Goal: Task Accomplishment & Management: Manage account settings

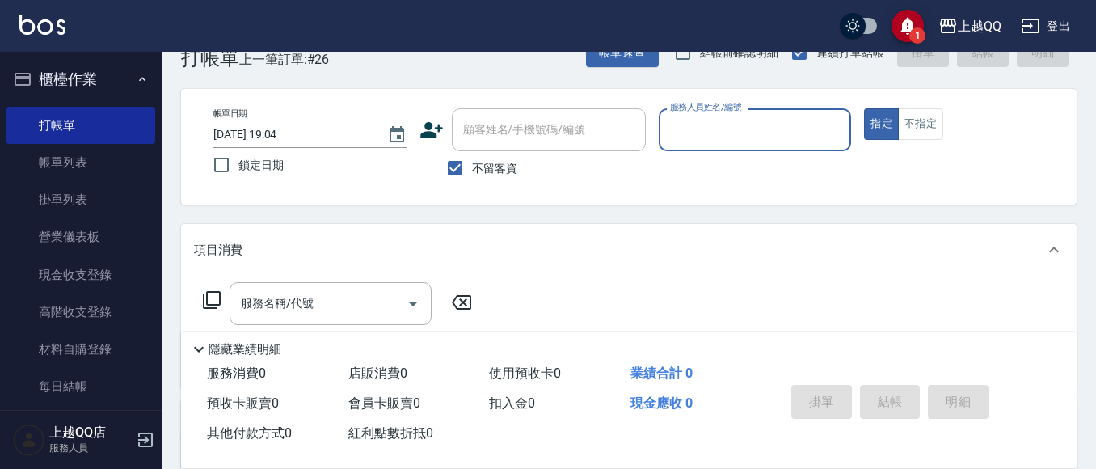
scroll to position [81, 0]
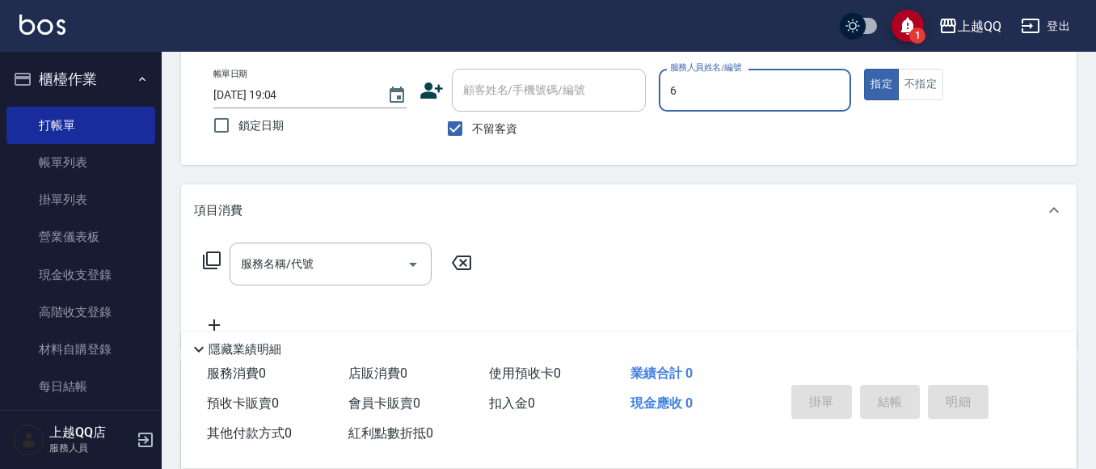
type input "欣樺-6"
type button "true"
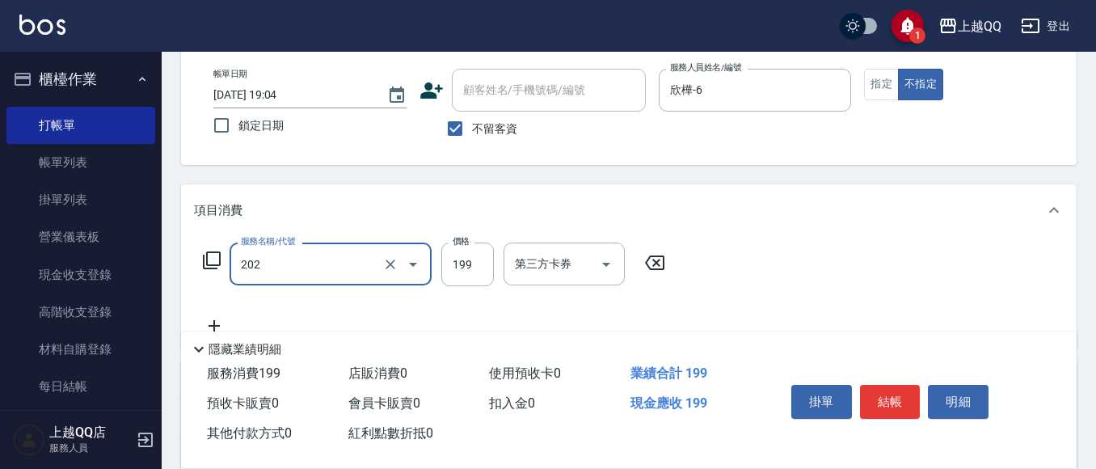
type input "不指定單剪(202)"
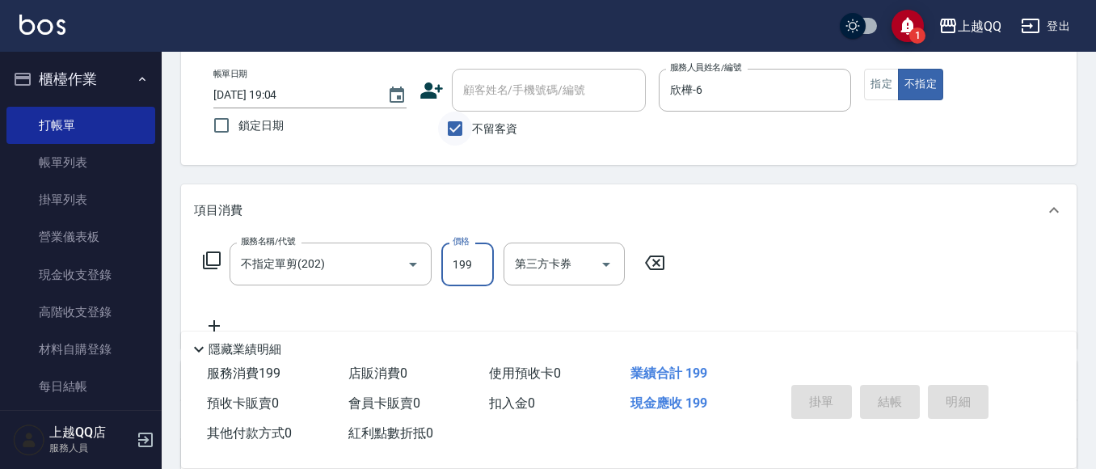
type input "2025/08/11 19:51"
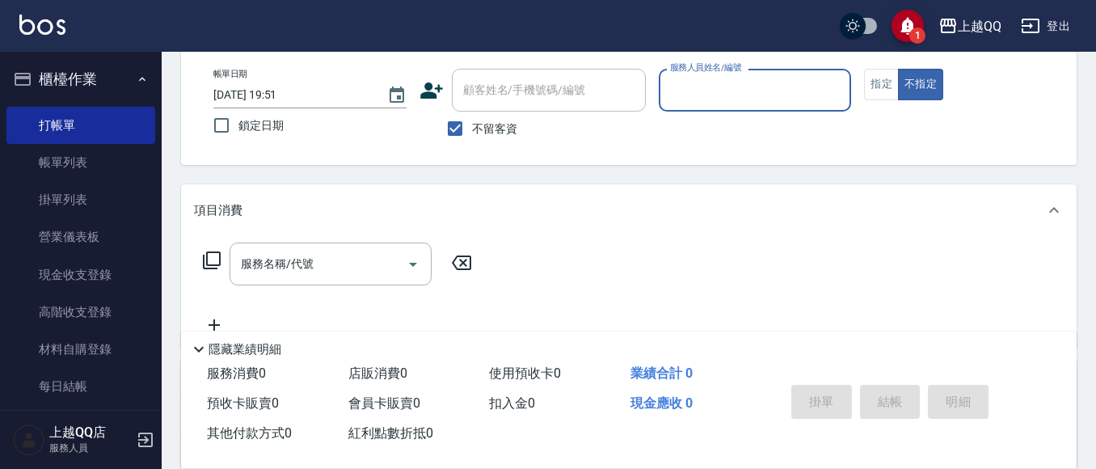
scroll to position [0, 0]
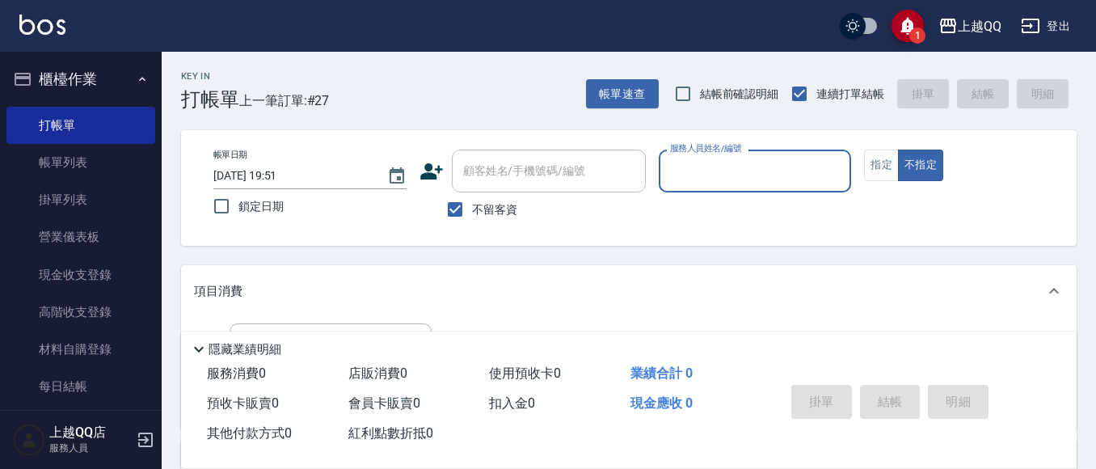
click at [477, 211] on span "不留客資" at bounding box center [494, 209] width 45 height 17
click at [472, 211] on input "不留客資" at bounding box center [455, 209] width 34 height 34
checkbox input "false"
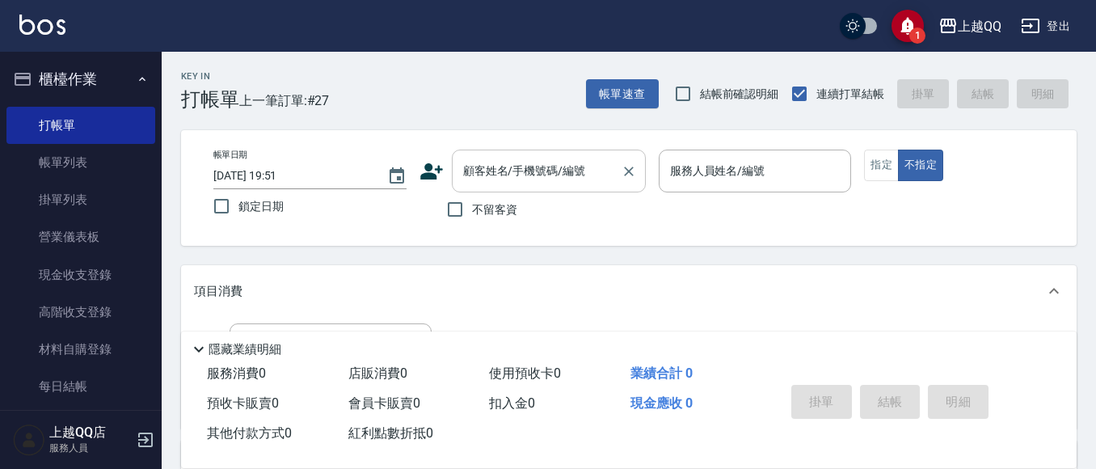
drag, startPoint x: 494, startPoint y: 173, endPoint x: 545, endPoint y: 154, distance: 54.2
click at [545, 154] on div "顧客姓名/手機號碼/編號" at bounding box center [549, 170] width 194 height 43
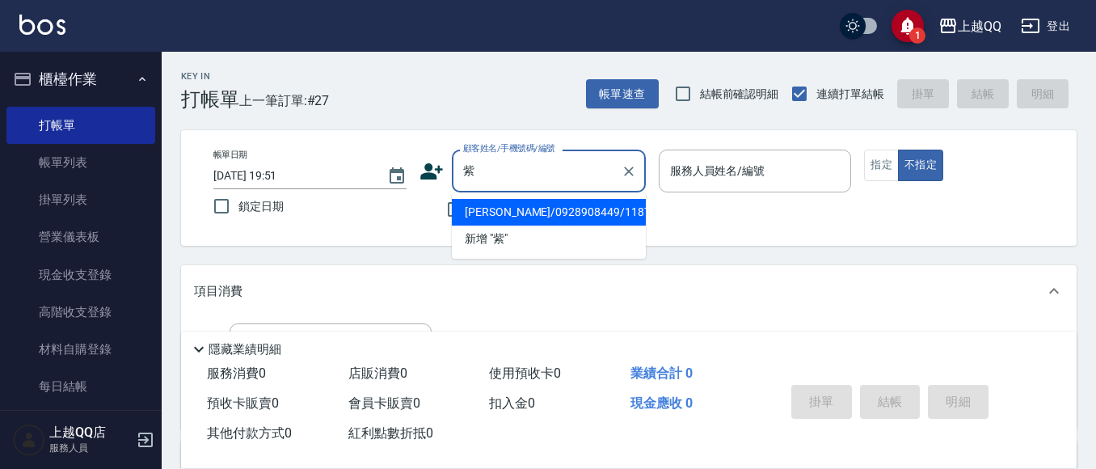
click at [522, 207] on li "李紫瑄/0928908449/1187" at bounding box center [549, 212] width 194 height 27
type input "李紫瑄/0928908449/1187"
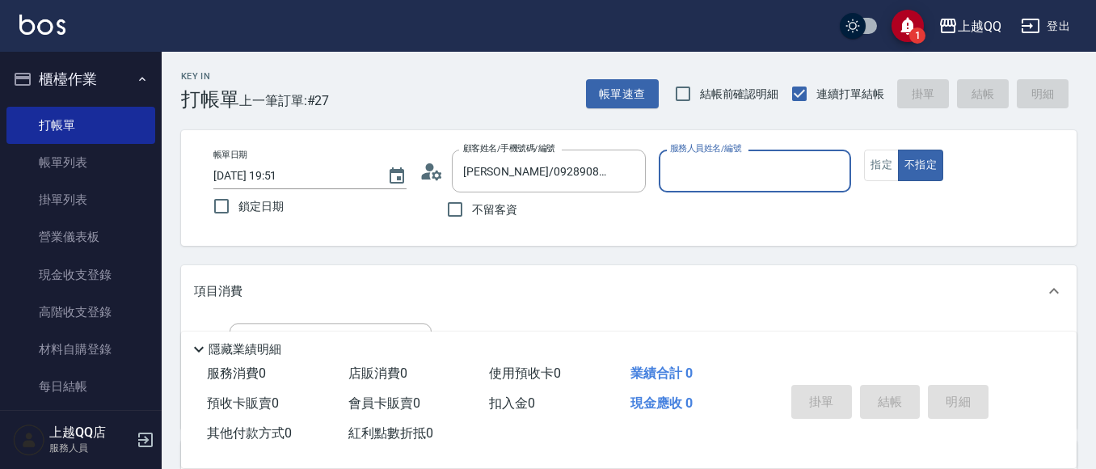
type input "佩怡-3"
click at [888, 161] on button "指定" at bounding box center [881, 165] width 35 height 32
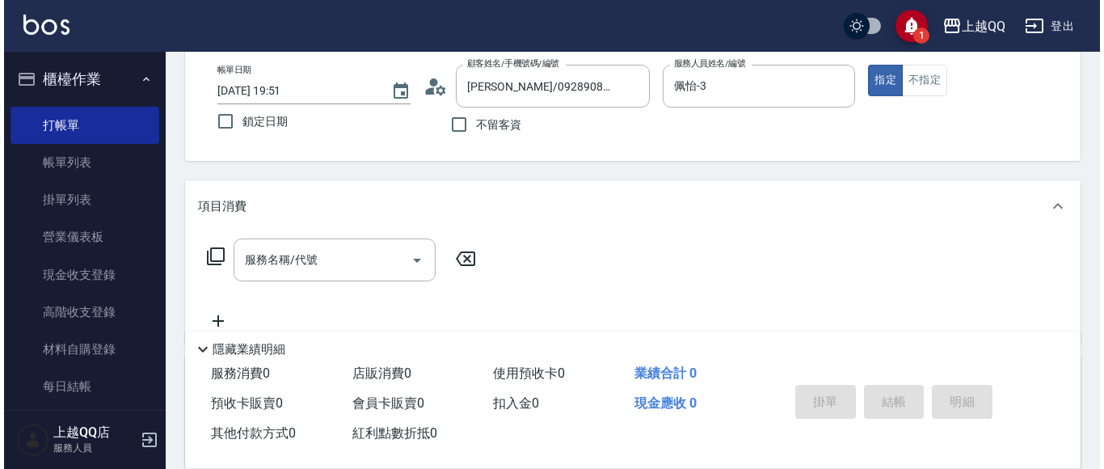
scroll to position [99, 0]
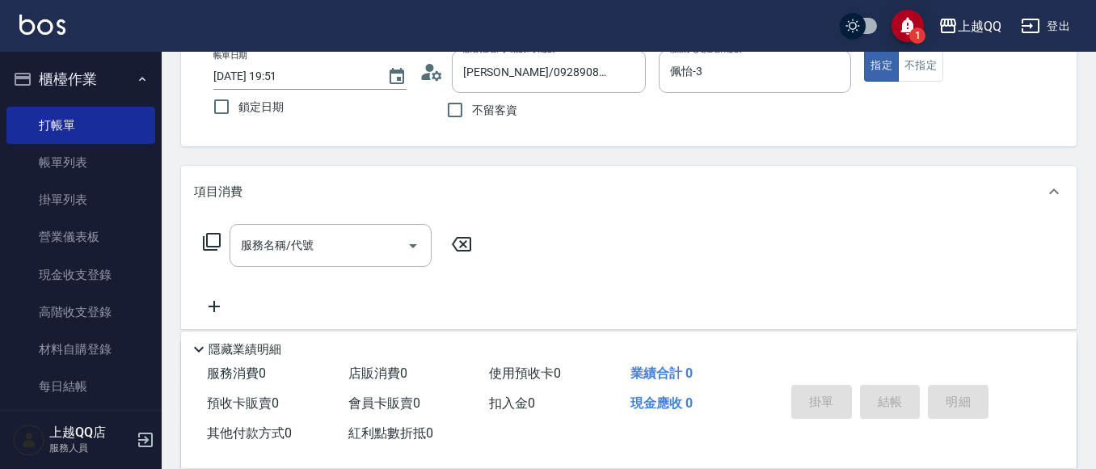
click at [214, 241] on icon at bounding box center [211, 241] width 19 height 19
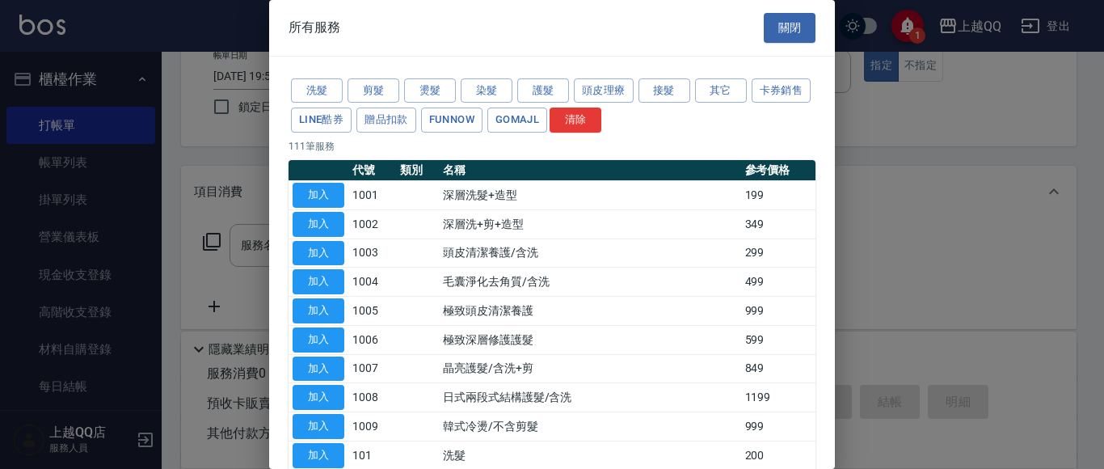
click at [515, 88] on div "洗髮 剪髮 燙髮 染髮 護髮 頭皮理療 接髮 其它 卡券銷售 LINE酷券 贈品扣款 FUNNOW GOMAJL 清除" at bounding box center [551, 106] width 527 height 60
click at [562, 99] on button "護髮" at bounding box center [543, 90] width 52 height 25
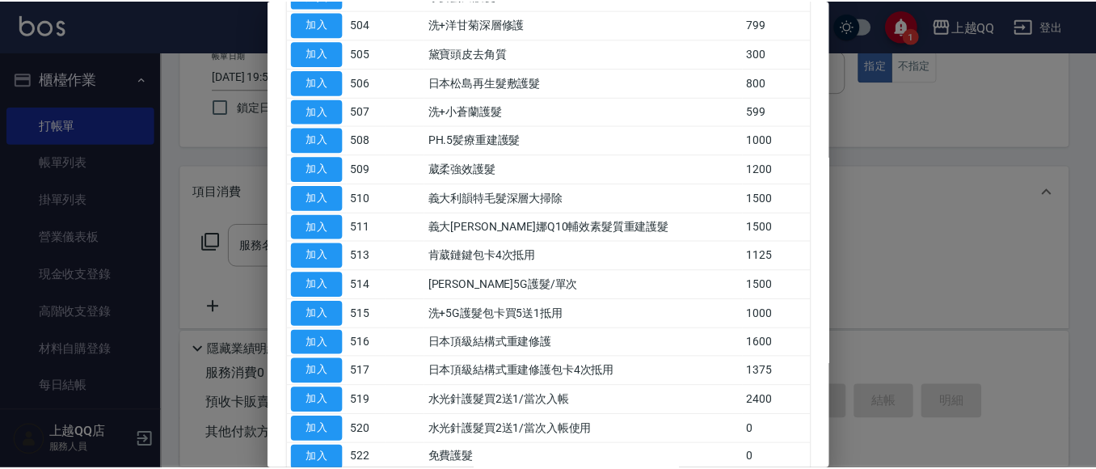
scroll to position [287, 0]
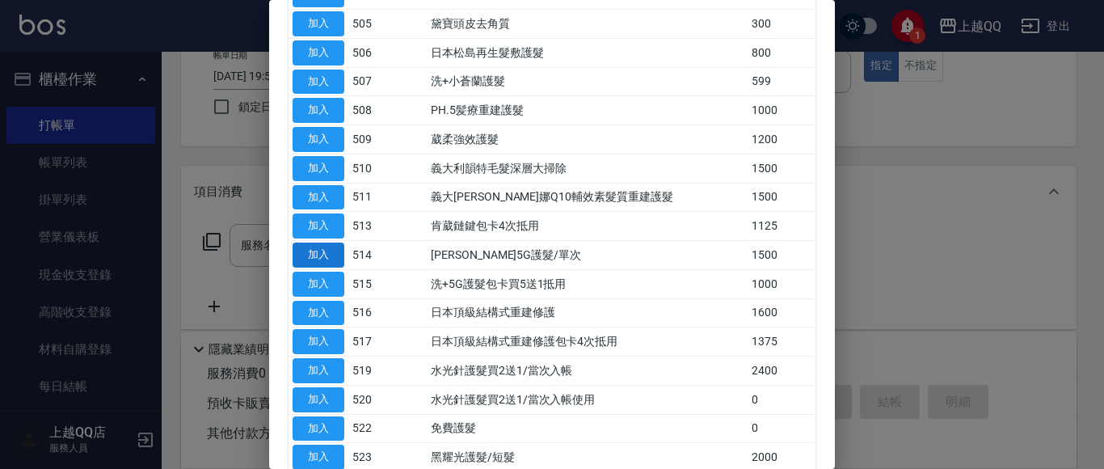
click at [333, 253] on button "加入" at bounding box center [319, 254] width 52 height 25
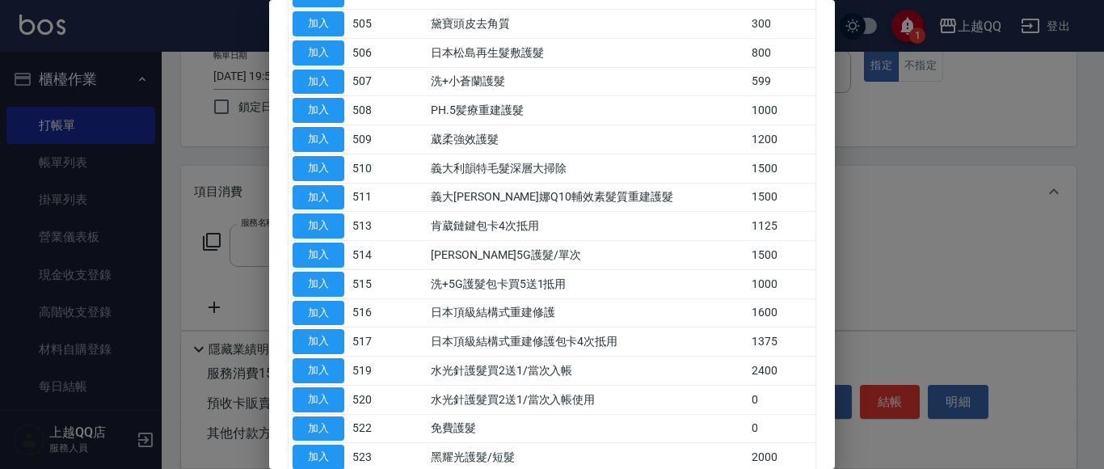
type input "歐納西斯5G護髮/單次(514)"
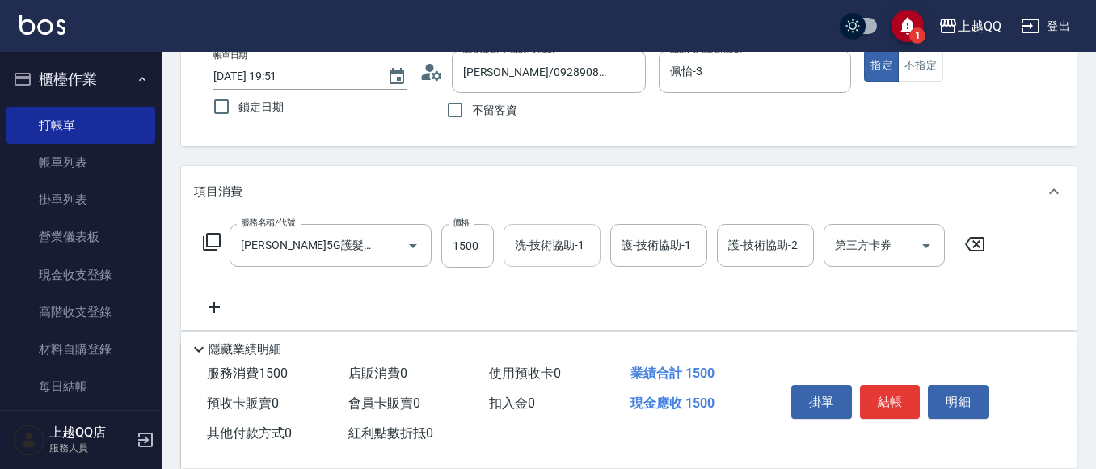
drag, startPoint x: 587, startPoint y: 262, endPoint x: 598, endPoint y: 262, distance: 11.3
click at [591, 266] on div "洗-技術協助-1" at bounding box center [551, 245] width 97 height 43
type input "陳宥蓁-25"
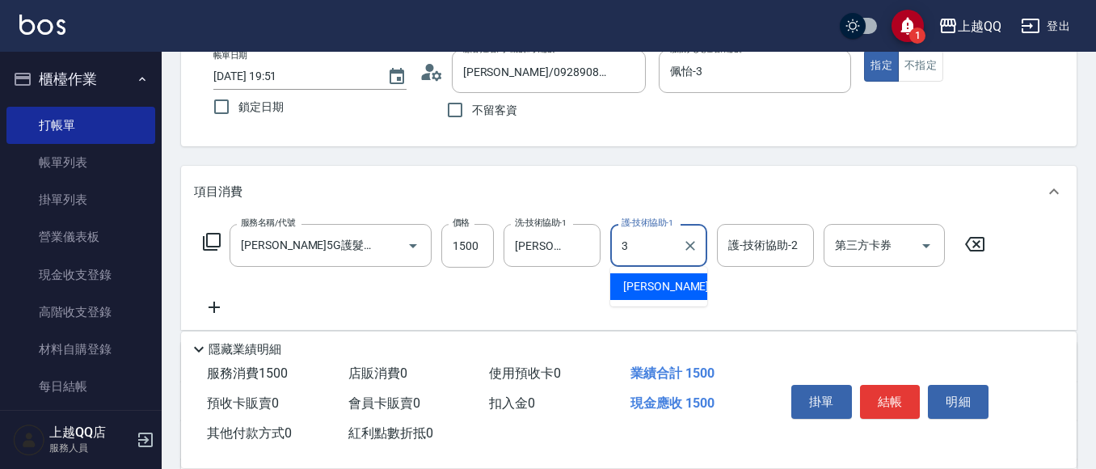
type input "佩怡-3"
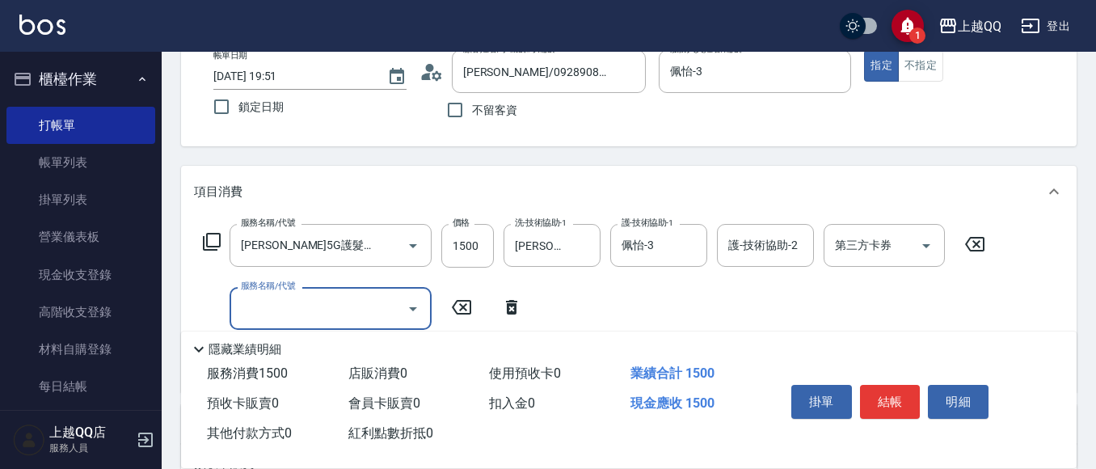
scroll to position [0, 0]
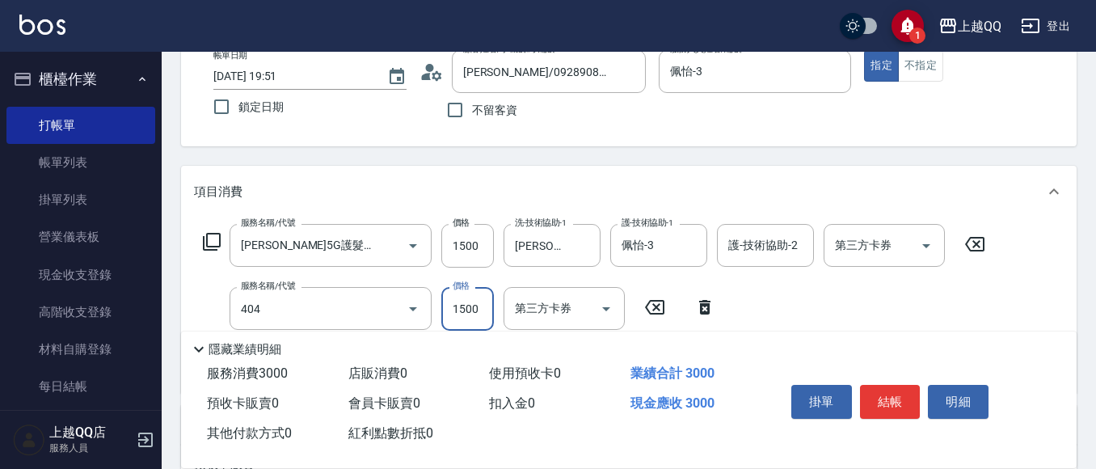
type input "設計染髮(404)"
type input "1300"
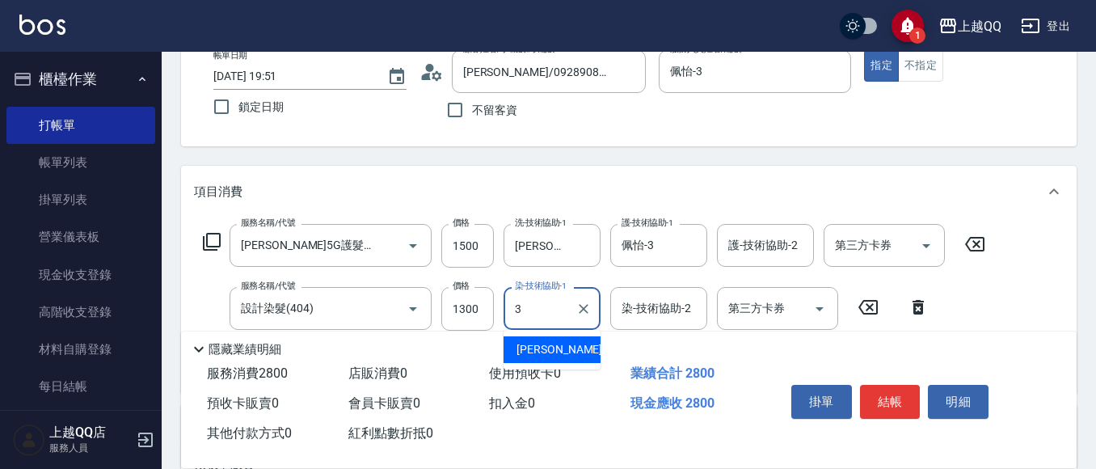
type input "佩怡-3"
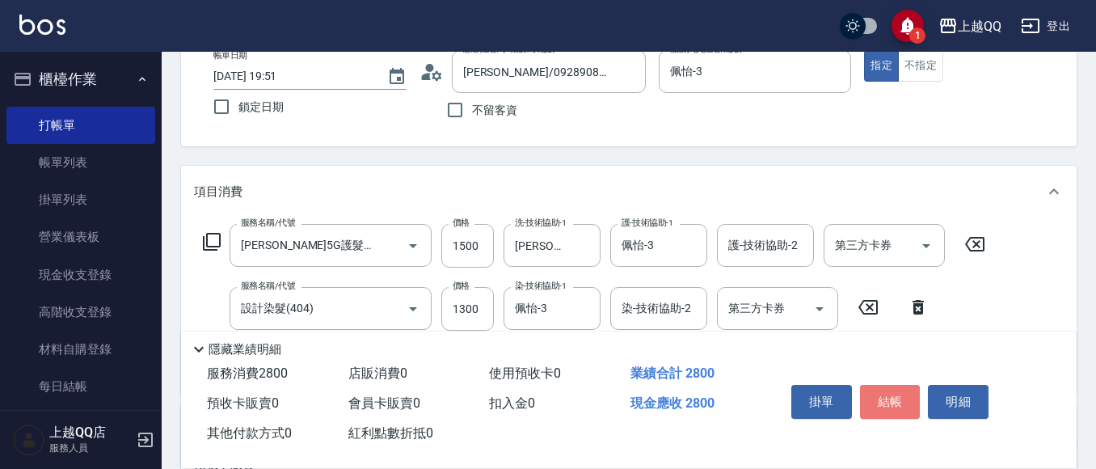
click at [896, 387] on button "結帳" at bounding box center [890, 402] width 61 height 34
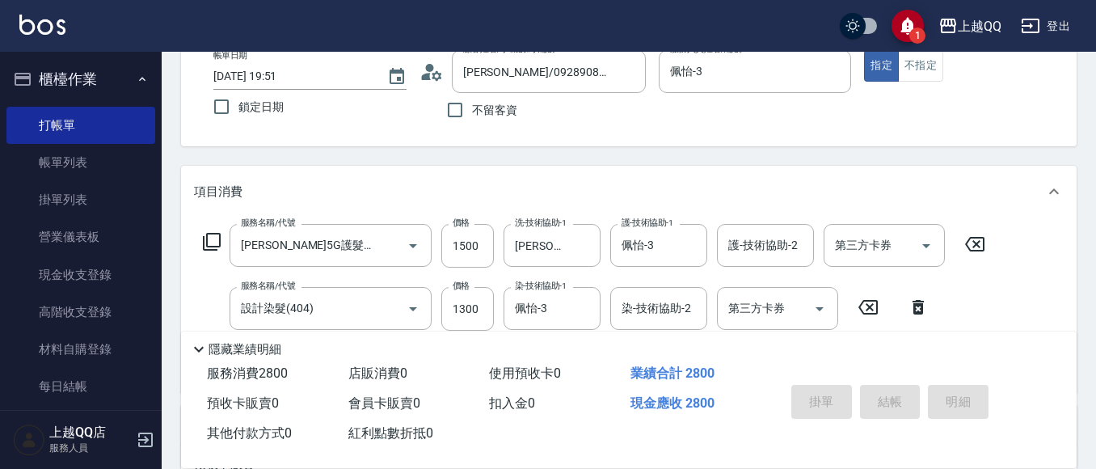
type input "2025/08/11 19:53"
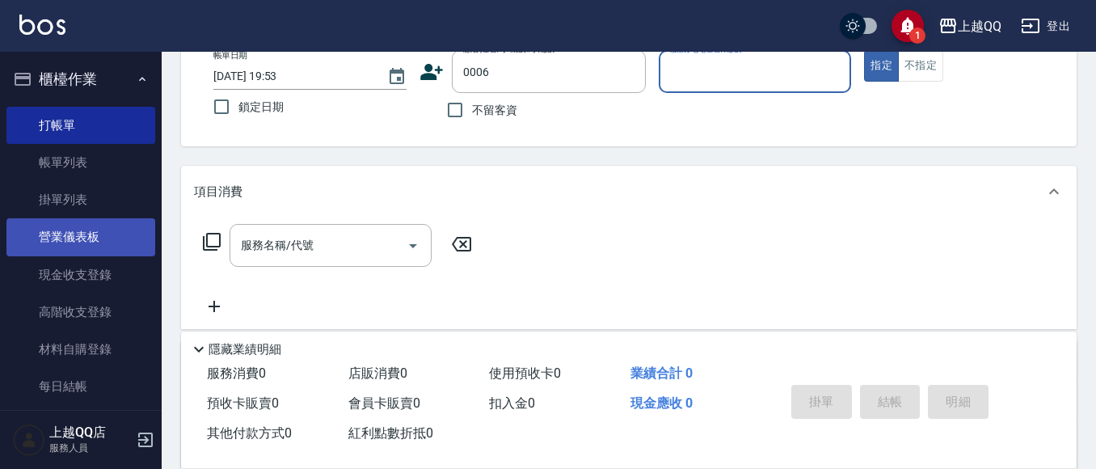
click at [864, 50] on button "指定" at bounding box center [881, 66] width 35 height 32
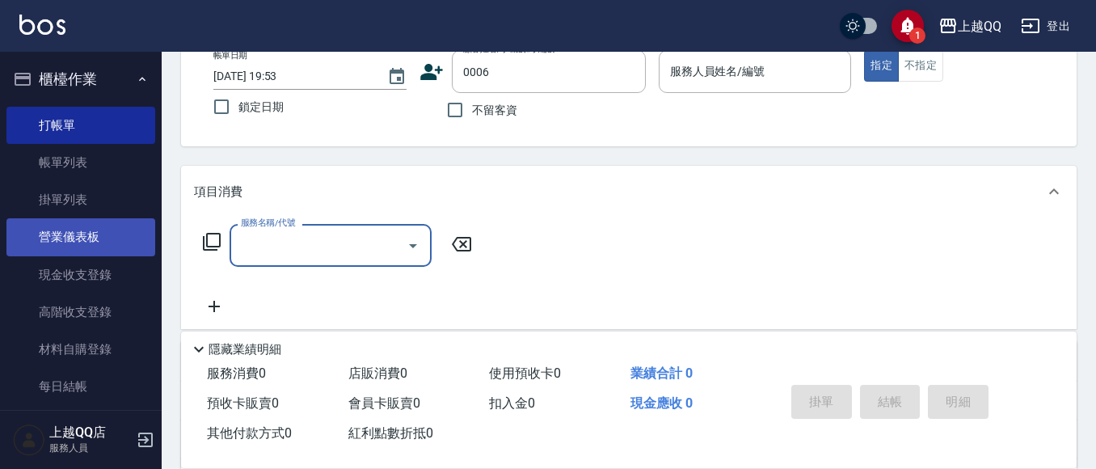
type input "趙惠娟/0935695722/0006"
type input "佩怡-3"
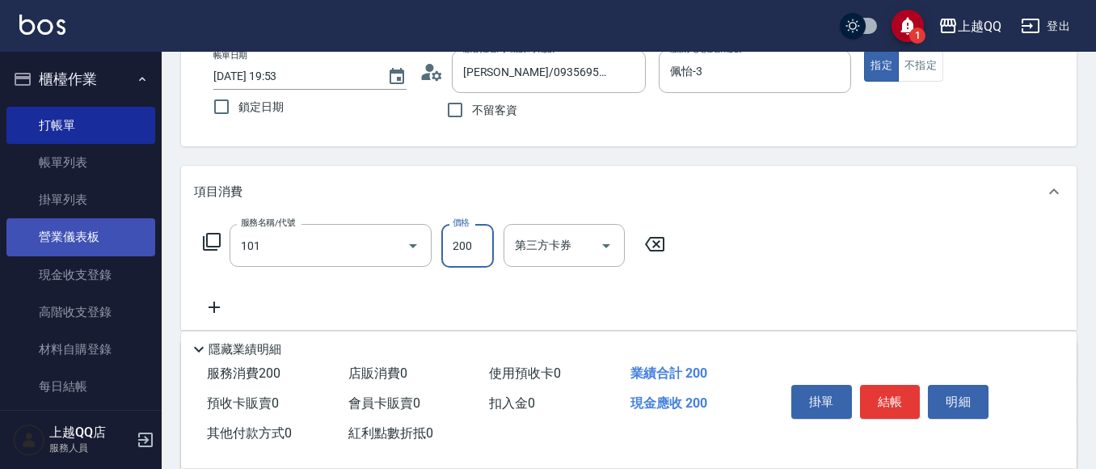
type input "洗髮(101)"
type input "230"
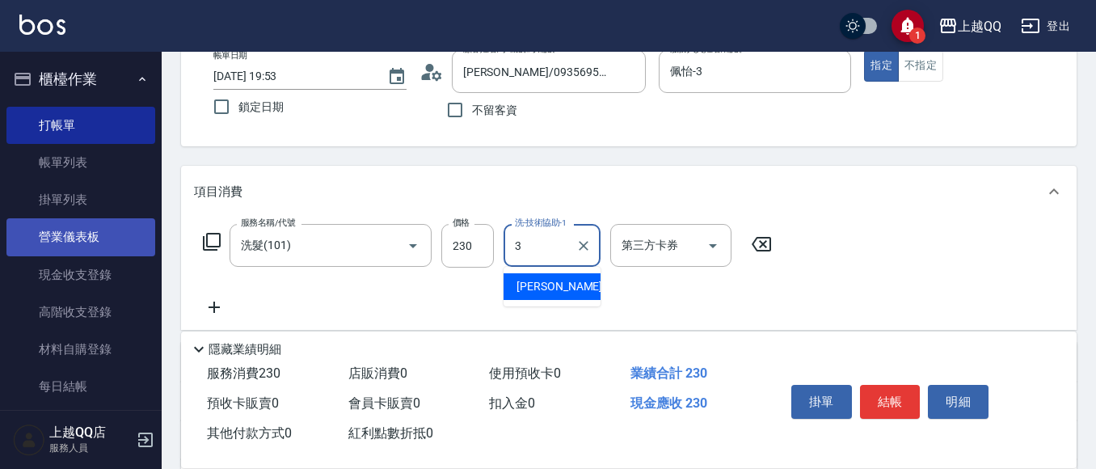
type input "佩怡-3"
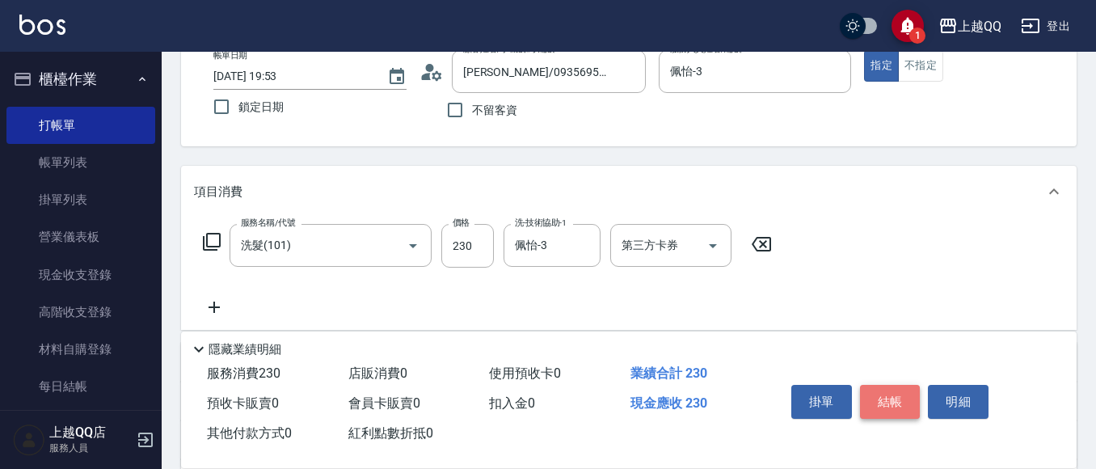
click at [913, 385] on button "結帳" at bounding box center [890, 402] width 61 height 34
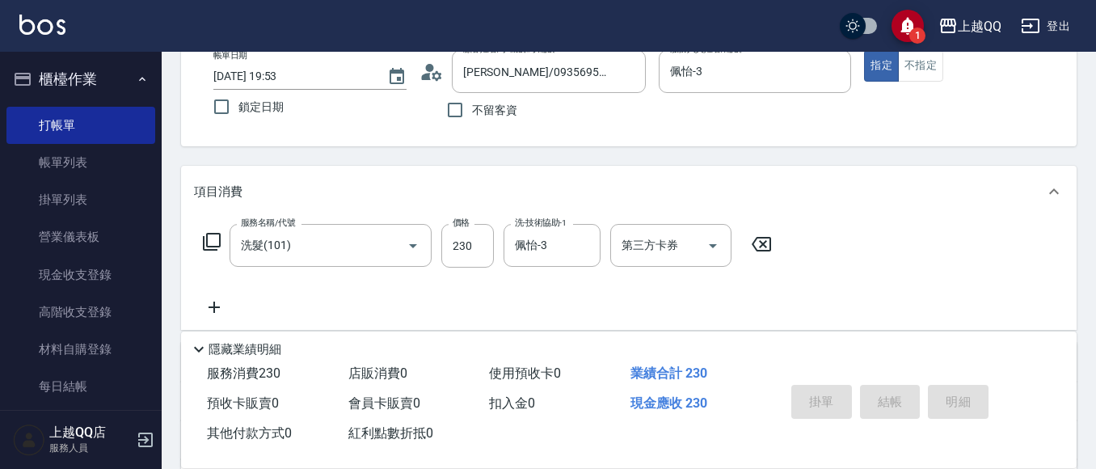
type input "2025/08/11 19:55"
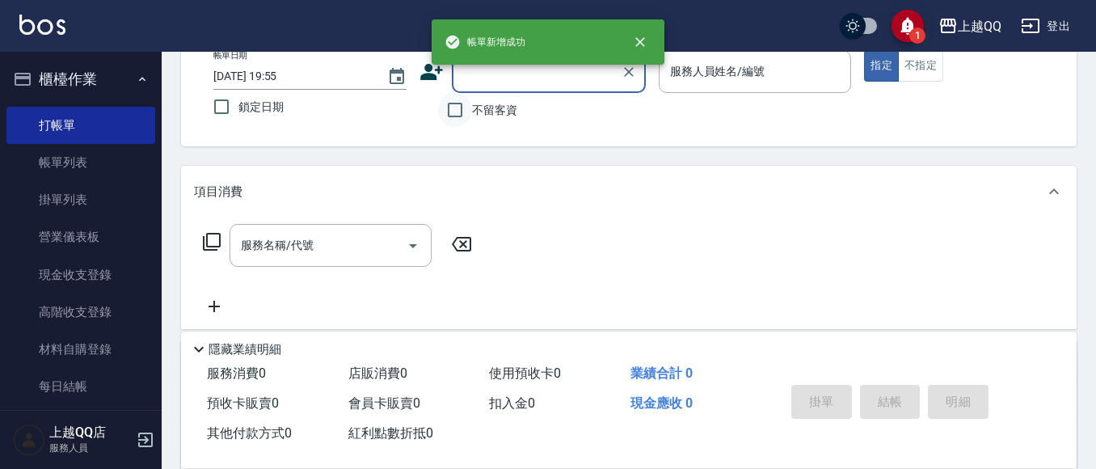
click at [448, 106] on input "不留客資" at bounding box center [455, 110] width 34 height 34
checkbox input "true"
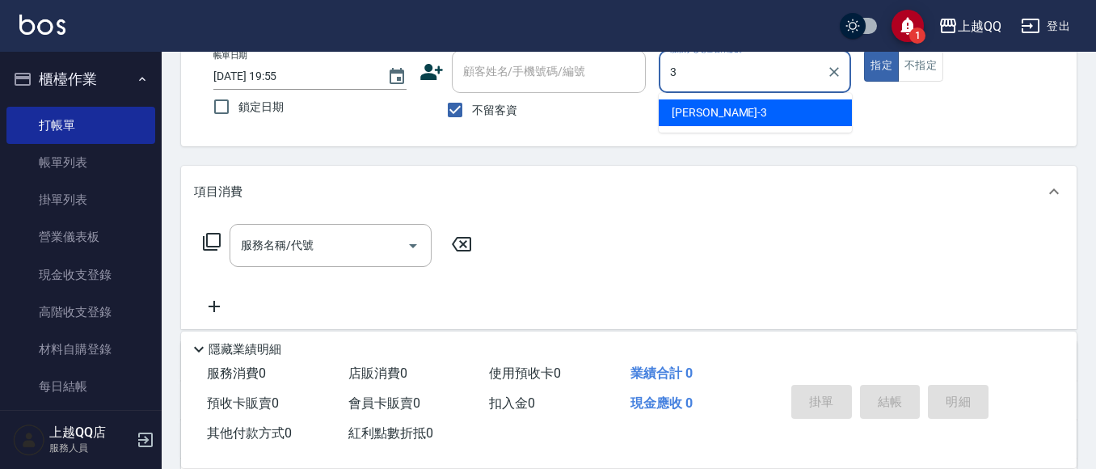
type input "佩怡-3"
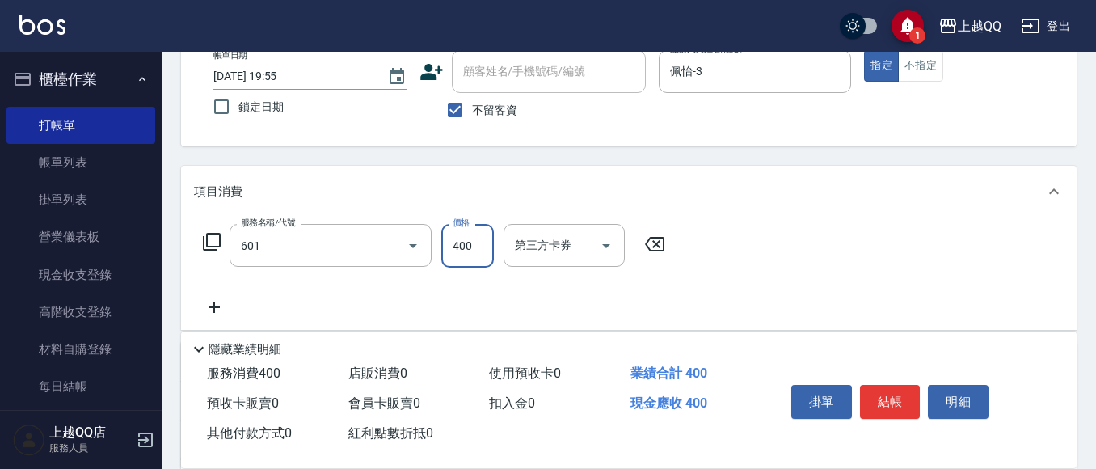
type input "髮原素活養健康洗(601)"
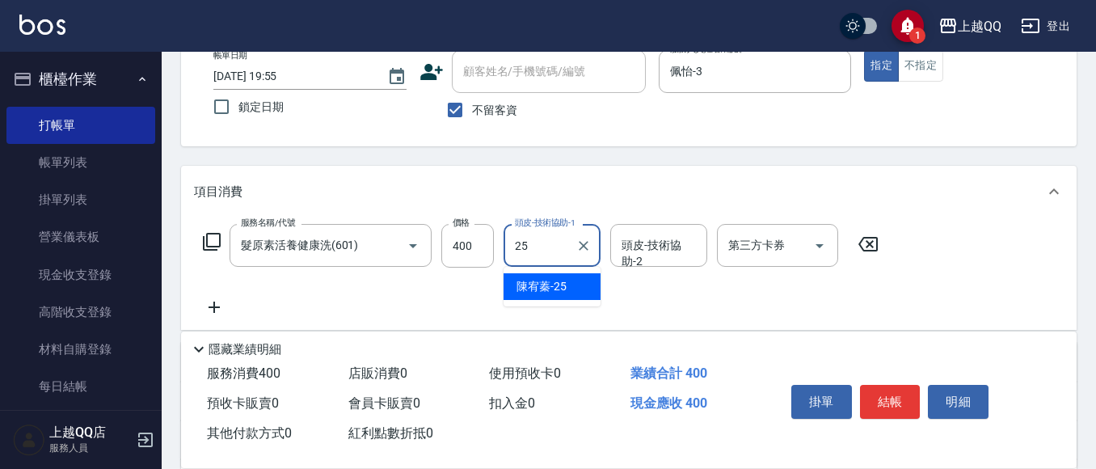
type input "陳宥蓁-25"
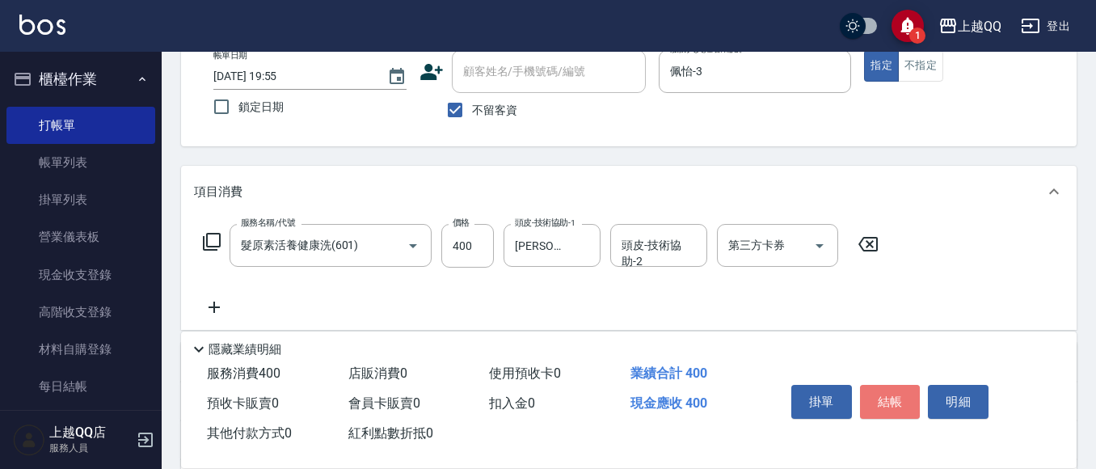
drag, startPoint x: 887, startPoint y: 400, endPoint x: 904, endPoint y: 411, distance: 20.4
click at [888, 401] on button "結帳" at bounding box center [890, 402] width 61 height 34
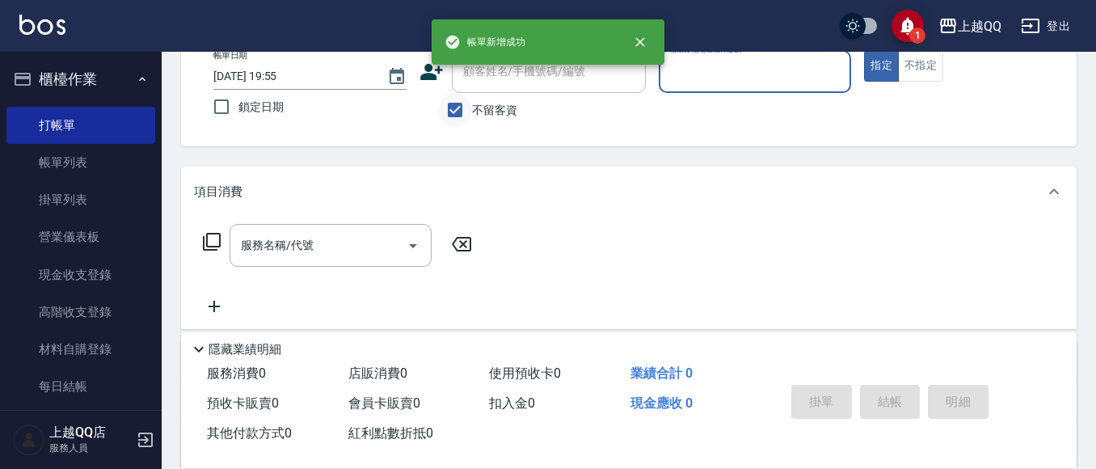
click at [462, 103] on input "不留客資" at bounding box center [455, 110] width 34 height 34
checkbox input "false"
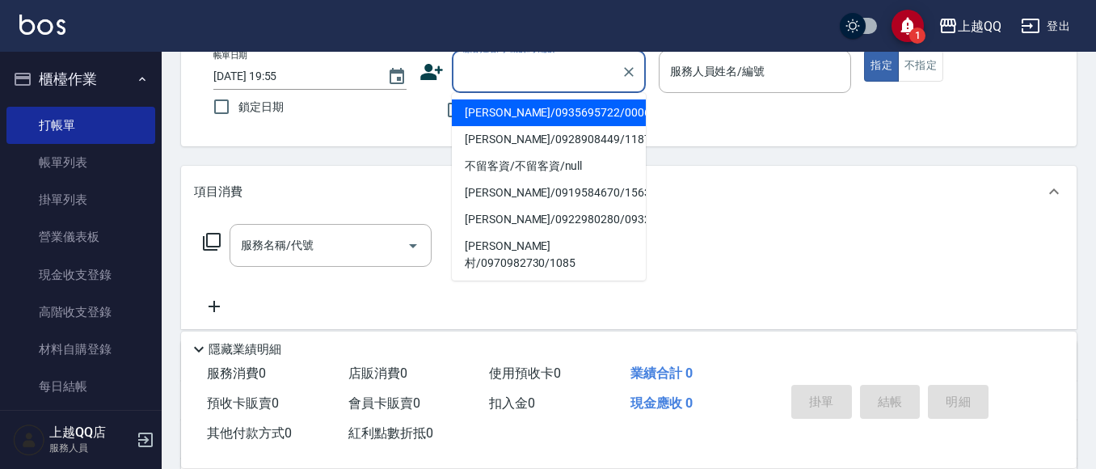
drag, startPoint x: 482, startPoint y: 65, endPoint x: 492, endPoint y: 70, distance: 11.6
click at [490, 68] on div "顧客姓名/手機號碼/編號 顧客姓名/手機號碼/編號" at bounding box center [549, 71] width 194 height 43
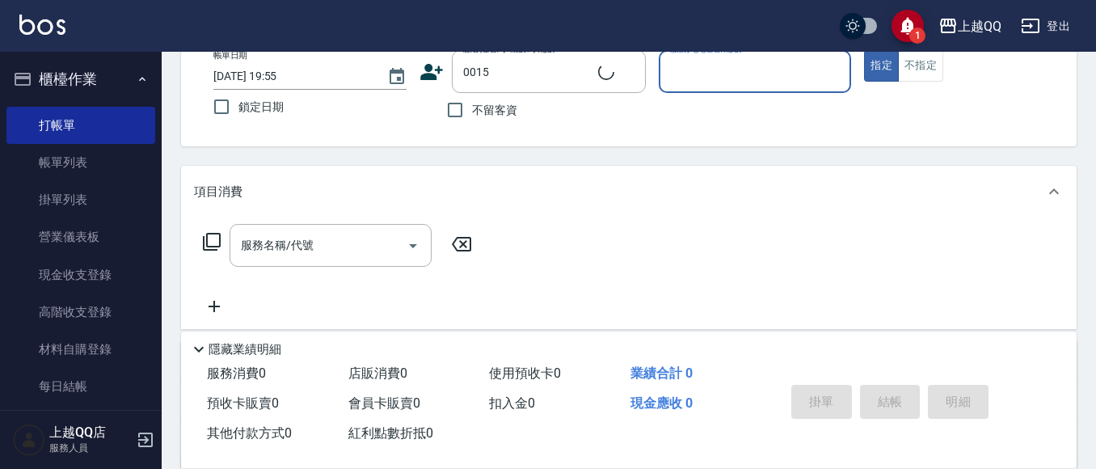
type input "袁庭萱/0955020415/0015"
type input "佩怡-3"
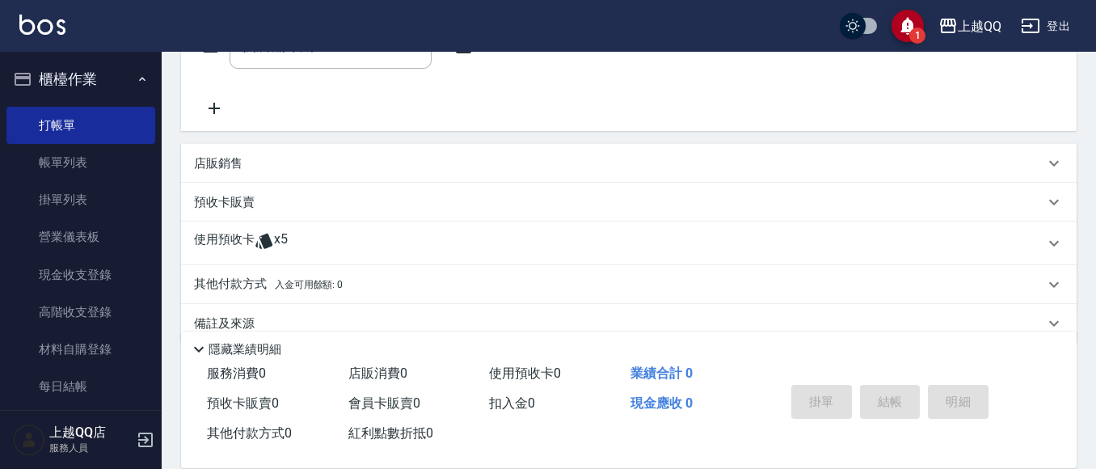
scroll to position [314, 0]
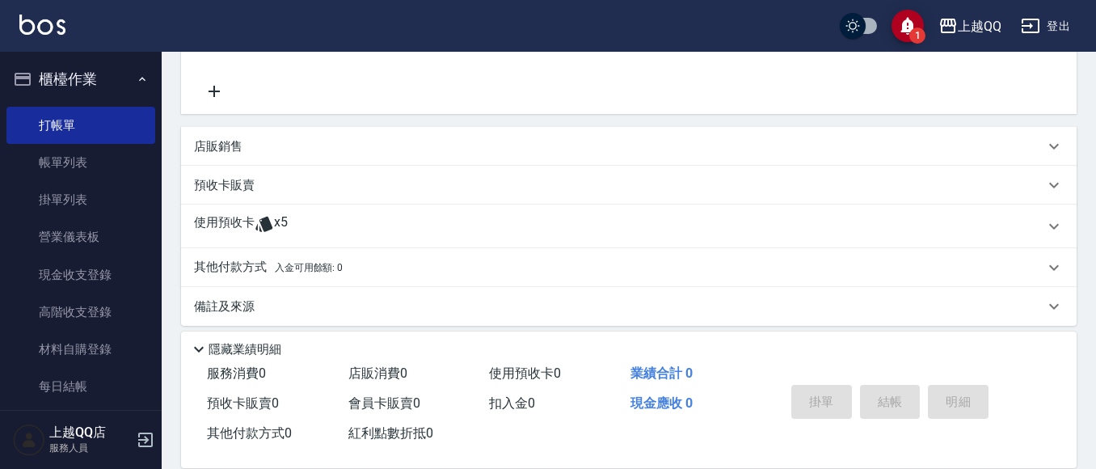
drag, startPoint x: 219, startPoint y: 147, endPoint x: 228, endPoint y: 156, distance: 12.6
click at [225, 154] on div "店販銷售" at bounding box center [628, 146] width 895 height 39
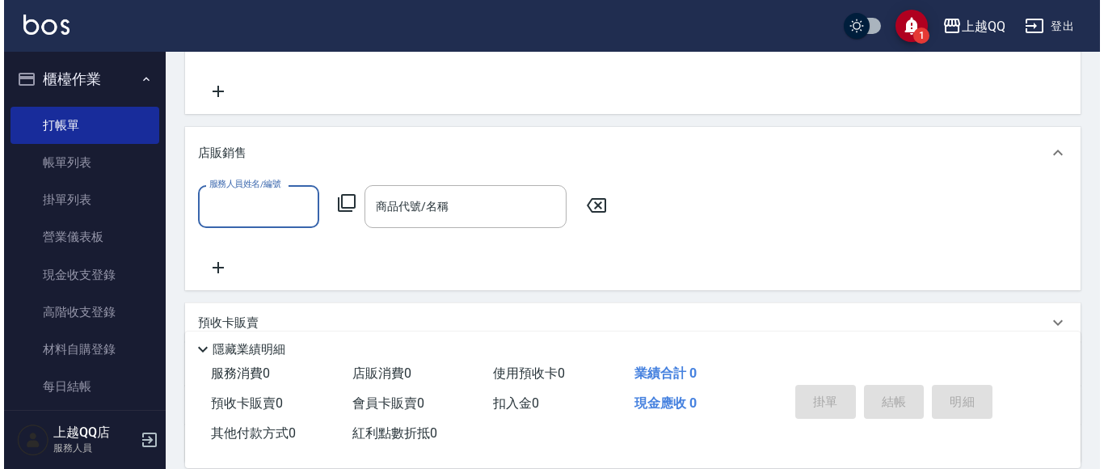
scroll to position [0, 0]
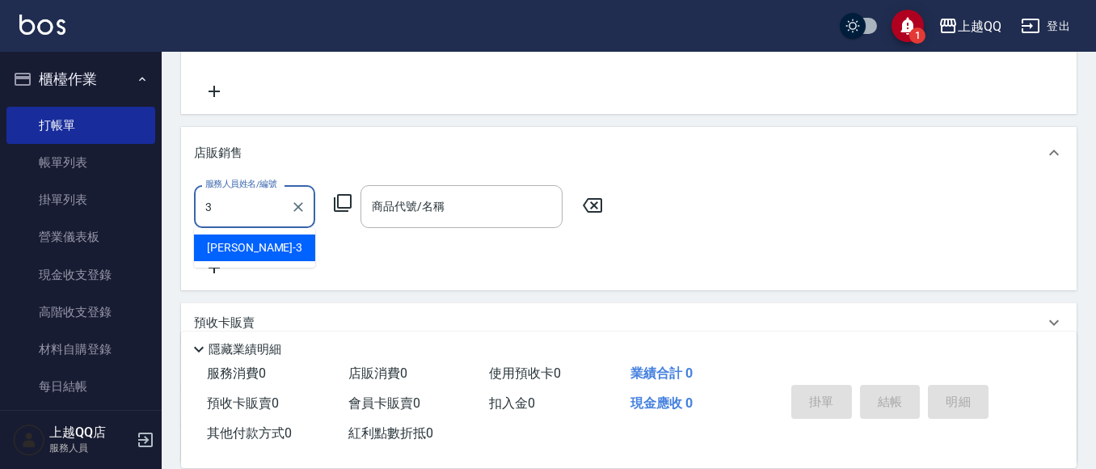
type input "佩怡-3"
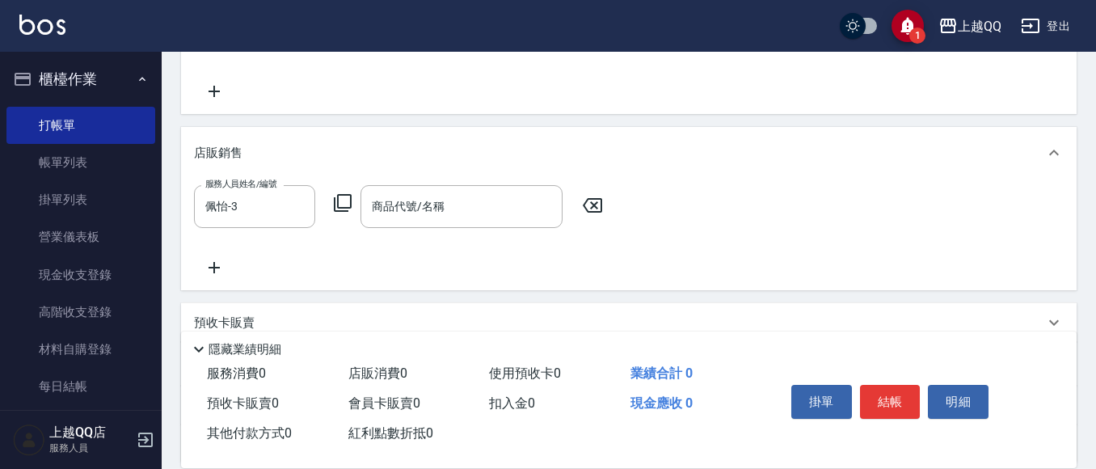
click at [352, 208] on div "服務人員姓名/編號 佩怡-3 服務人員姓名/編號 商品代號/名稱 商品代號/名稱" at bounding box center [403, 206] width 419 height 43
click at [347, 193] on icon at bounding box center [342, 202] width 19 height 19
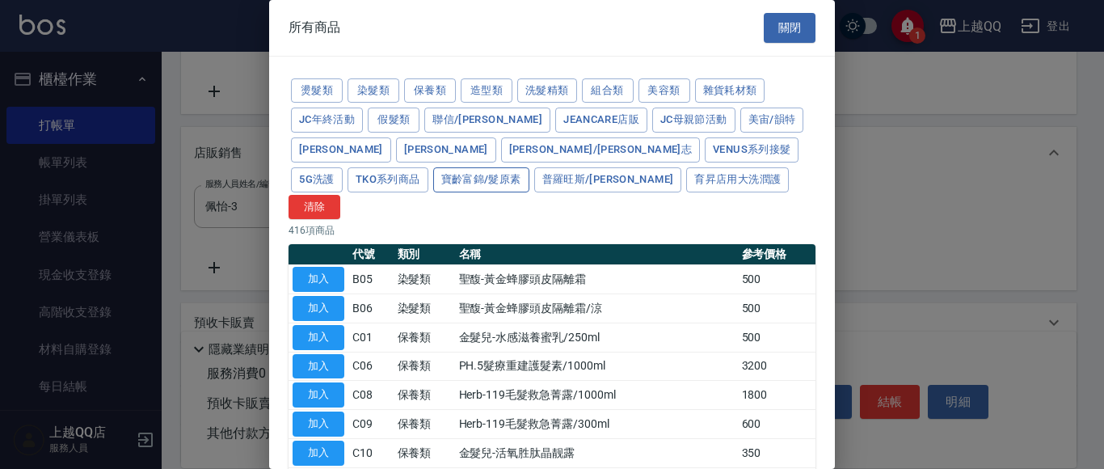
click at [529, 167] on button "寶齡富錦/髮原素" at bounding box center [481, 179] width 96 height 25
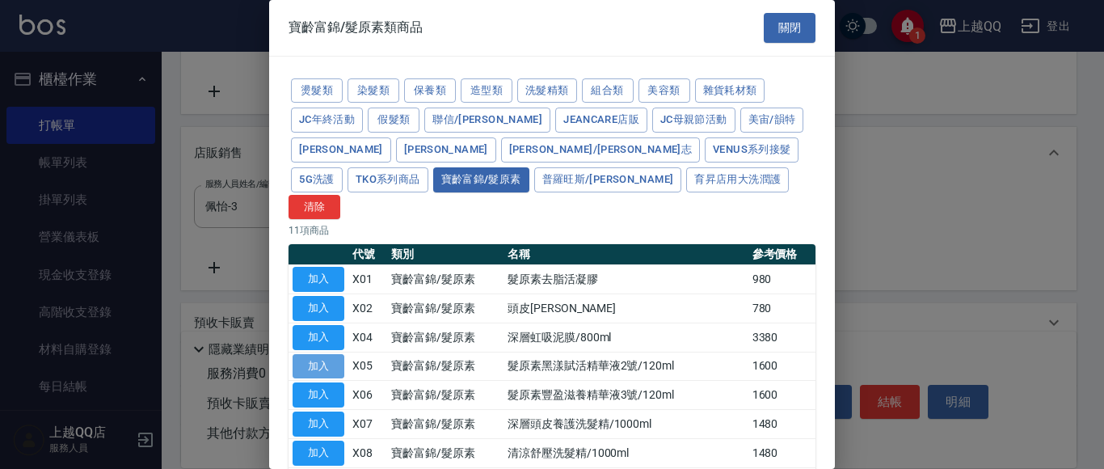
click at [332, 354] on button "加入" at bounding box center [319, 366] width 52 height 25
type input "髮原素黑漾賦活精華液2號/120ml"
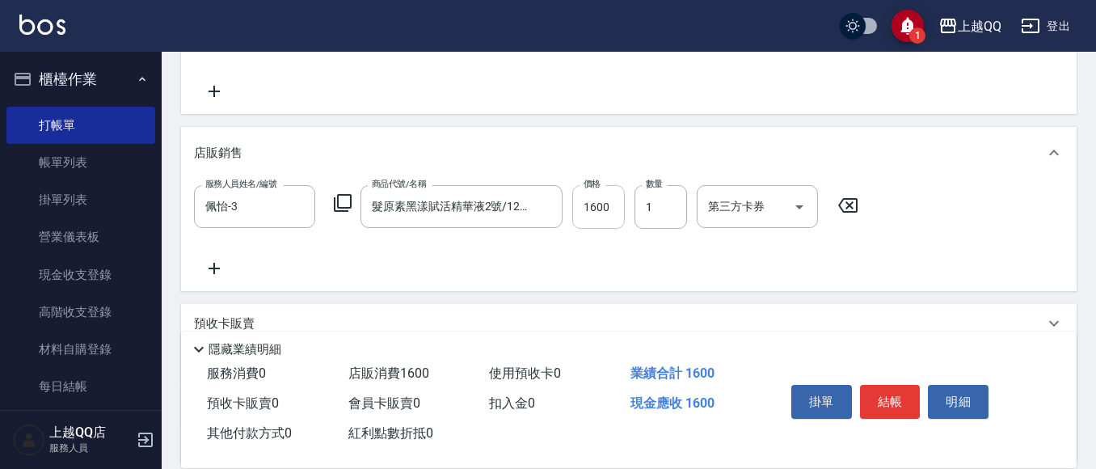
click at [598, 214] on input "1600" at bounding box center [598, 207] width 53 height 44
type input "1440"
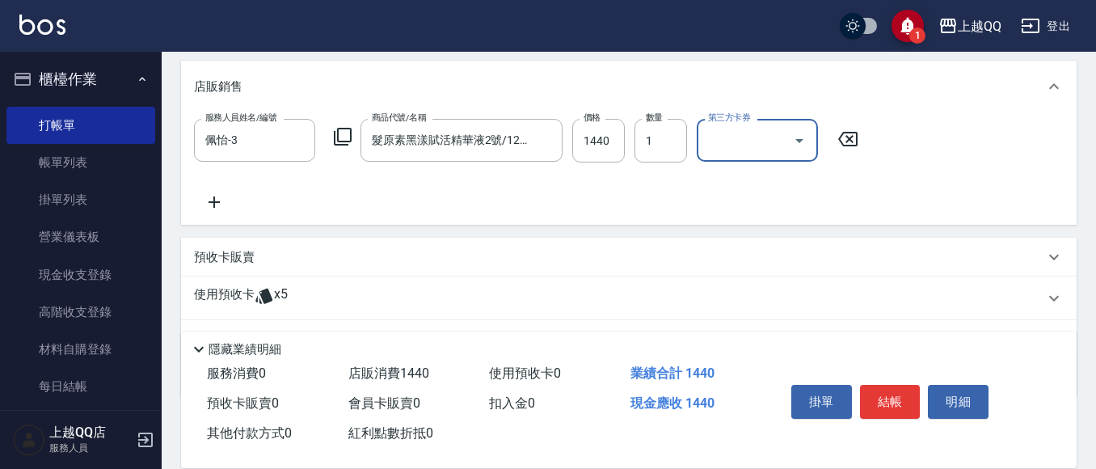
scroll to position [465, 0]
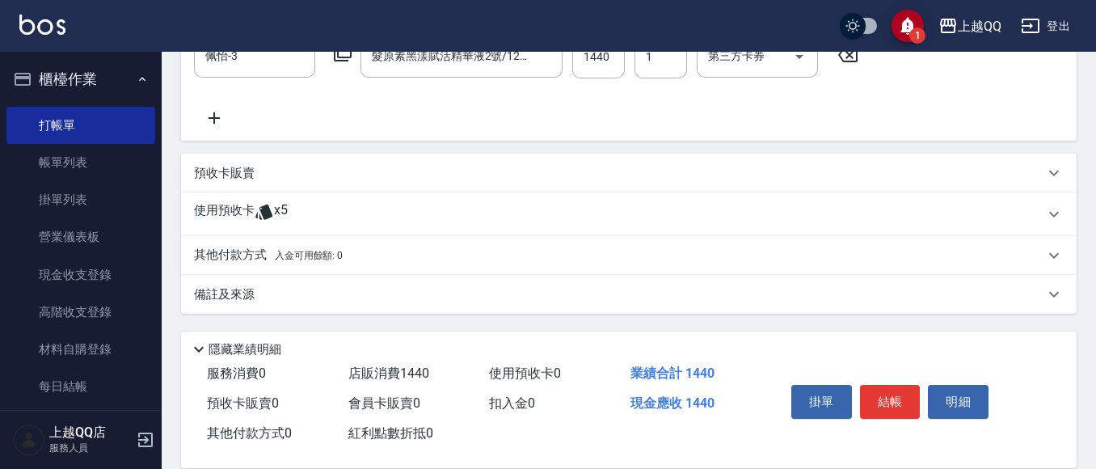
drag, startPoint x: 260, startPoint y: 205, endPoint x: 294, endPoint y: 229, distance: 41.7
click at [262, 205] on icon at bounding box center [264, 211] width 19 height 19
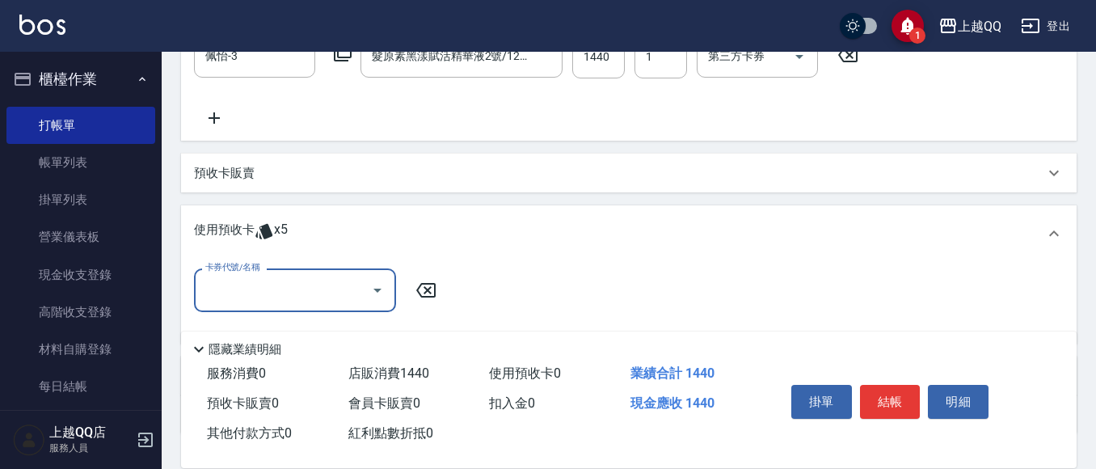
scroll to position [0, 0]
click at [247, 297] on input "卡券代號/名稱" at bounding box center [282, 290] width 163 height 28
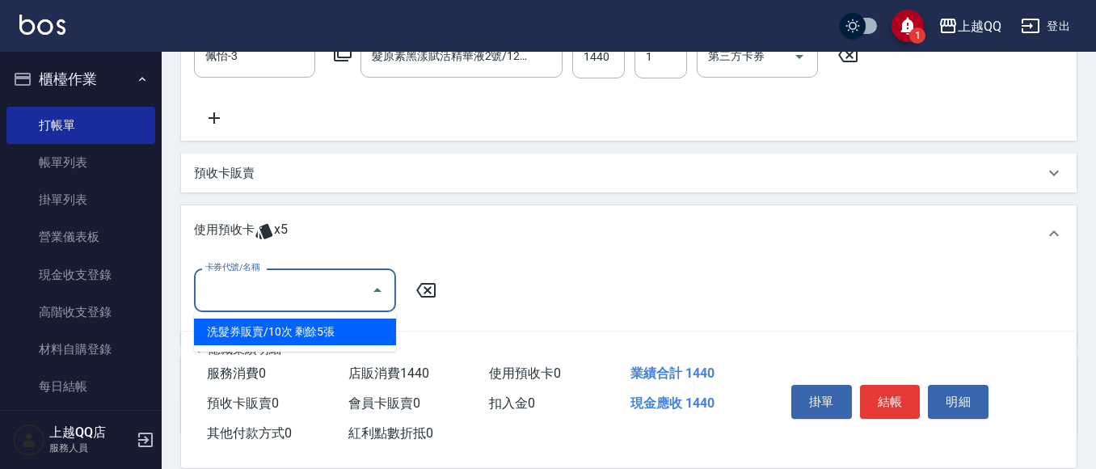
click at [318, 326] on div "洗髮券販賣/10次 剩餘5張" at bounding box center [295, 331] width 202 height 27
type input "洗髮券販賣/10次"
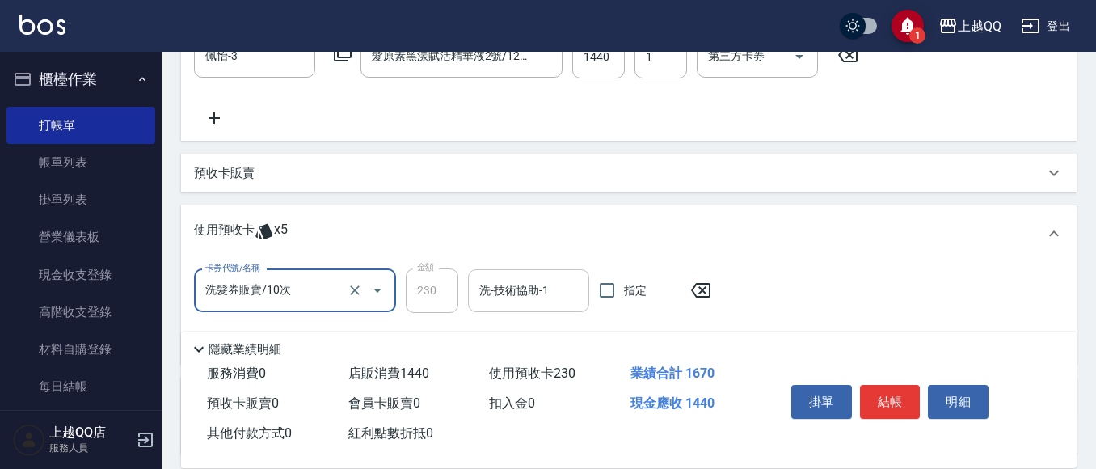
drag, startPoint x: 520, startPoint y: 284, endPoint x: 566, endPoint y: 288, distance: 46.2
click at [532, 288] on div "洗-技術協助-1 洗-技術協助-1" at bounding box center [528, 290] width 121 height 43
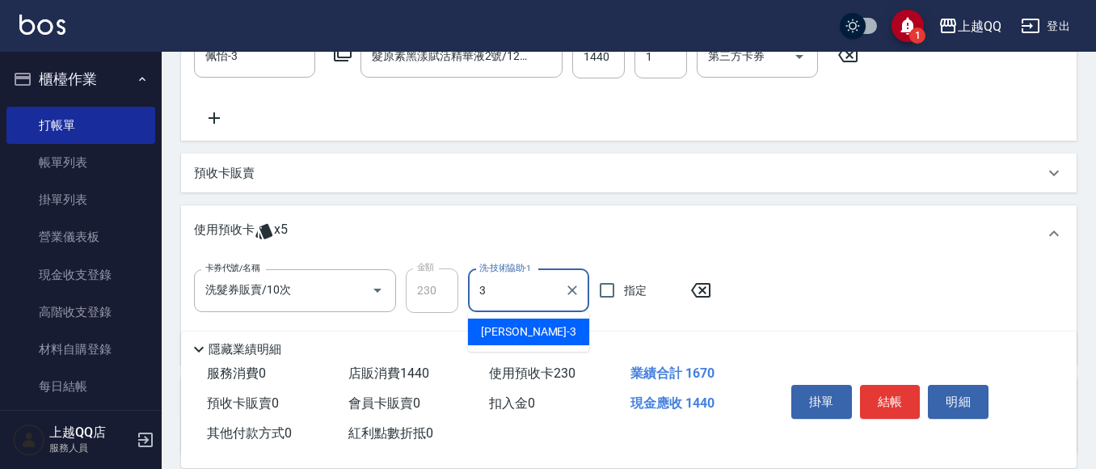
type input "佩怡-3"
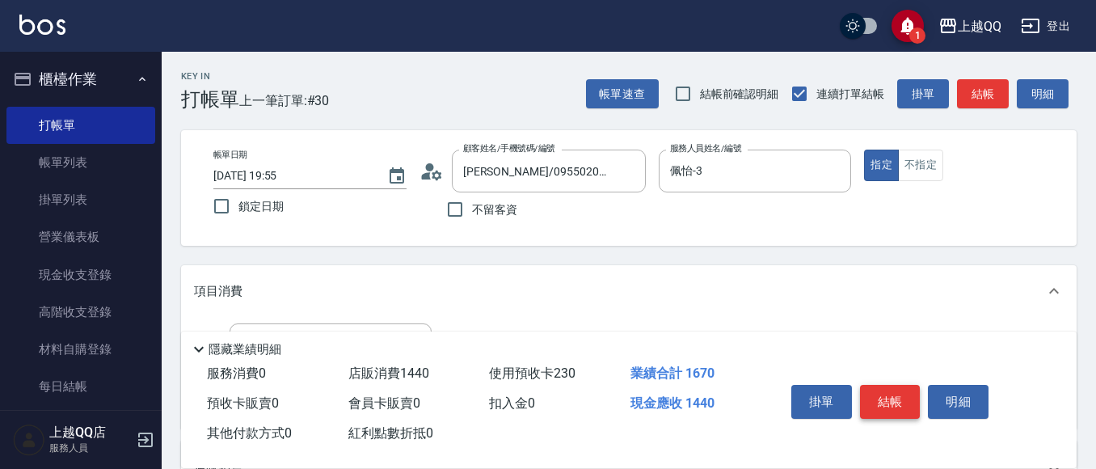
click at [907, 388] on button "結帳" at bounding box center [890, 402] width 61 height 34
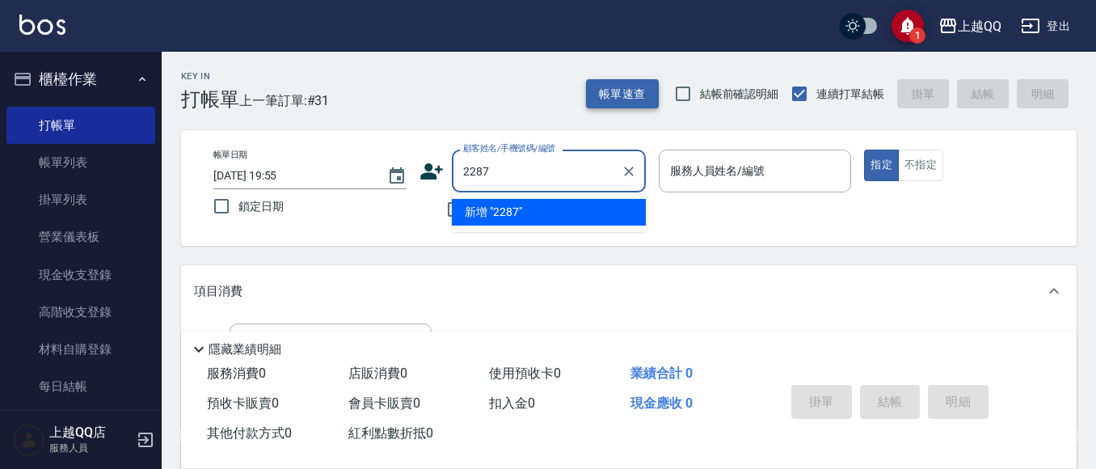
click at [864, 149] on button "指定" at bounding box center [881, 165] width 35 height 32
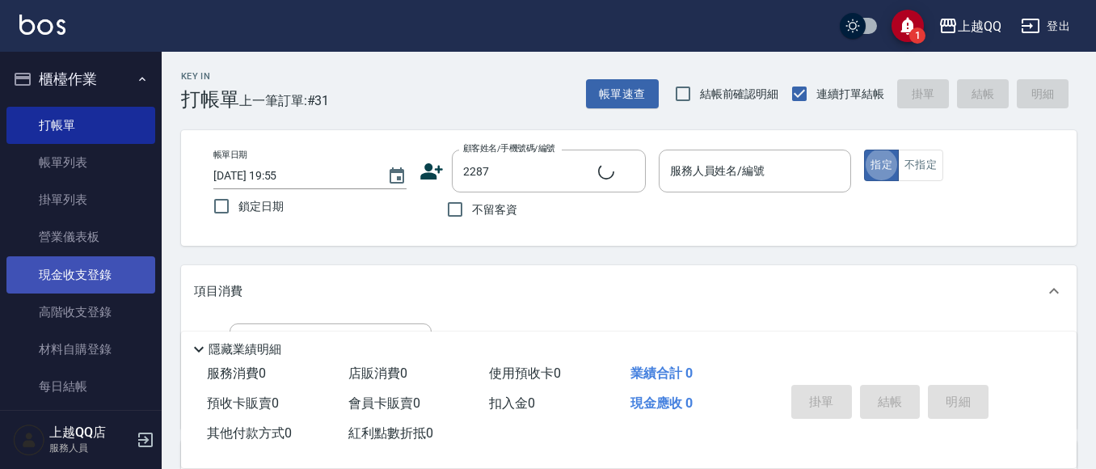
type input "翁燕萍/0935383380/2287"
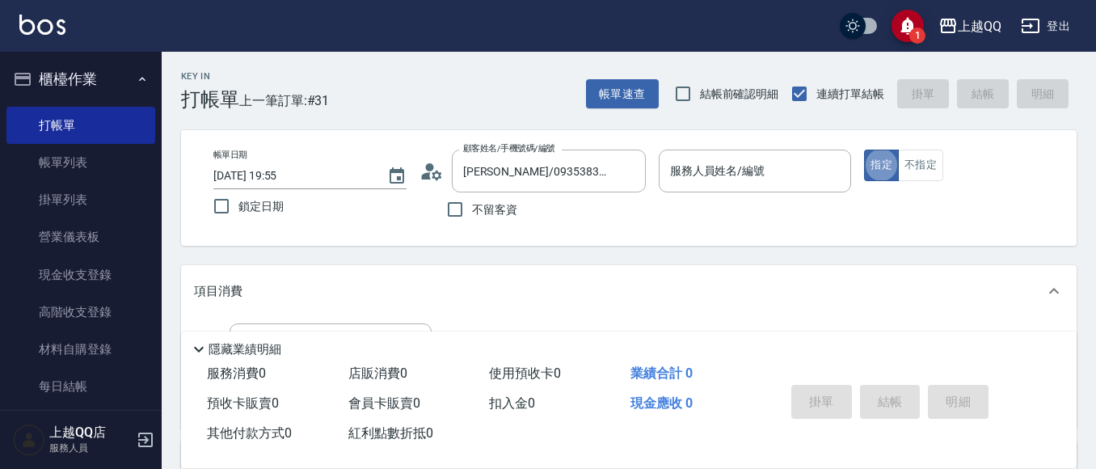
type input "佩怡-3"
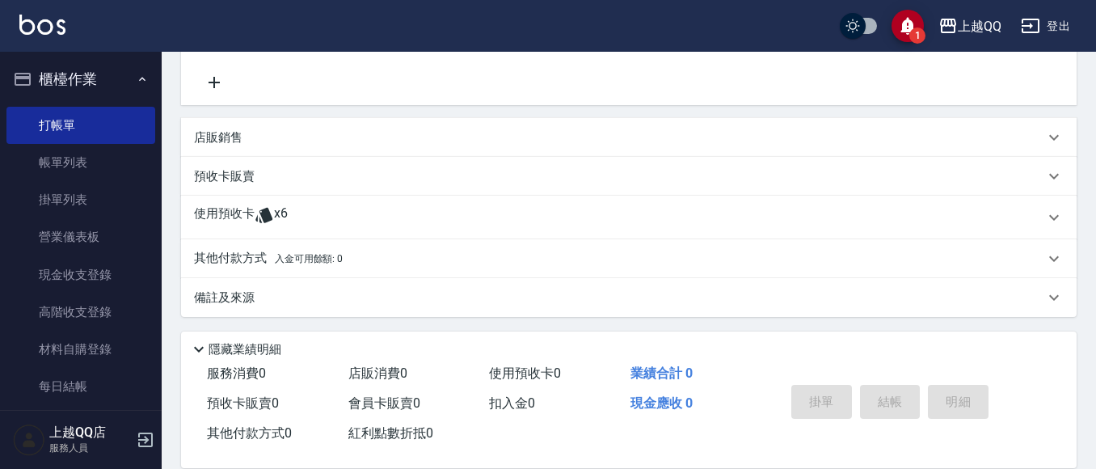
scroll to position [326, 0]
click at [259, 205] on icon at bounding box center [264, 211] width 19 height 19
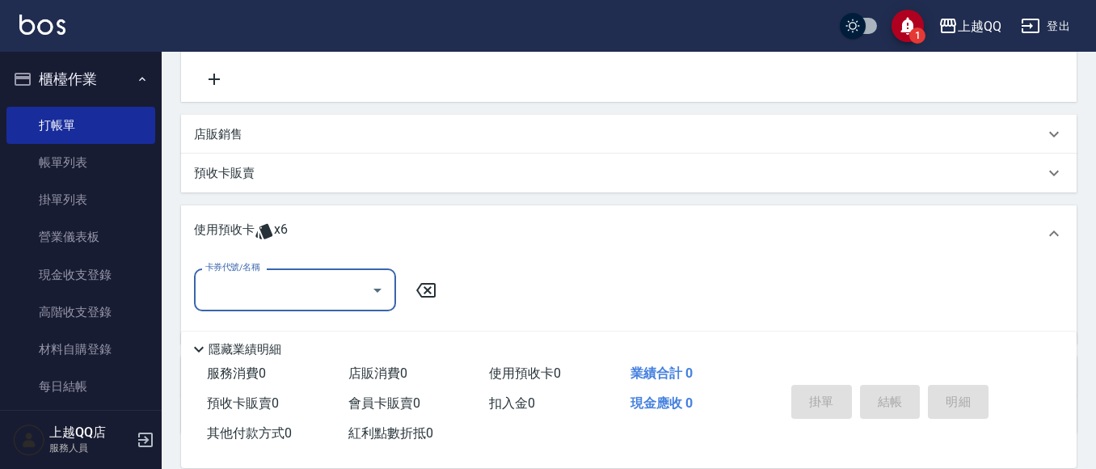
scroll to position [0, 0]
click at [381, 292] on icon "Open" at bounding box center [377, 289] width 19 height 19
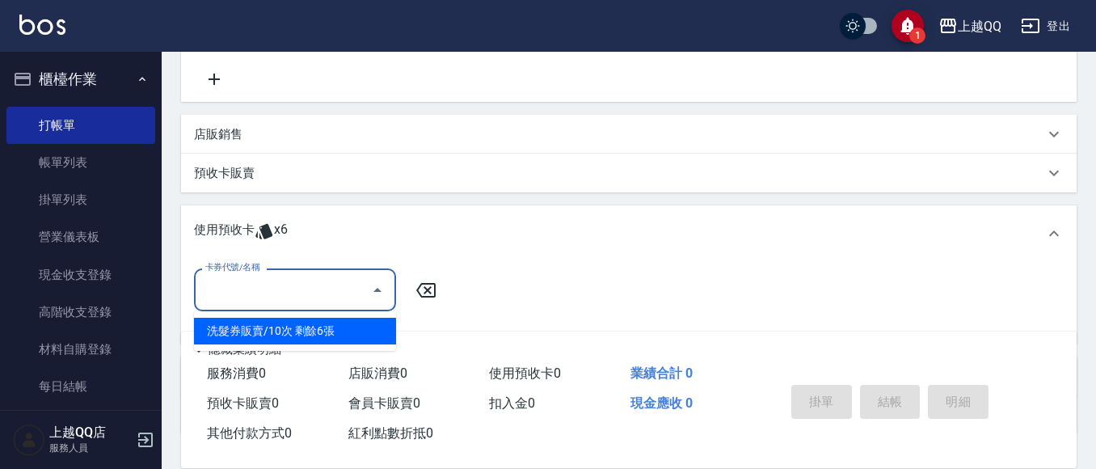
click at [346, 344] on ul "洗髮券販賣/10次 剩餘6張" at bounding box center [295, 331] width 202 height 40
click at [299, 334] on div "洗髮券販賣/10次 剩餘6張" at bounding box center [295, 331] width 202 height 27
type input "洗髮券販賣/10次"
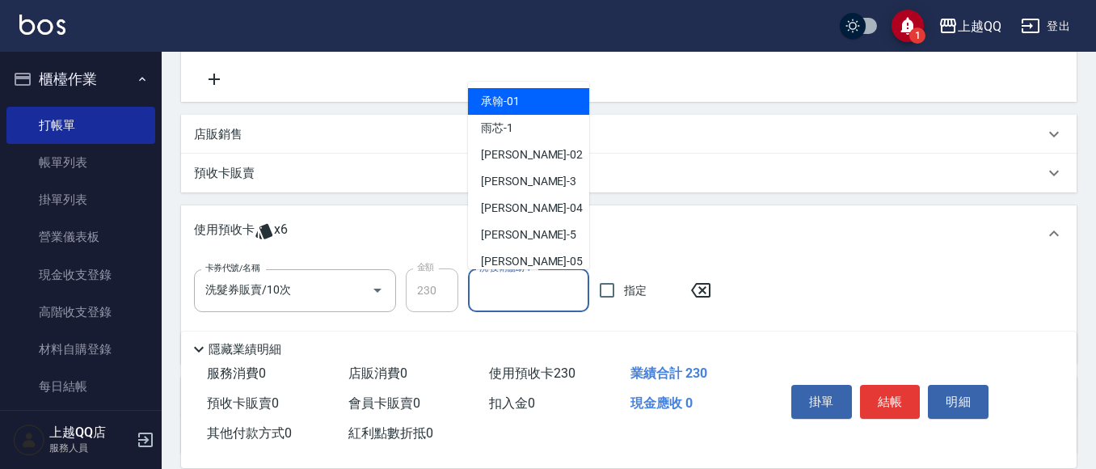
click at [506, 292] on input "洗-技術協助-1" at bounding box center [528, 290] width 107 height 28
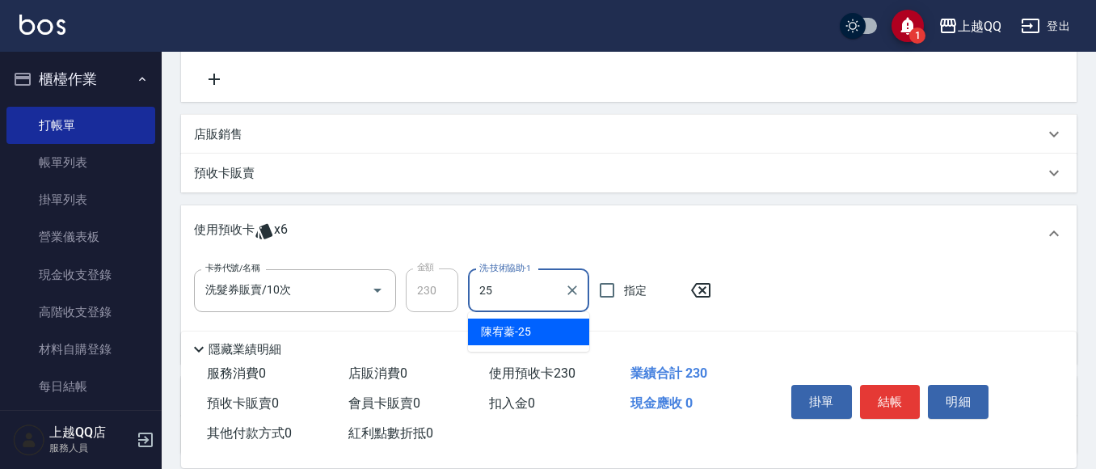
type input "陳宥蓁-25"
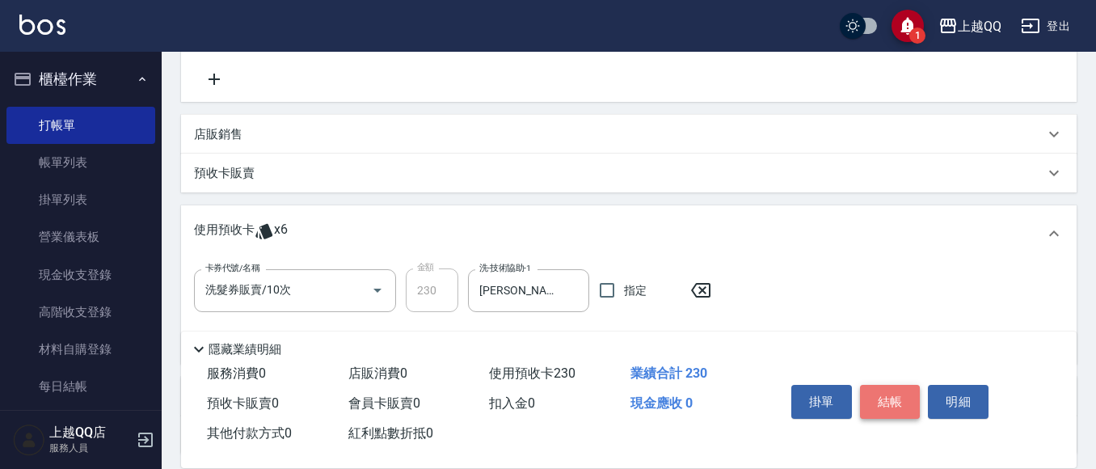
click at [880, 385] on button "結帳" at bounding box center [890, 402] width 61 height 34
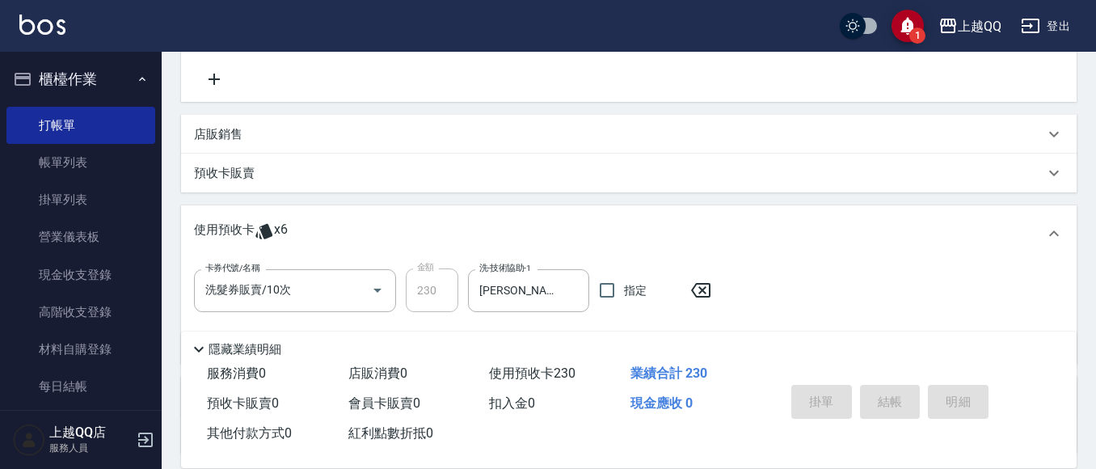
type input "2025/08/11 19:56"
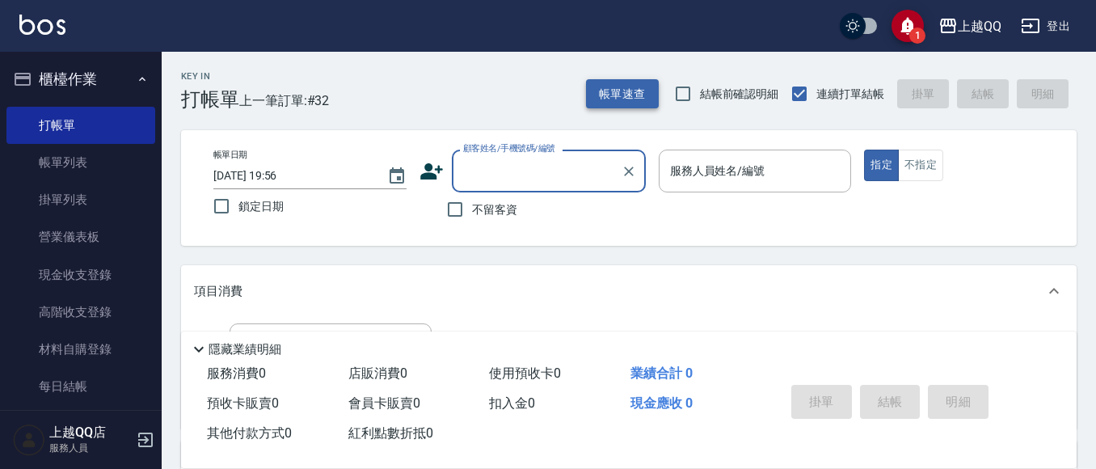
click at [612, 98] on button "帳單速查" at bounding box center [622, 94] width 73 height 30
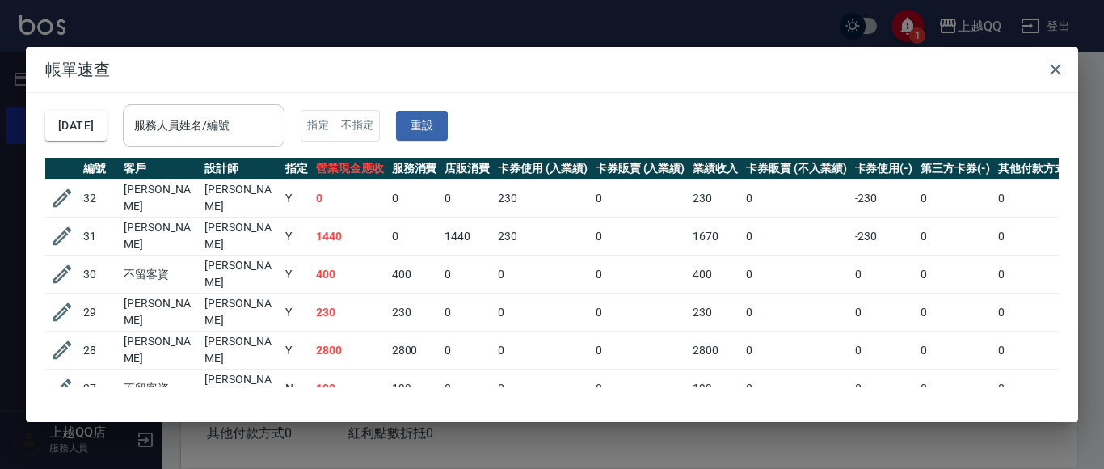
click at [277, 140] on input "服務人員姓名/編號" at bounding box center [203, 126] width 147 height 28
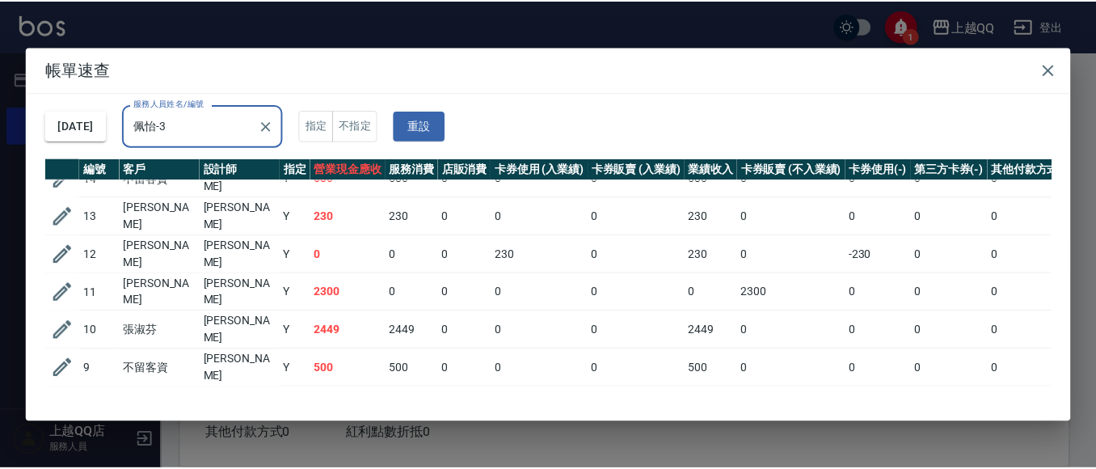
scroll to position [129, 0]
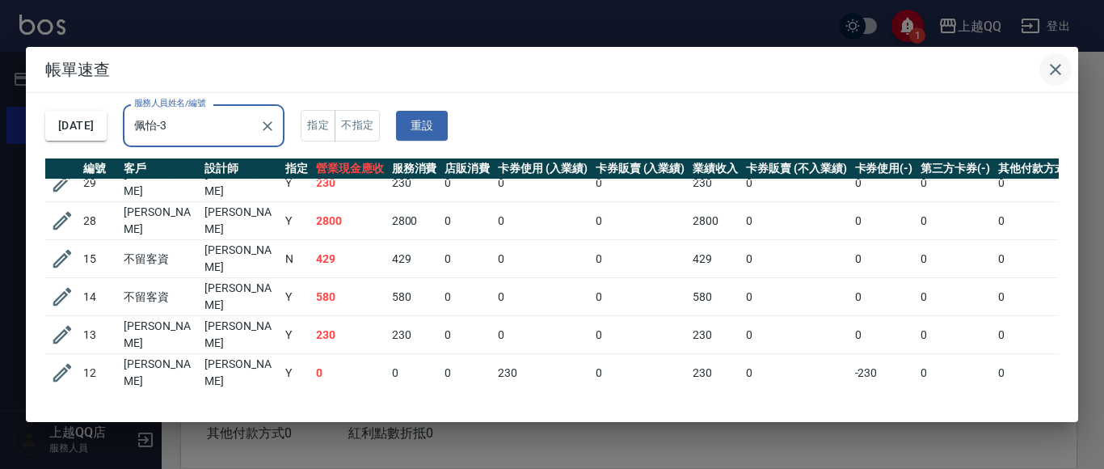
type input "佩怡-3"
click at [1046, 73] on icon "button" at bounding box center [1055, 69] width 19 height 19
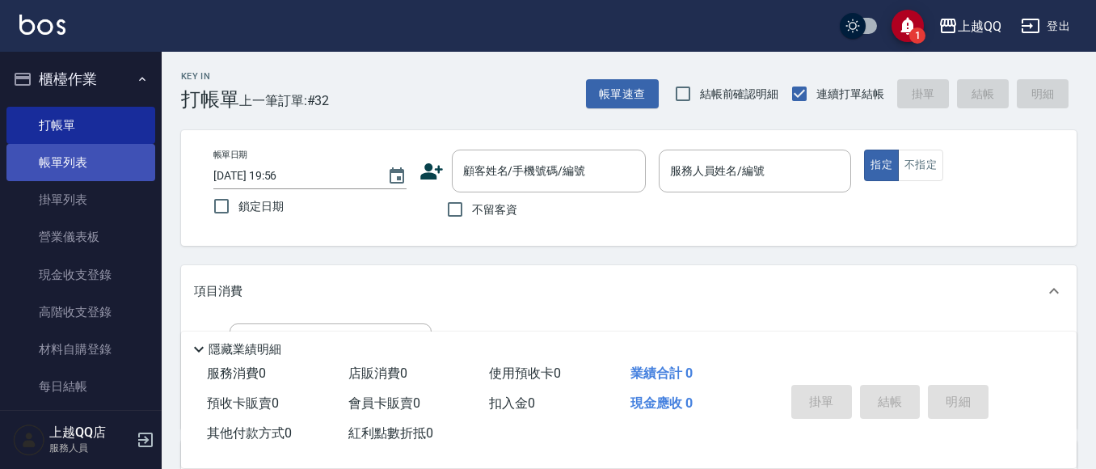
click at [27, 165] on link "帳單列表" at bounding box center [80, 162] width 149 height 37
click at [27, 166] on link "帳單列表" at bounding box center [80, 162] width 149 height 37
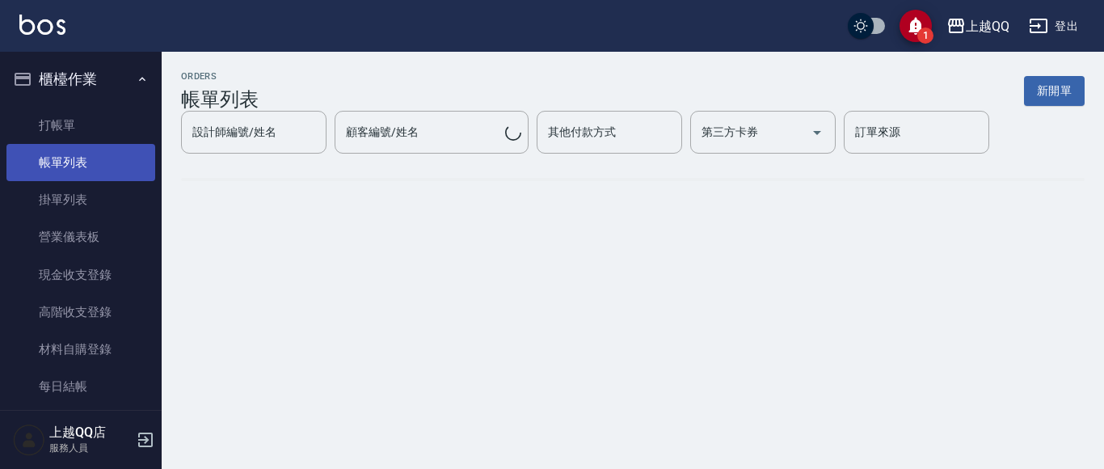
click at [46, 157] on link "帳單列表" at bounding box center [80, 162] width 149 height 37
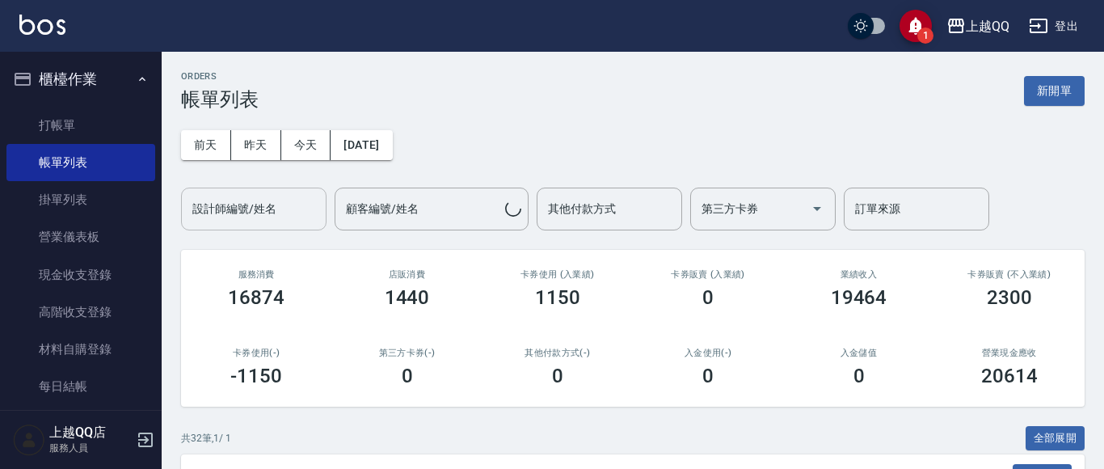
click at [273, 214] on div "設計師編號/姓名 設計師編號/姓名" at bounding box center [253, 208] width 145 height 43
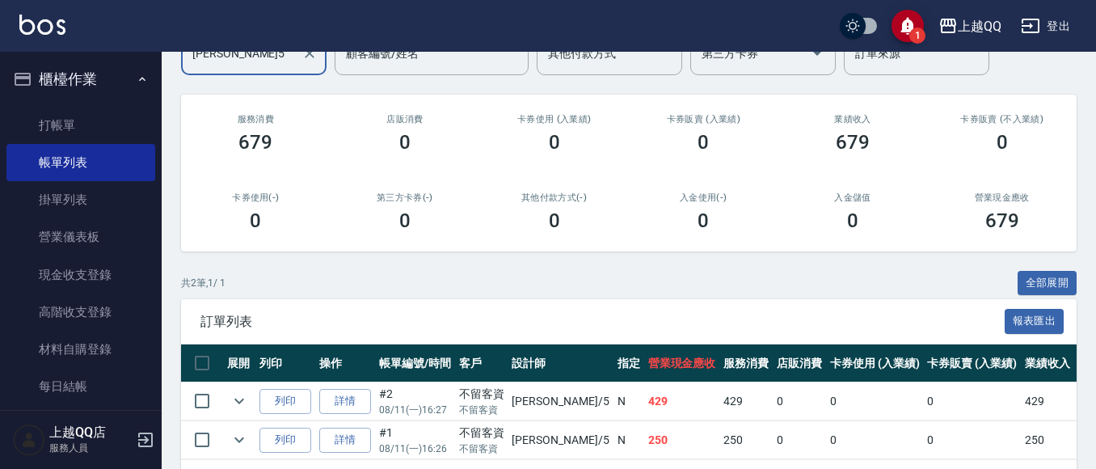
scroll to position [162, 0]
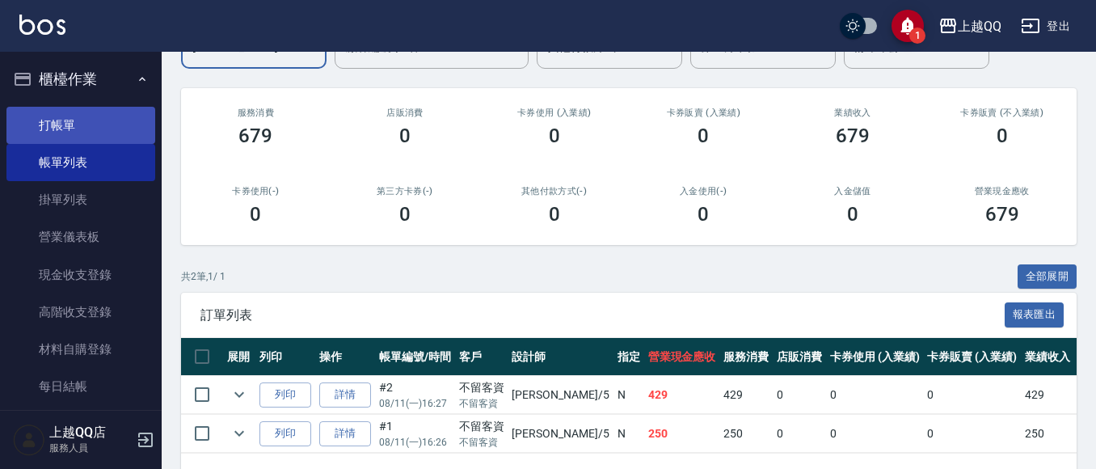
type input "林昱慈-5"
click at [111, 137] on link "打帳單" at bounding box center [80, 125] width 149 height 37
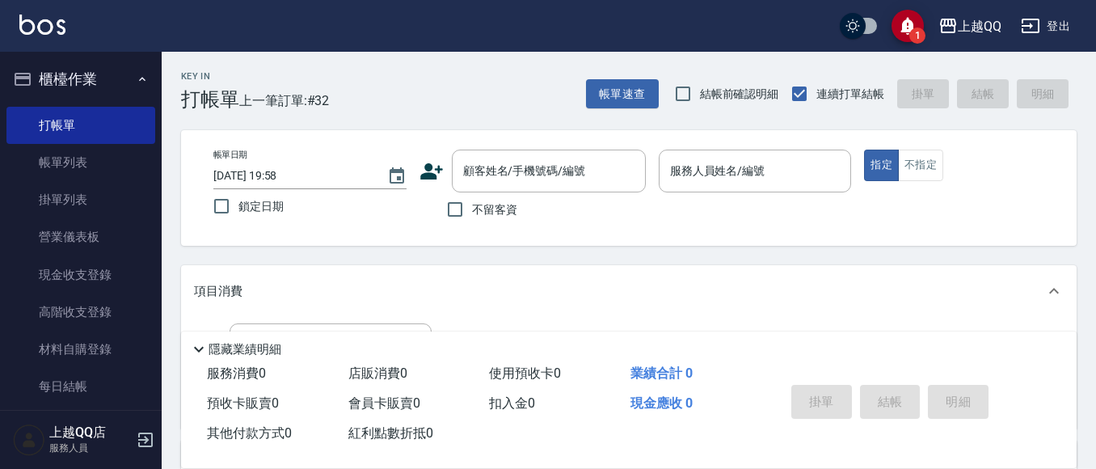
click at [478, 221] on label "不留客資" at bounding box center [477, 209] width 79 height 34
click at [472, 221] on input "不留客資" at bounding box center [455, 209] width 34 height 34
checkbox input "true"
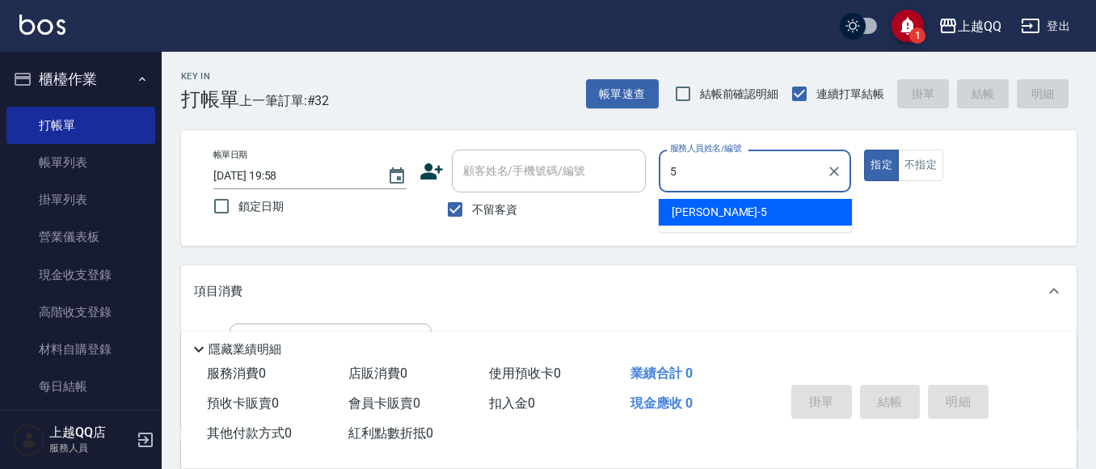
type input "林昱慈-5"
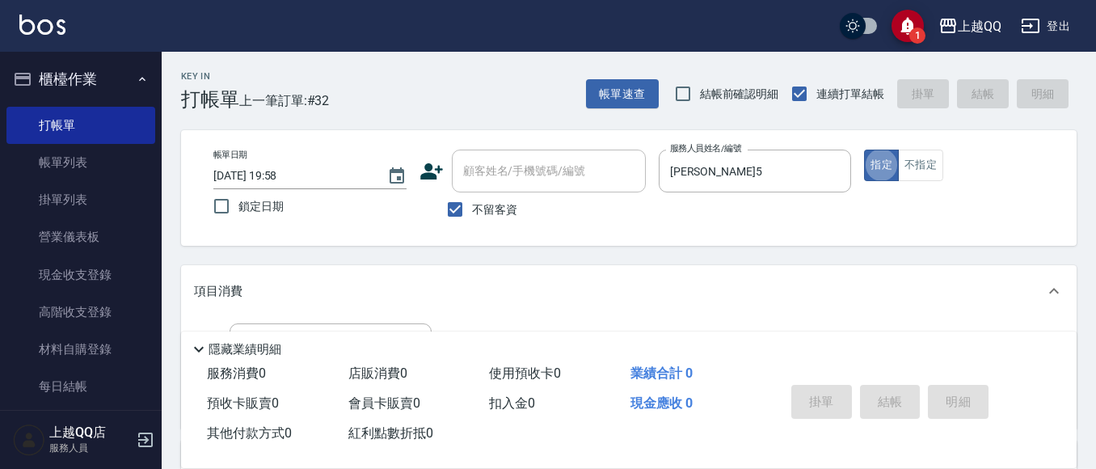
type button "true"
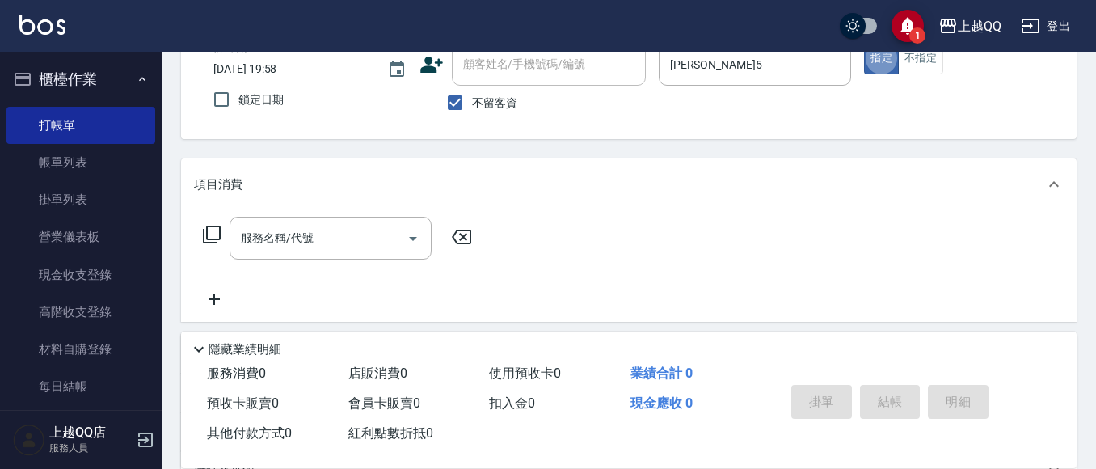
scroll to position [162, 0]
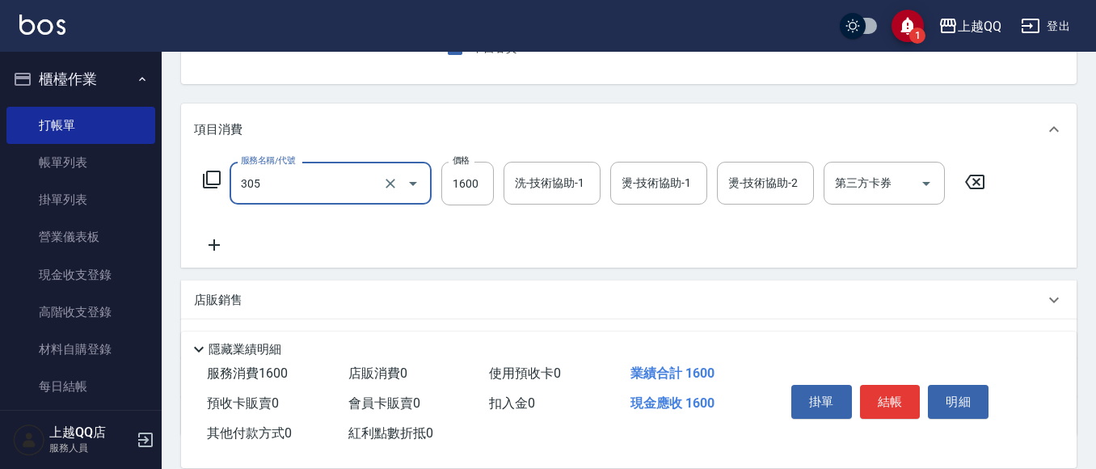
type input "設計燙髮1600(305)"
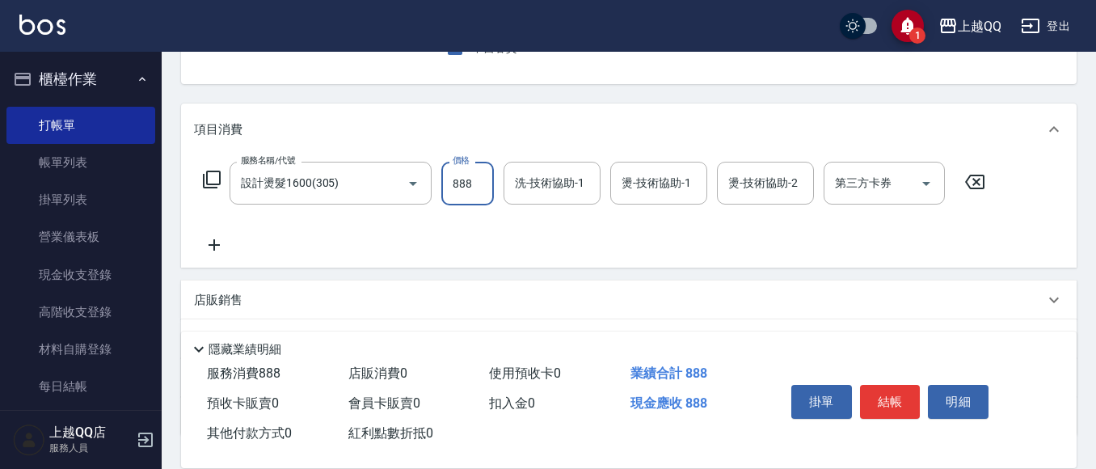
type input "888"
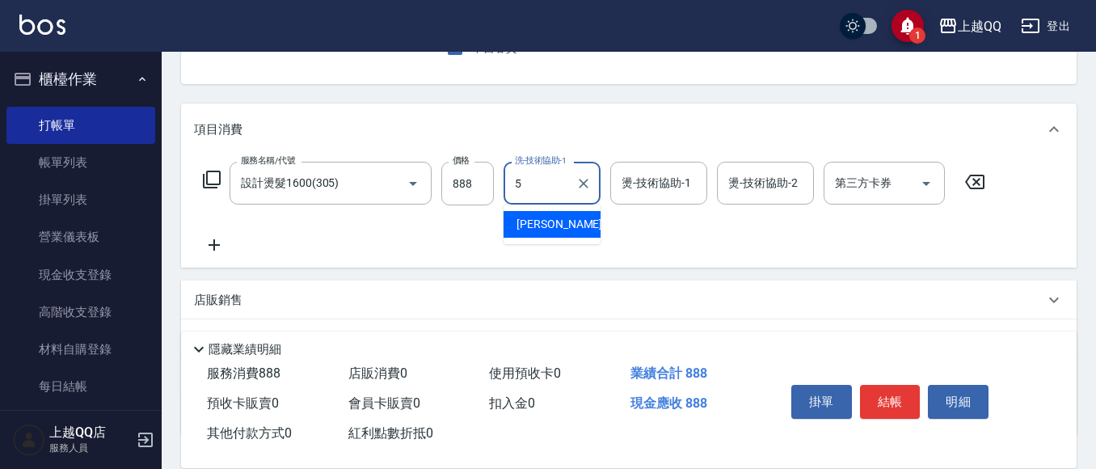
type input "林昱慈-5"
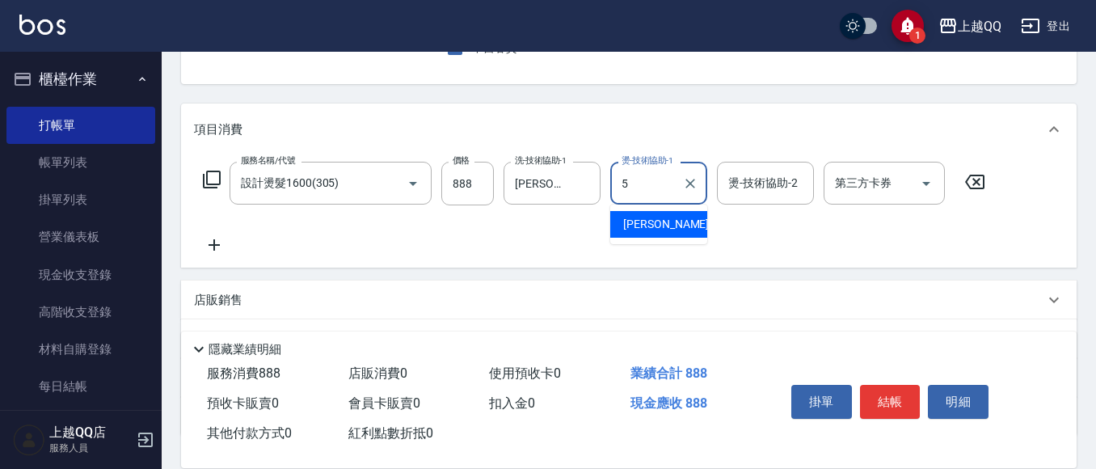
type input "林昱慈-5"
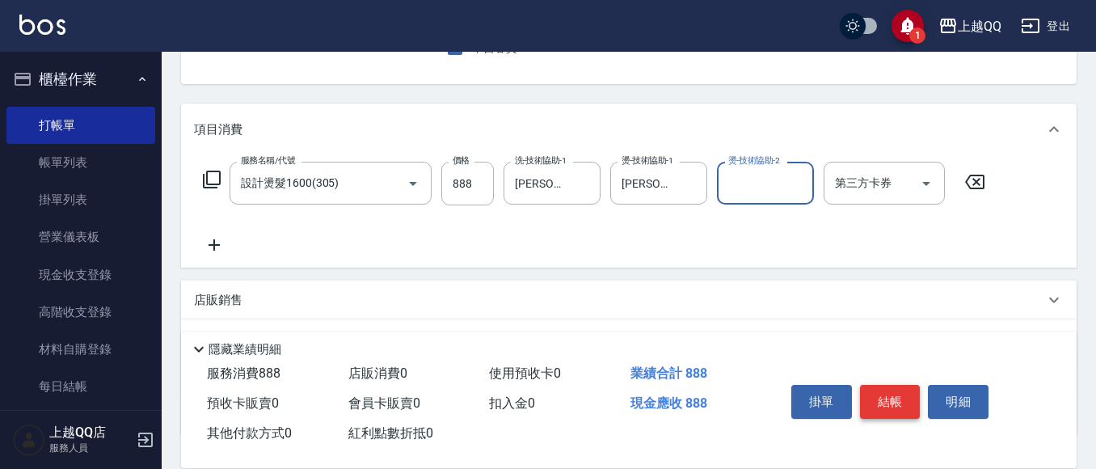
click at [872, 395] on button "結帳" at bounding box center [890, 402] width 61 height 34
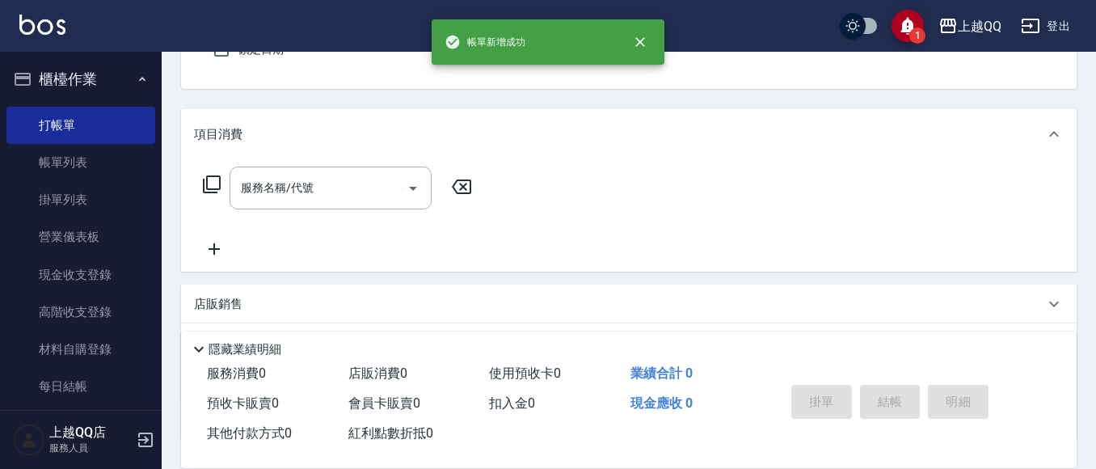
scroll to position [0, 0]
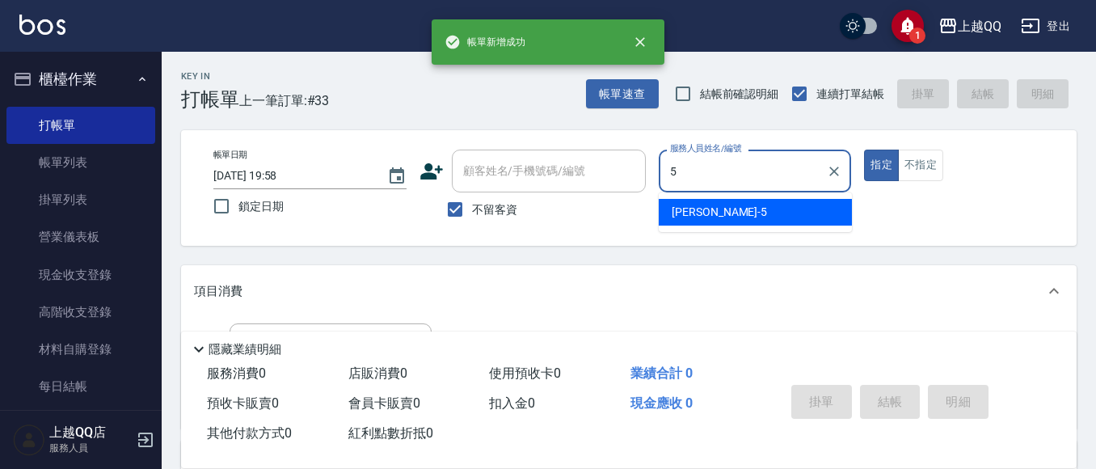
type input "林昱慈-5"
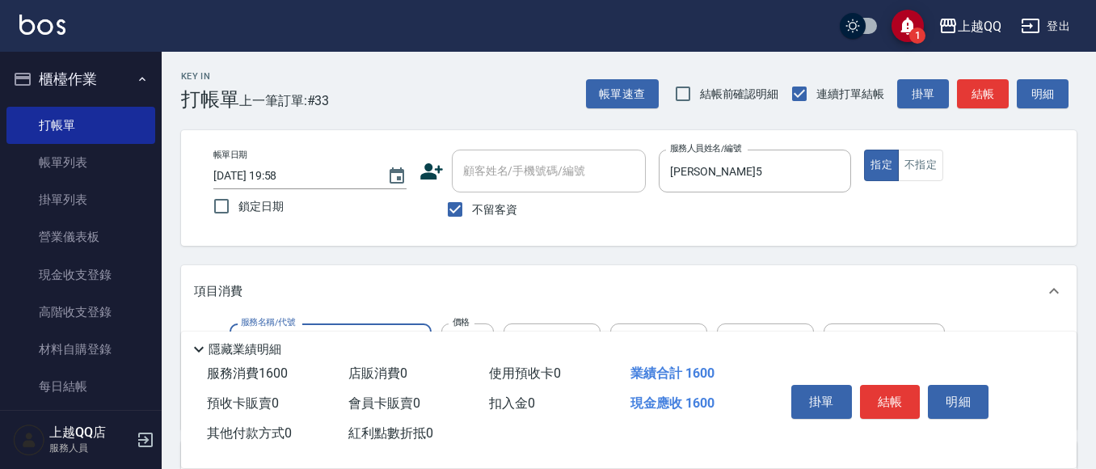
type input "設計燙髮1600(305)"
type input "888"
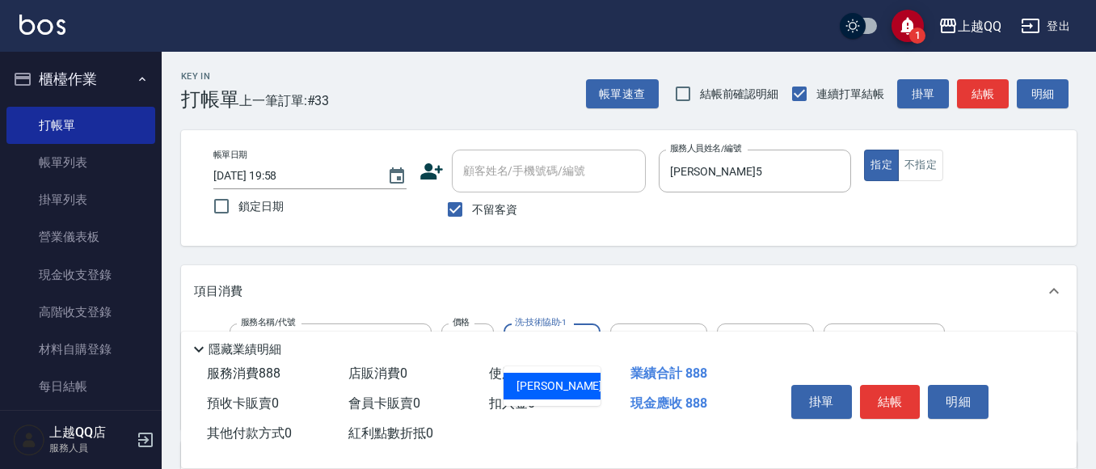
type input "林昱慈-5"
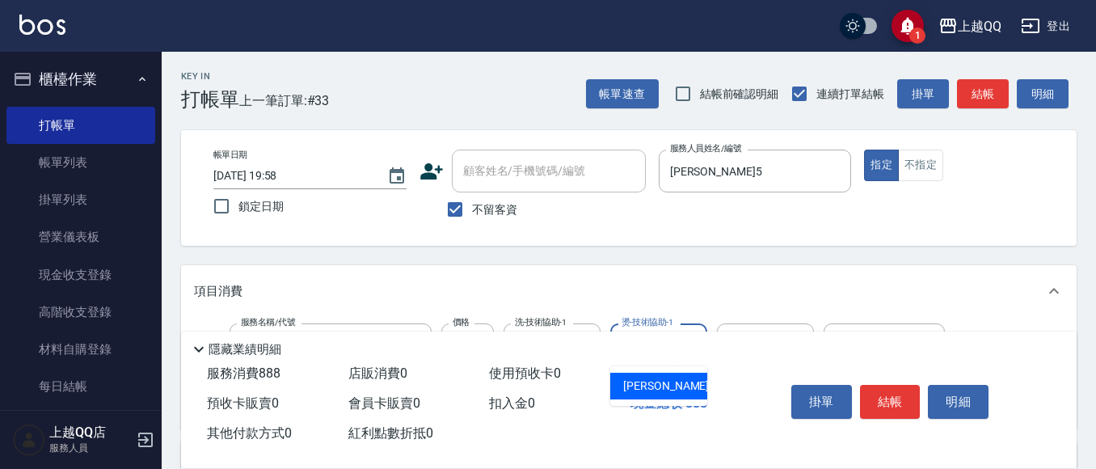
type input "林昱慈-5"
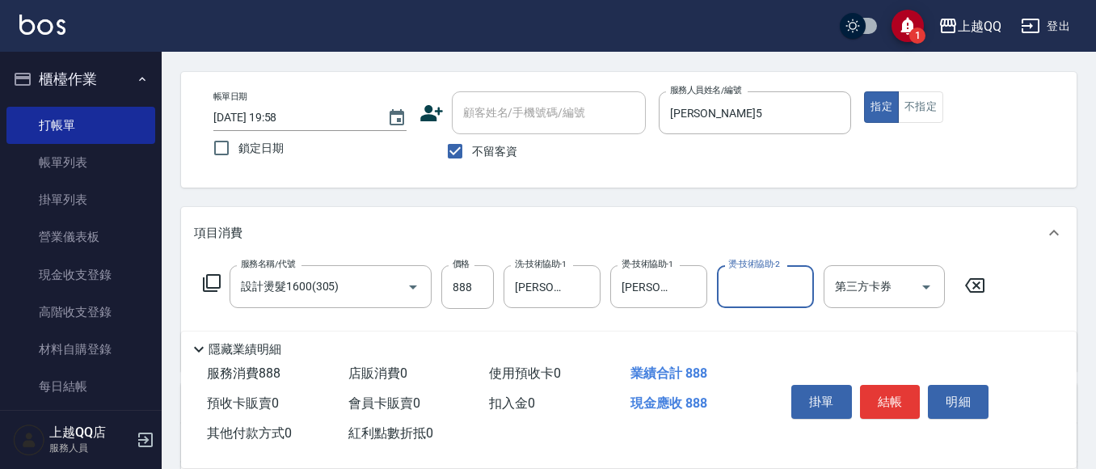
scroll to position [162, 0]
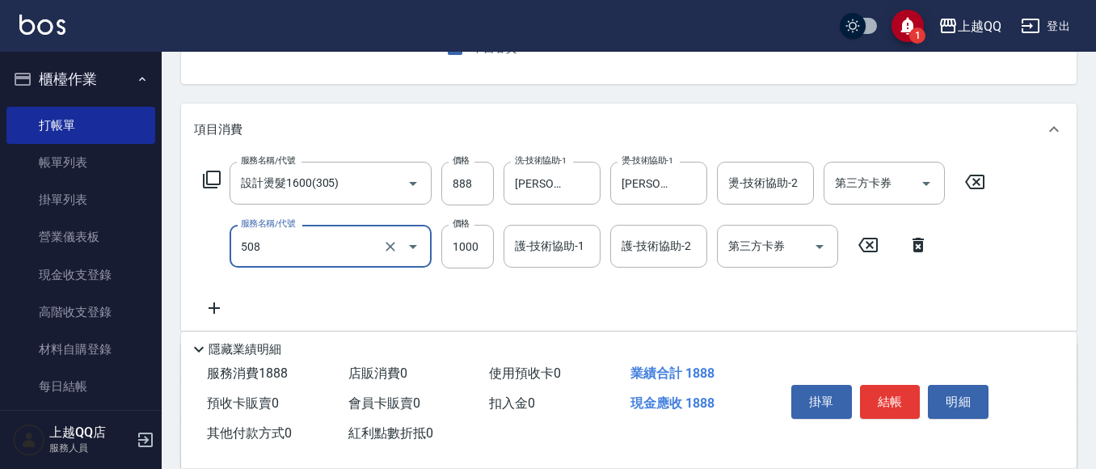
type input "PH.5髪療重建護髮(508)"
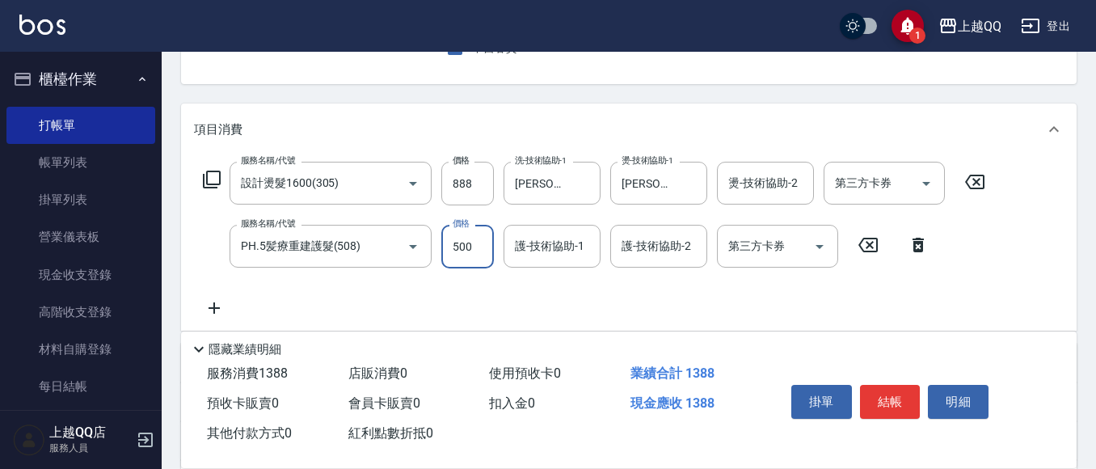
type input "500"
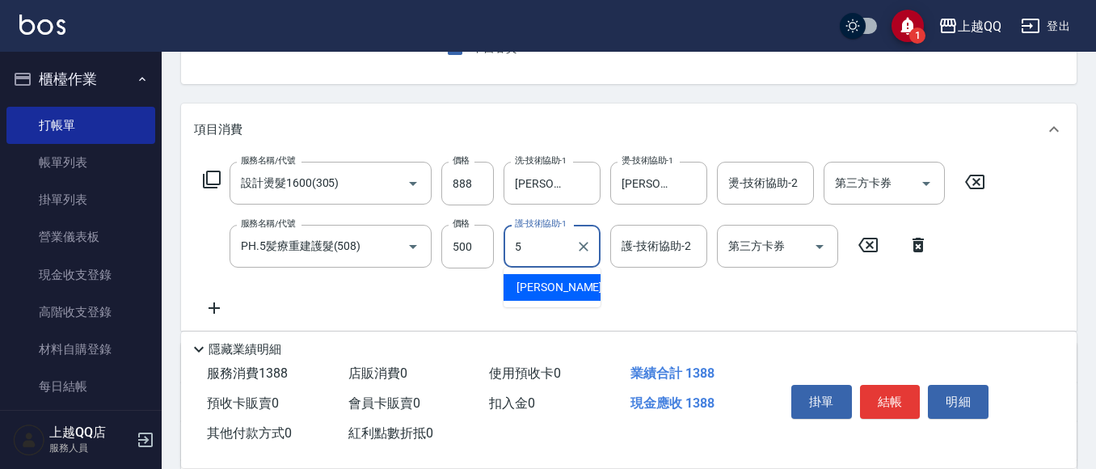
type input "林昱慈-5"
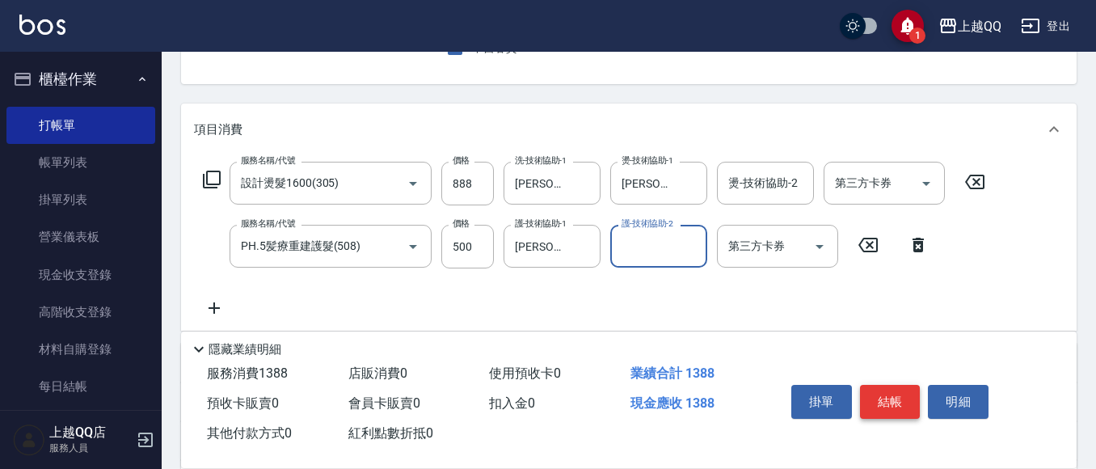
click at [877, 398] on button "結帳" at bounding box center [890, 402] width 61 height 34
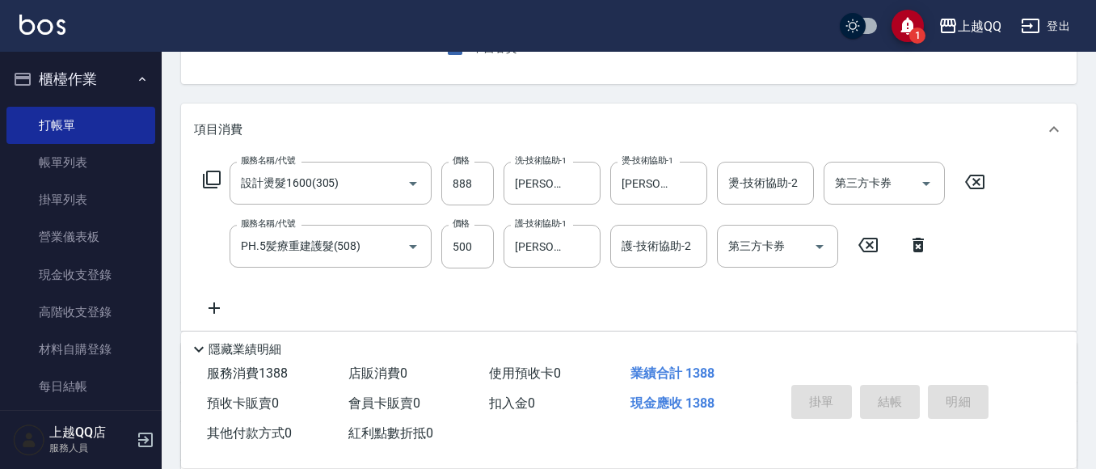
type input "2025/08/11 19:59"
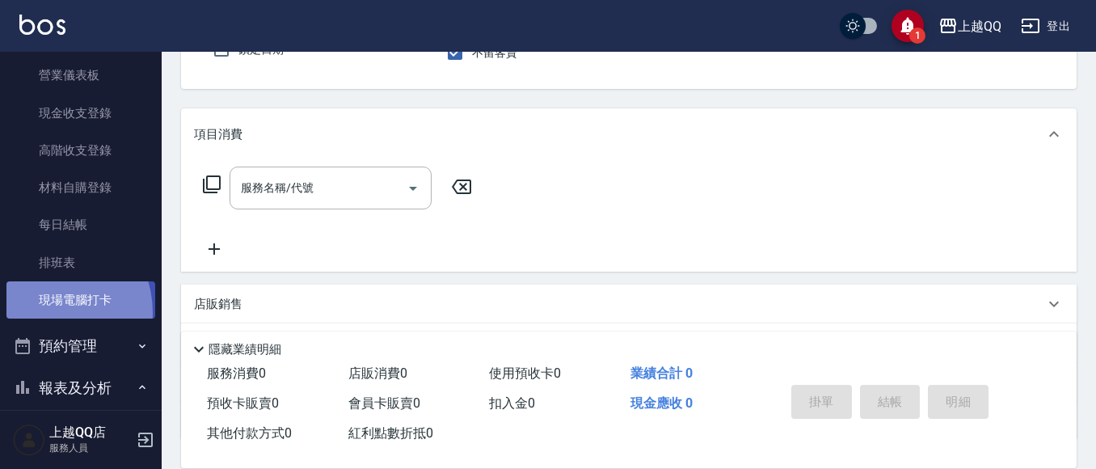
click at [48, 312] on link "現場電腦打卡" at bounding box center [80, 299] width 149 height 37
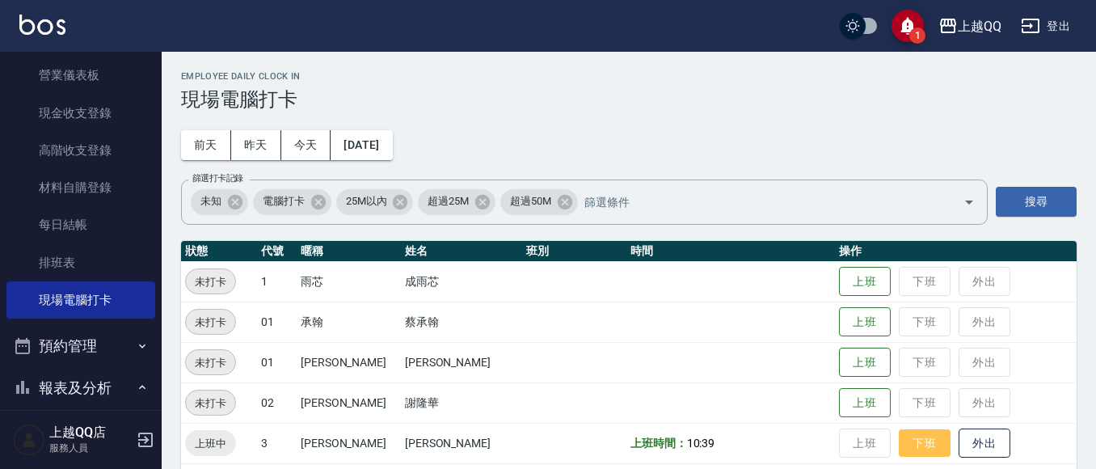
click at [900, 446] on button "下班" at bounding box center [925, 443] width 52 height 28
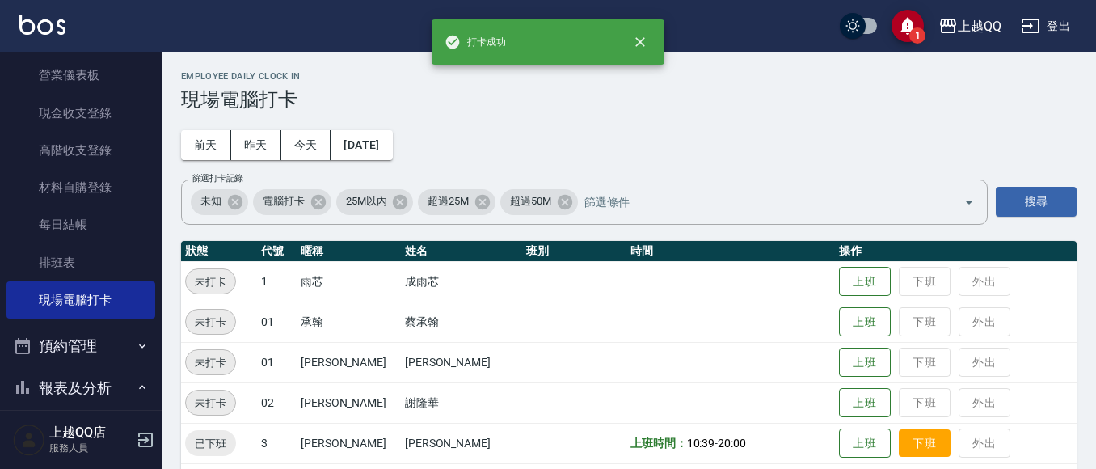
scroll to position [162, 0]
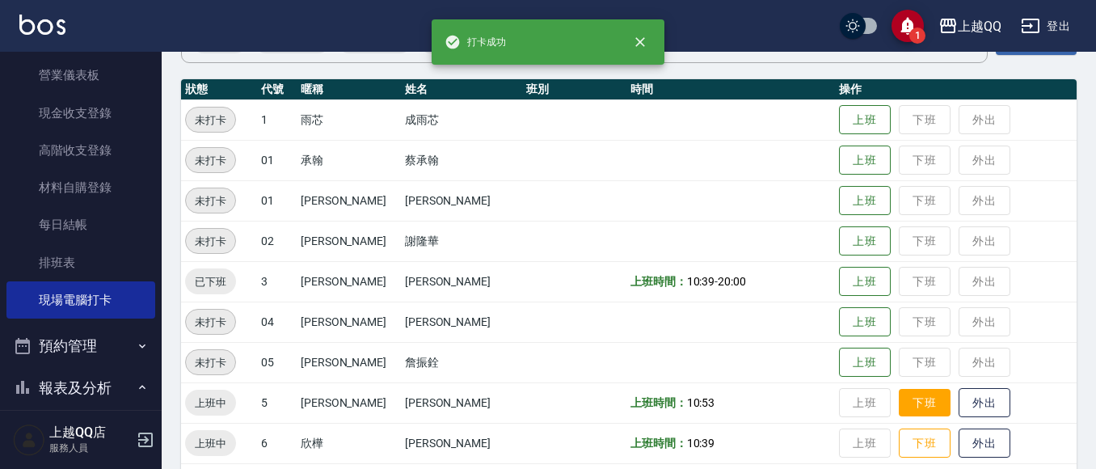
click at [911, 411] on button "下班" at bounding box center [925, 403] width 52 height 28
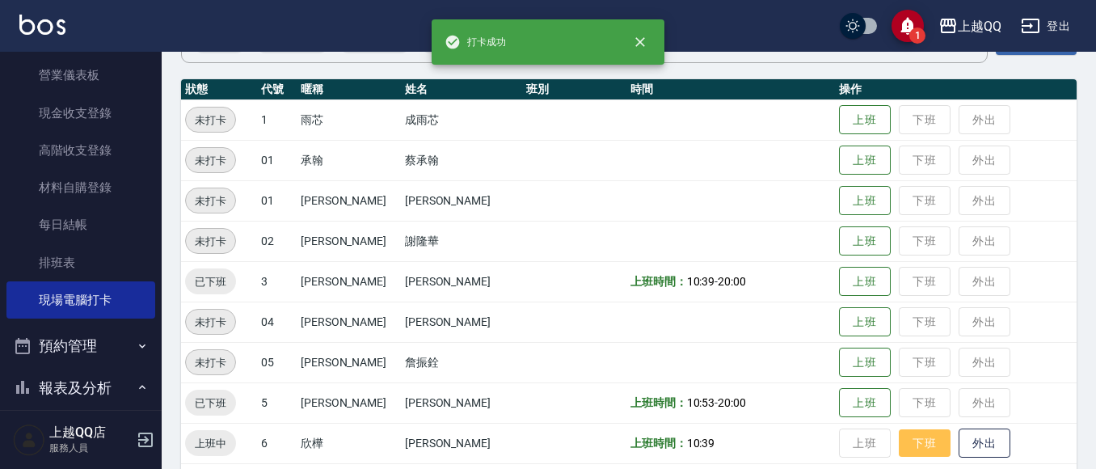
click at [903, 441] on button "下班" at bounding box center [925, 443] width 52 height 28
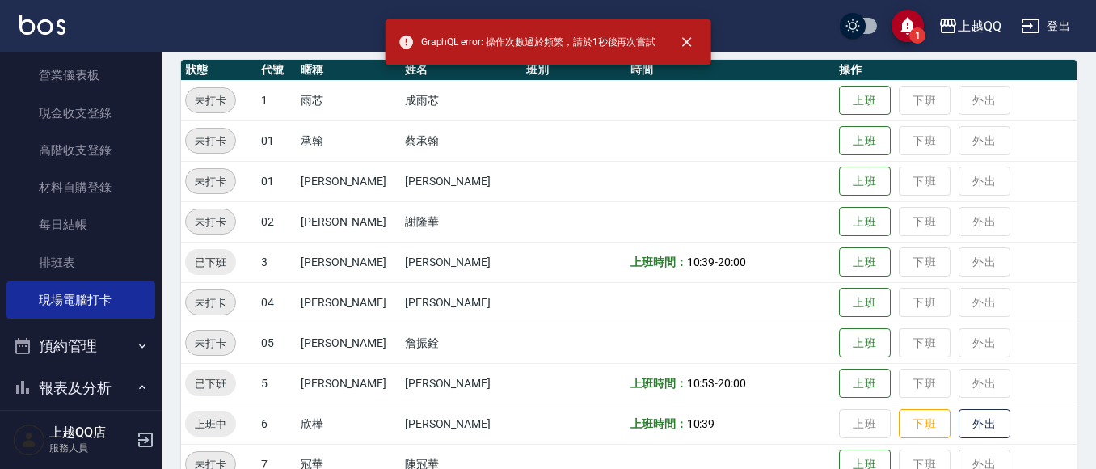
scroll to position [242, 0]
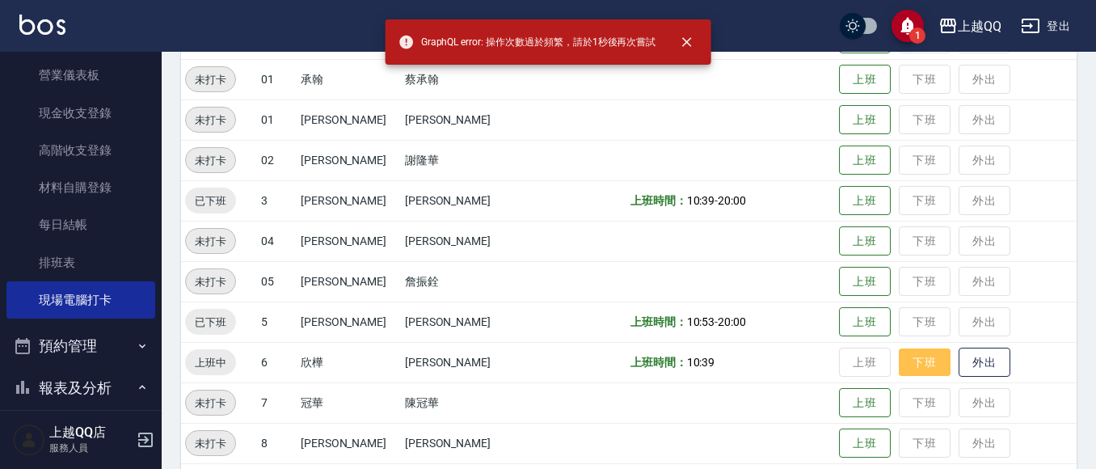
click at [899, 361] on button "下班" at bounding box center [925, 362] width 52 height 28
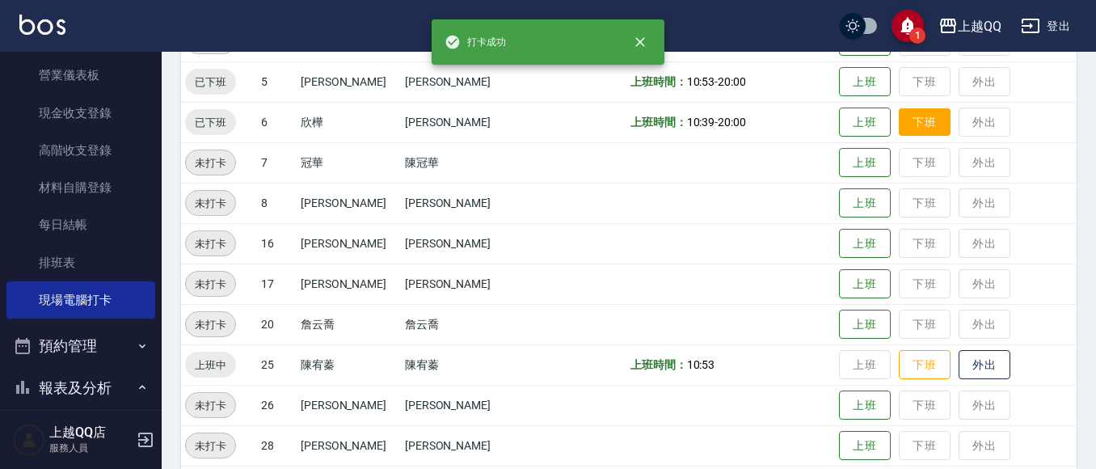
scroll to position [540, 0]
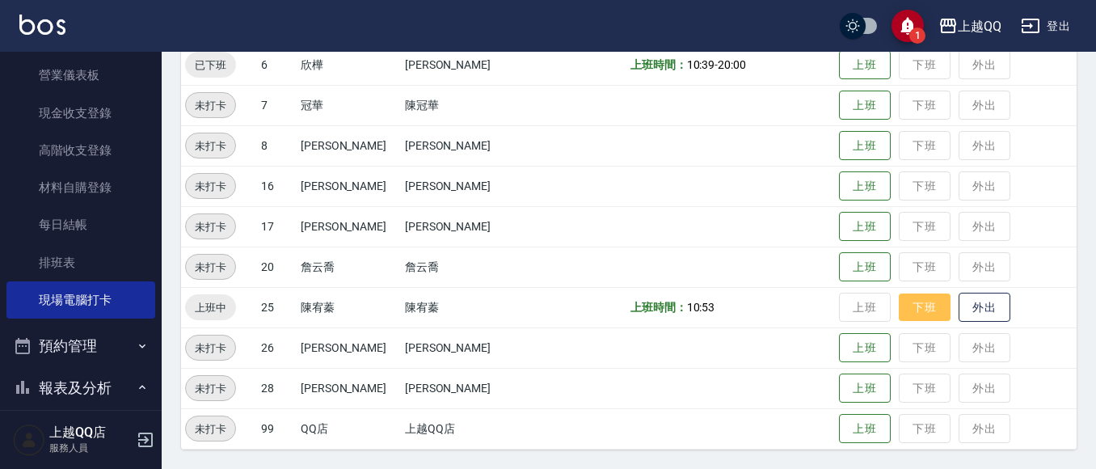
click at [910, 305] on button "下班" at bounding box center [925, 307] width 52 height 28
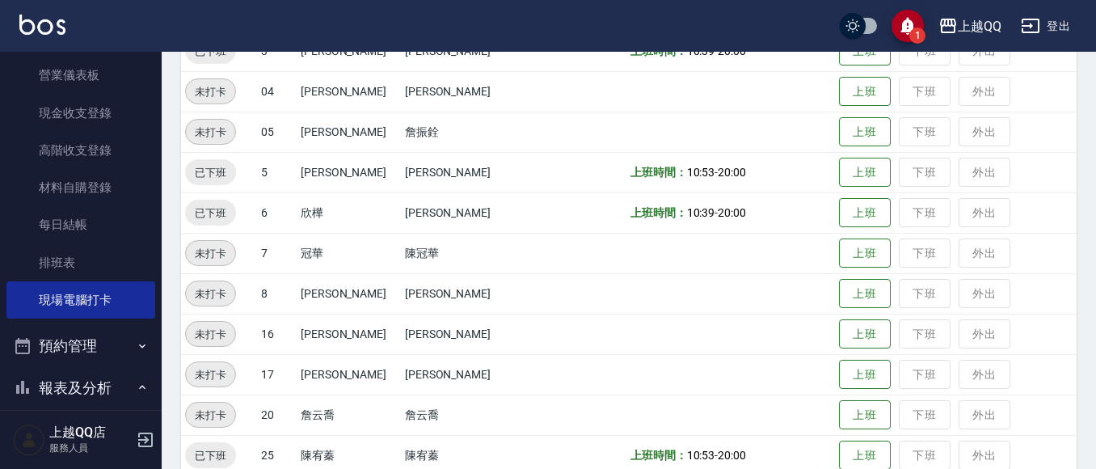
scroll to position [378, 0]
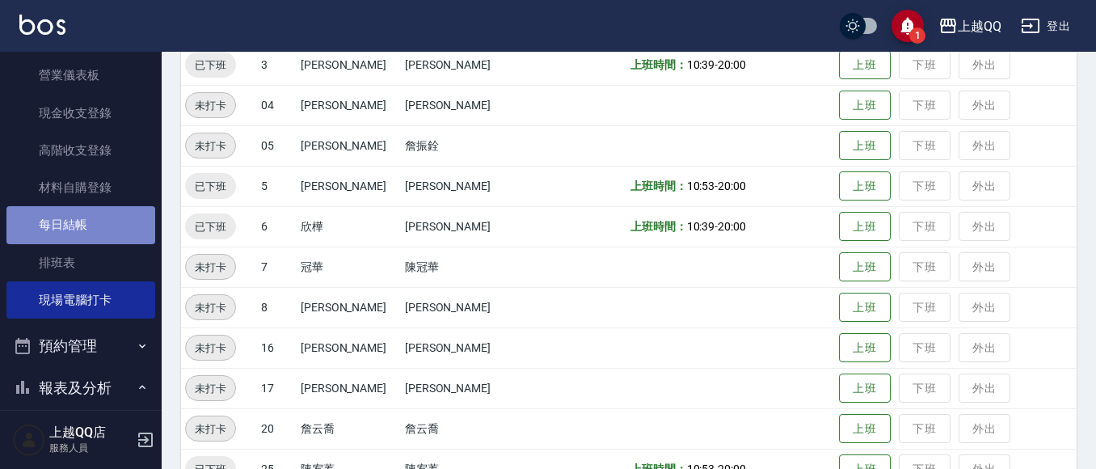
click at [91, 225] on link "每日結帳" at bounding box center [80, 224] width 149 height 37
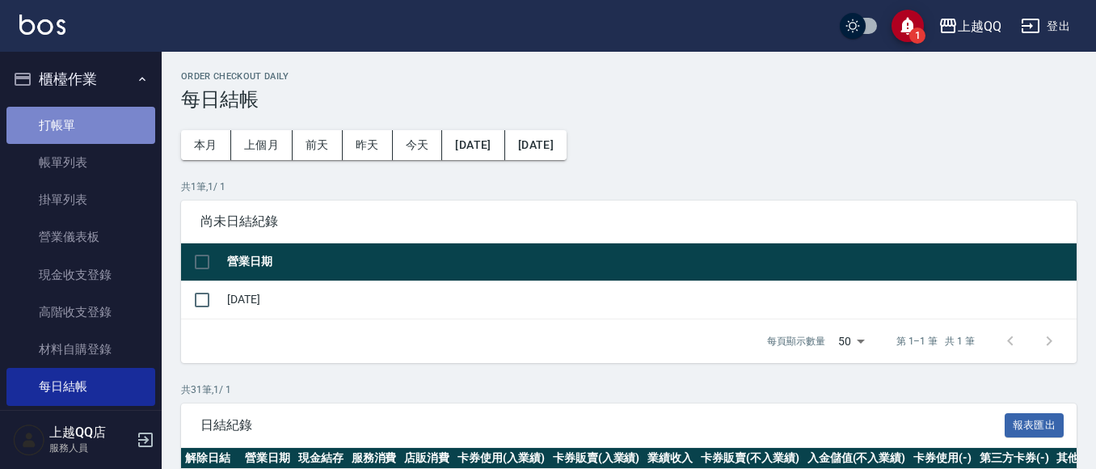
click at [91, 125] on link "打帳單" at bounding box center [80, 125] width 149 height 37
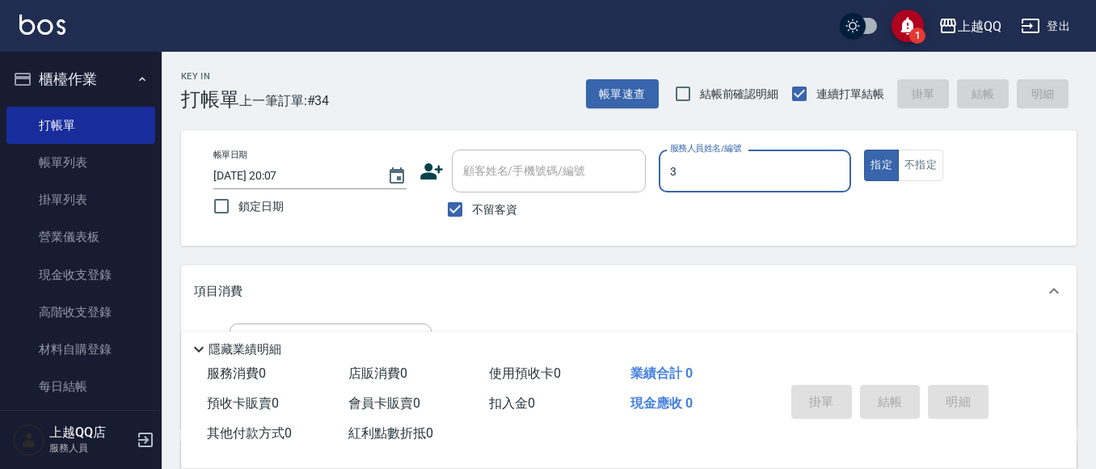
type input "3"
type button "true"
type input "佩怡-3"
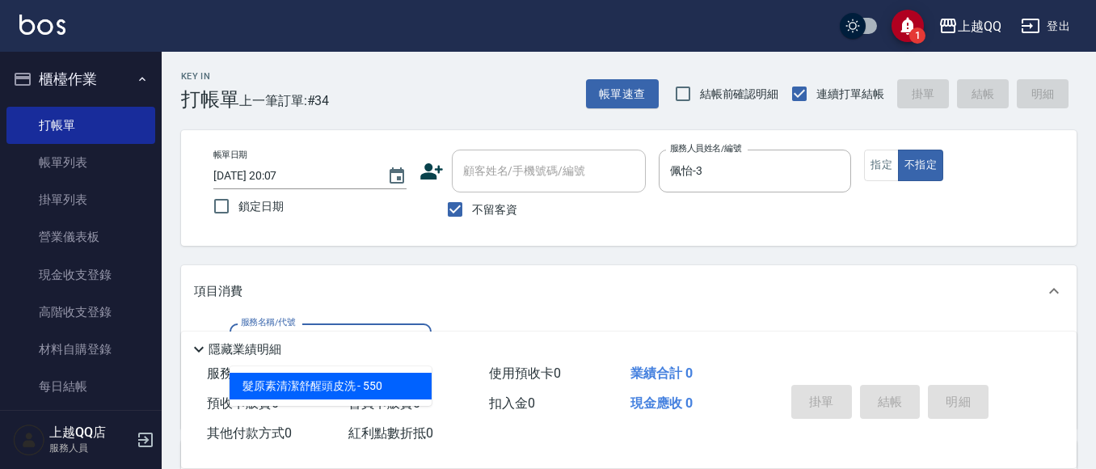
type input "髮原素清潔舒醒頭皮洗(602)"
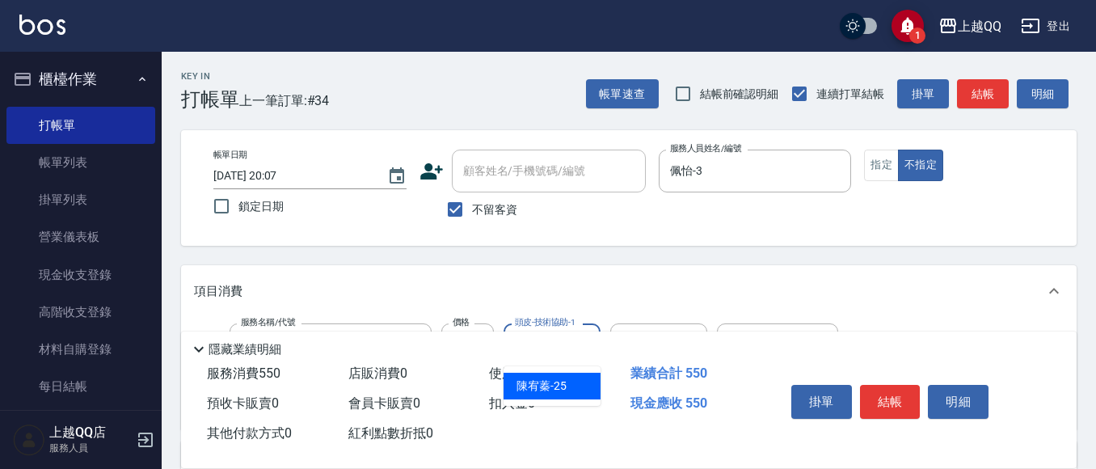
type input "陳宥蓁-25"
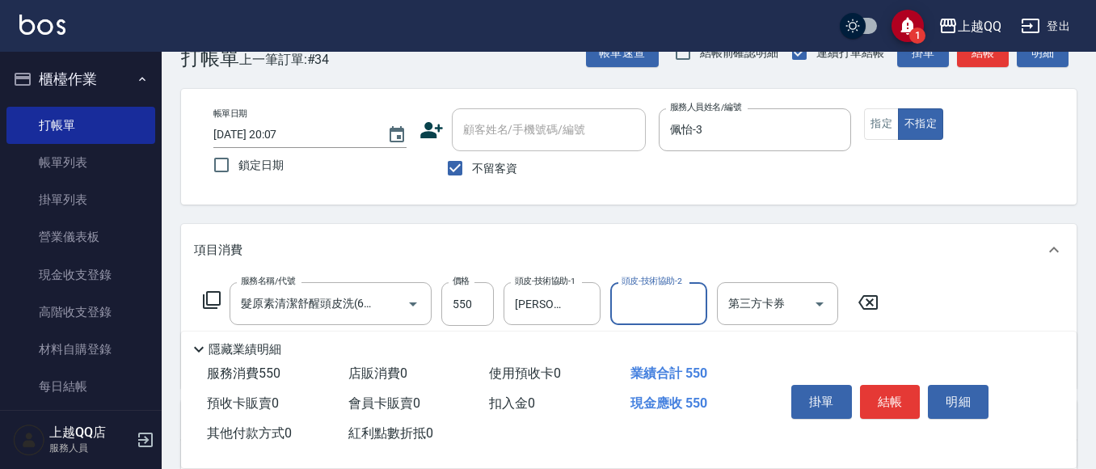
scroll to position [81, 0]
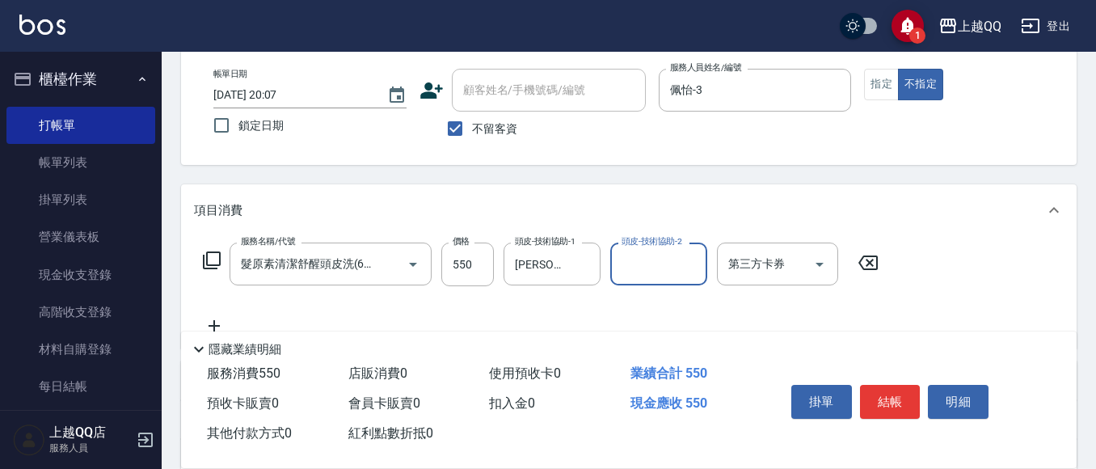
click at [899, 386] on button "結帳" at bounding box center [890, 402] width 61 height 34
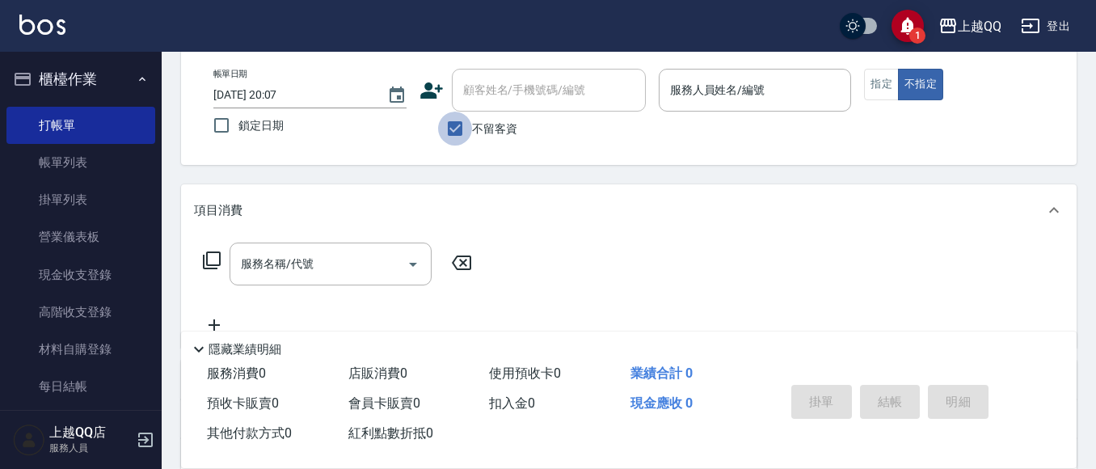
drag, startPoint x: 440, startPoint y: 143, endPoint x: 459, endPoint y: 136, distance: 20.7
click at [440, 144] on input "不留客資" at bounding box center [455, 129] width 34 height 34
checkbox input "false"
click at [509, 98] on div "顧客姓名/手機號碼/編號 顧客姓名/手機號碼/編號" at bounding box center [549, 90] width 194 height 43
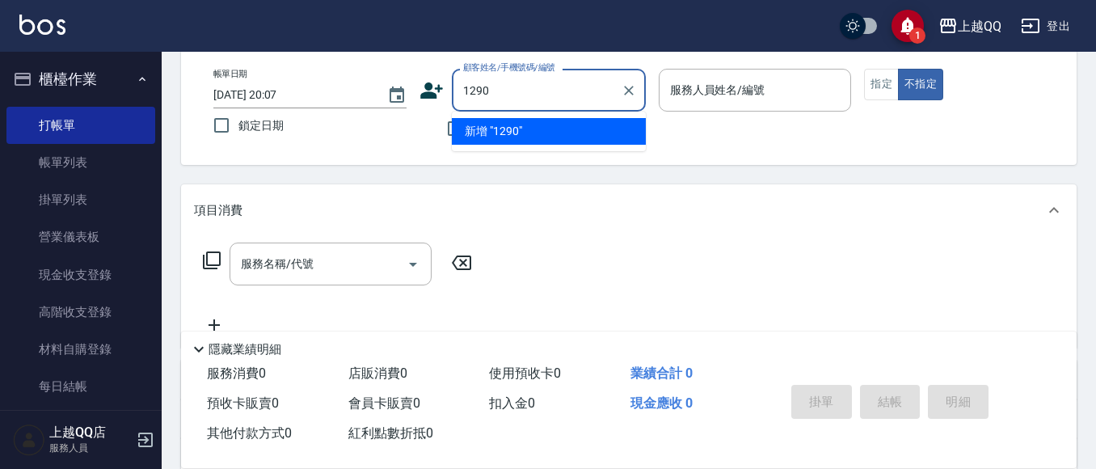
type input "1290"
click at [898, 69] on button "不指定" at bounding box center [920, 85] width 45 height 32
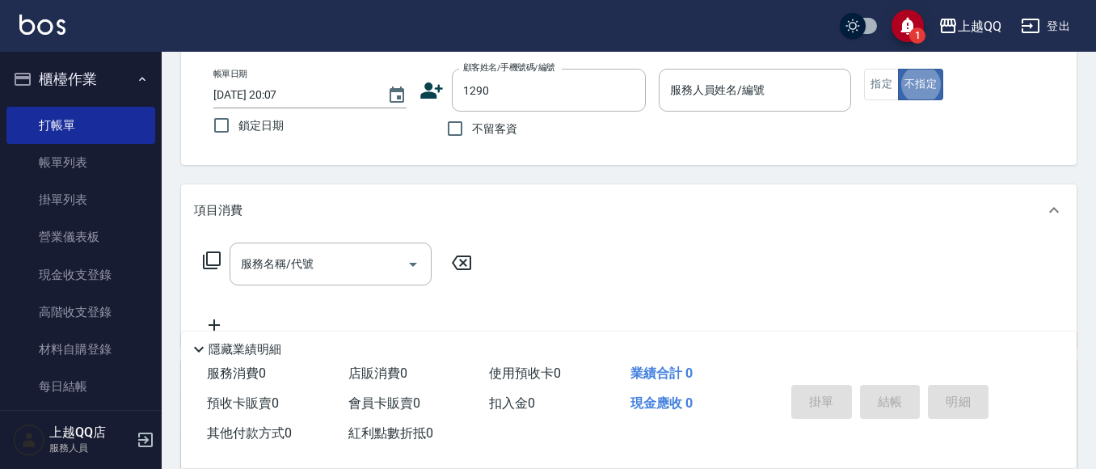
type button "false"
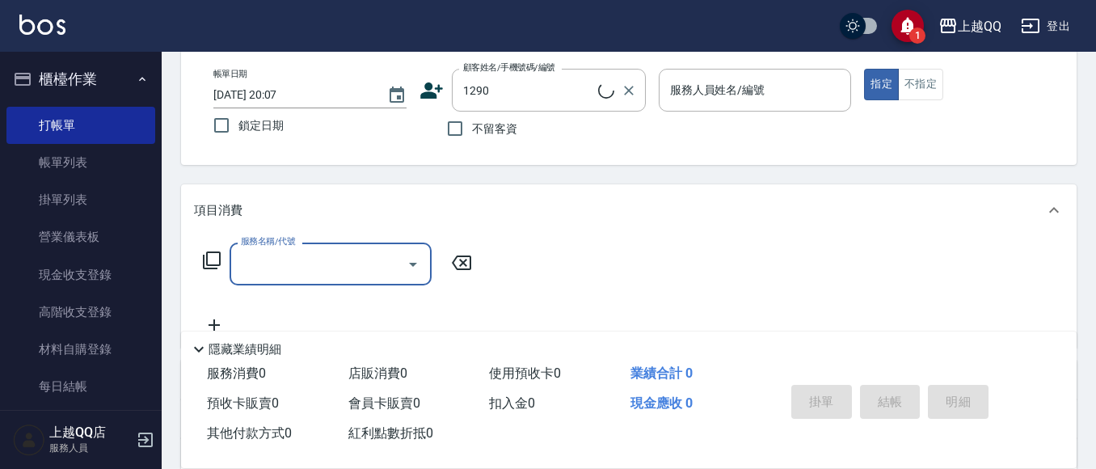
type input "黃毓秀/0932153298/1290"
type input "欣樺-6"
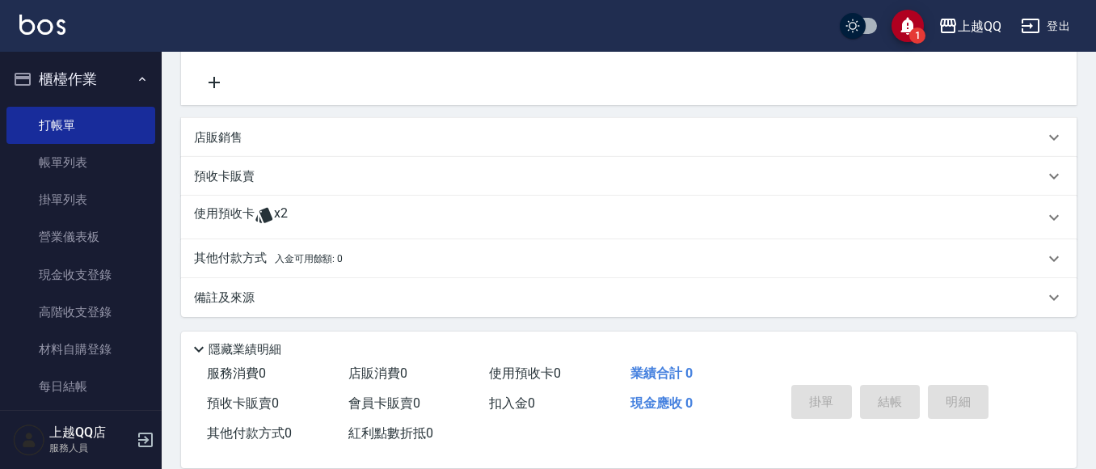
click at [274, 208] on span "x2" at bounding box center [281, 217] width 14 height 24
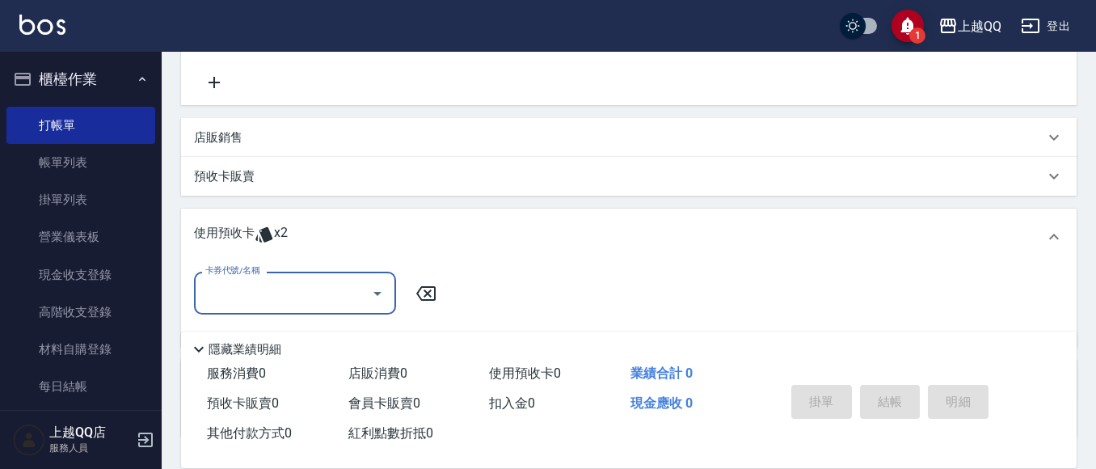
scroll to position [0, 0]
click at [270, 269] on div "卡券代號/名稱 卡券代號/名稱" at bounding box center [628, 306] width 895 height 82
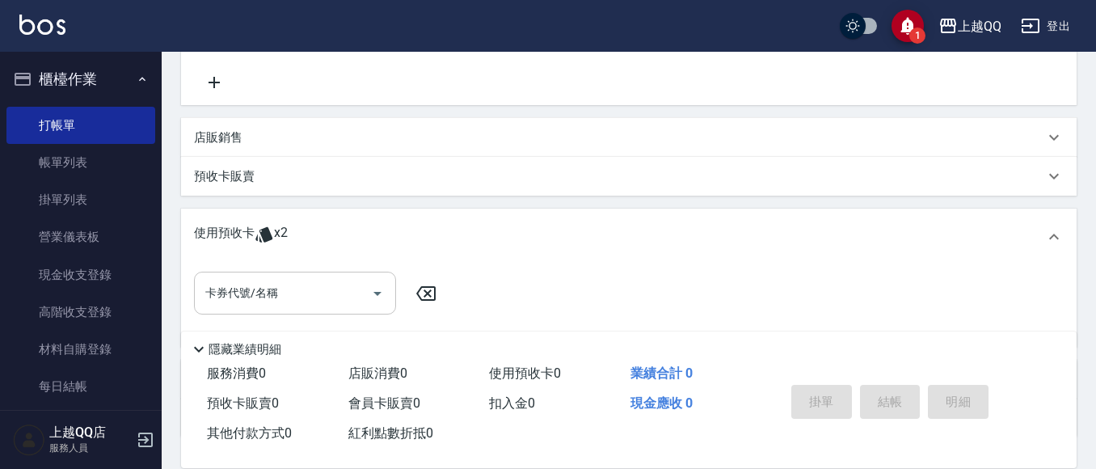
click at [272, 309] on div "卡券代號/名稱" at bounding box center [295, 293] width 202 height 43
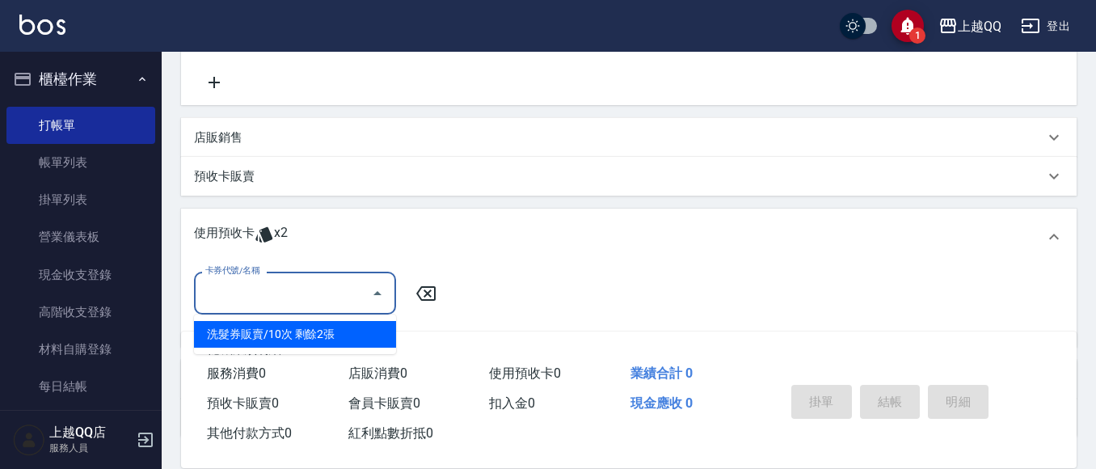
drag, startPoint x: 280, startPoint y: 348, endPoint x: 489, endPoint y: 309, distance: 212.2
click at [288, 343] on ul "洗髮券販賣/10次 剩餘2張" at bounding box center [295, 334] width 202 height 40
drag, startPoint x: 368, startPoint y: 332, endPoint x: 379, endPoint y: 330, distance: 10.8
click at [379, 330] on div "洗髮券販賣/10次 剩餘2張" at bounding box center [295, 334] width 202 height 27
type input "洗髮券販賣/10次"
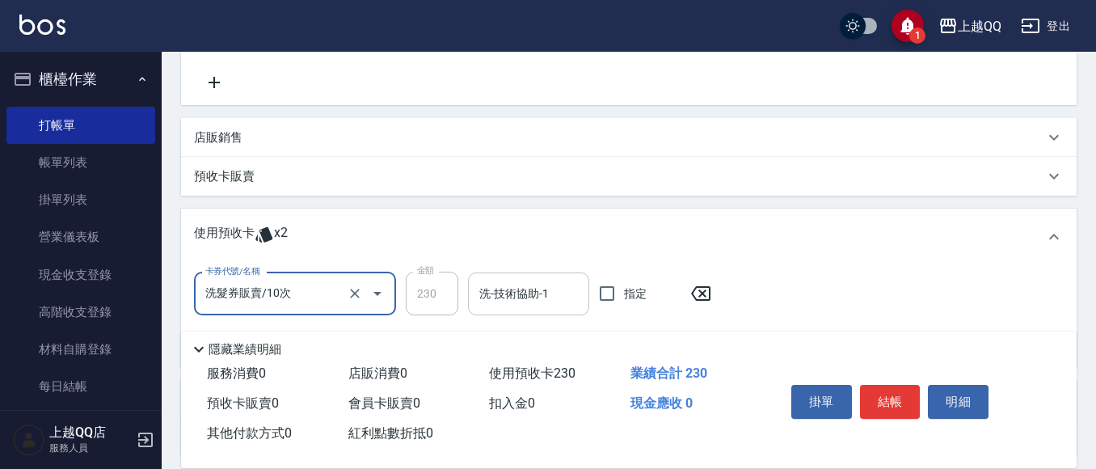
click at [511, 300] on input "洗-技術協助-1" at bounding box center [528, 294] width 107 height 28
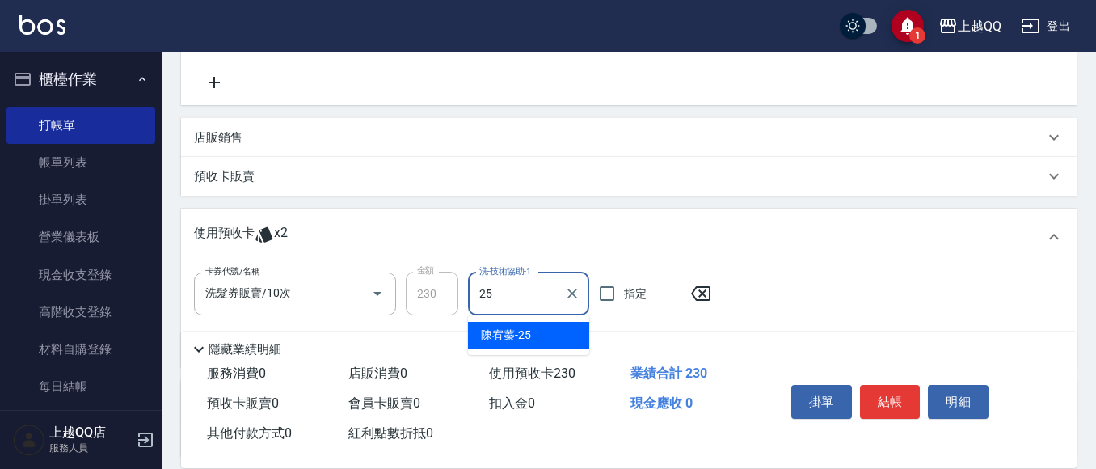
type input "陳宥蓁-25"
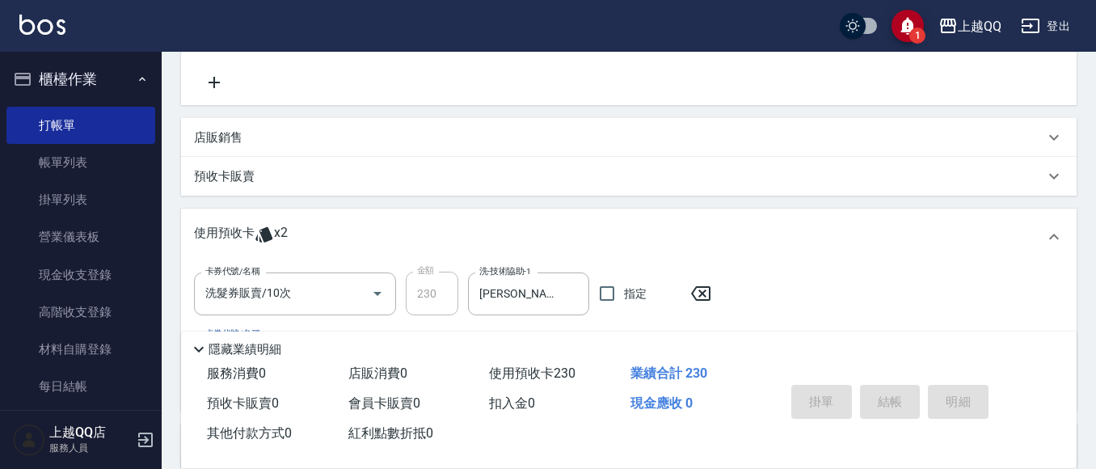
type input "2025/08/11 20:11"
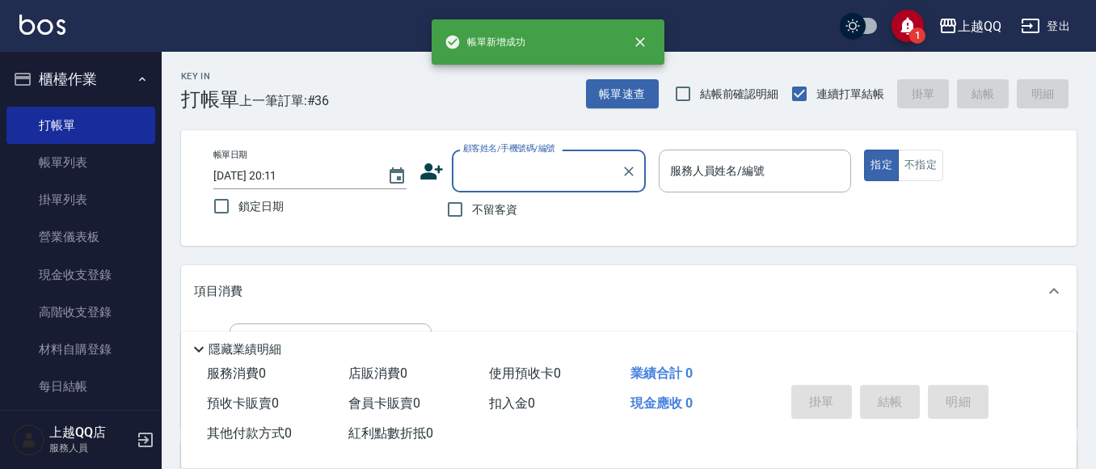
scroll to position [81, 0]
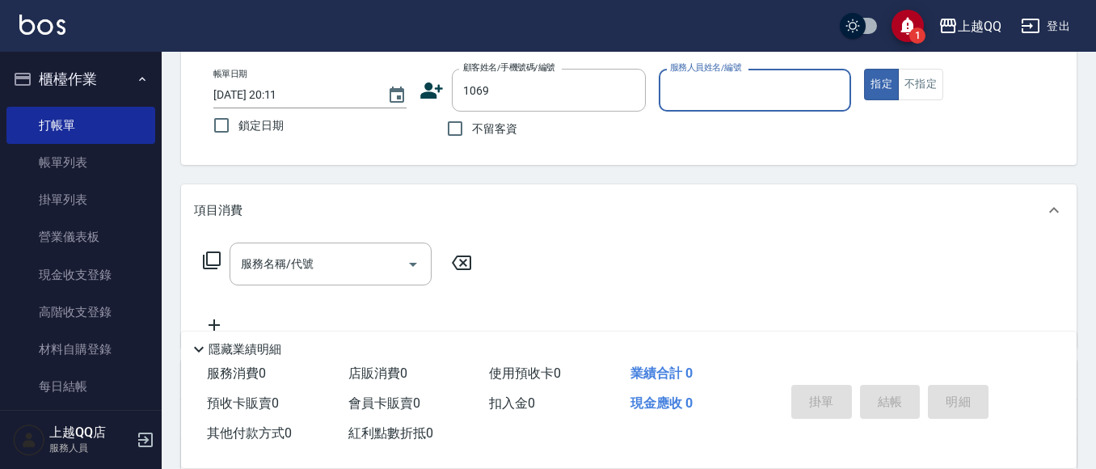
type input "Tina/0912198932/1069"
click at [630, 86] on icon "Clear" at bounding box center [629, 90] width 16 height 16
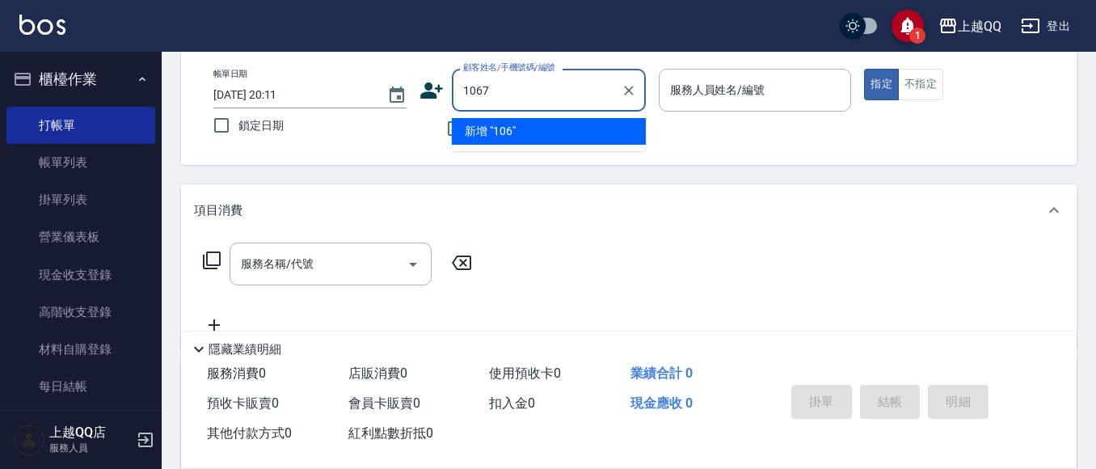
type input "1067"
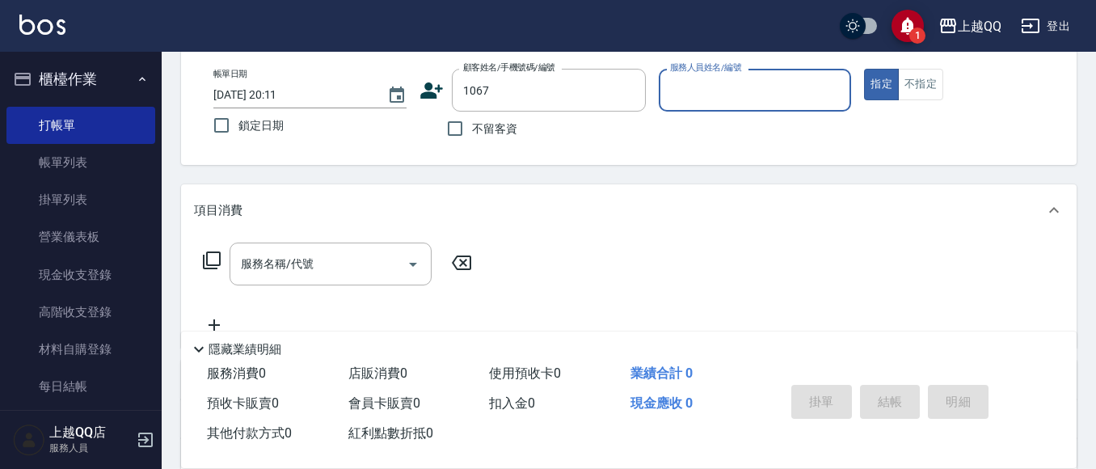
click at [864, 69] on button "指定" at bounding box center [881, 85] width 35 height 32
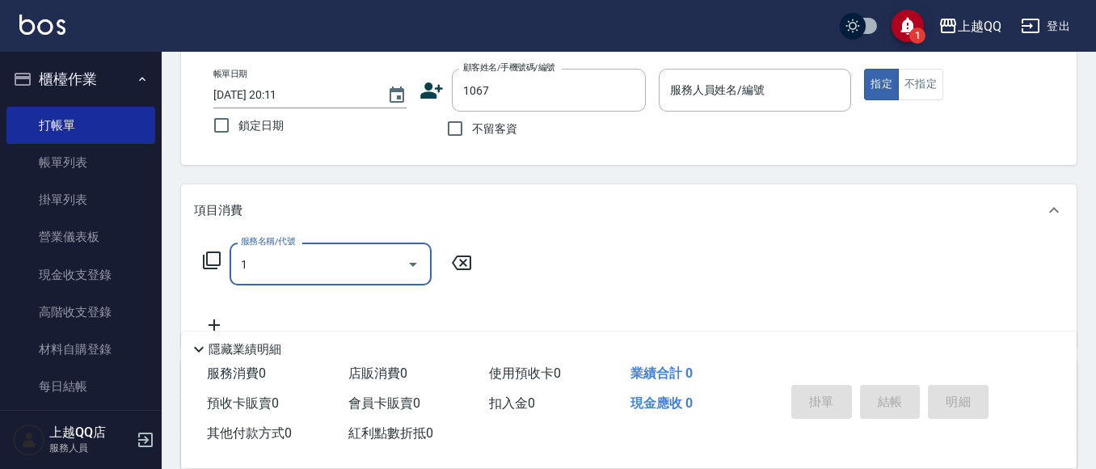
type input "10"
type input "黃家琪/0918187921/1067"
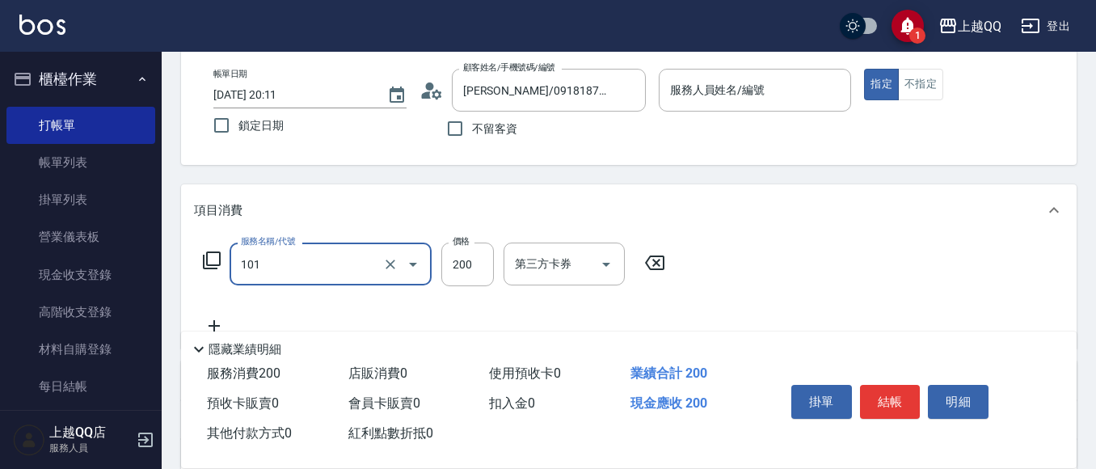
type input "101"
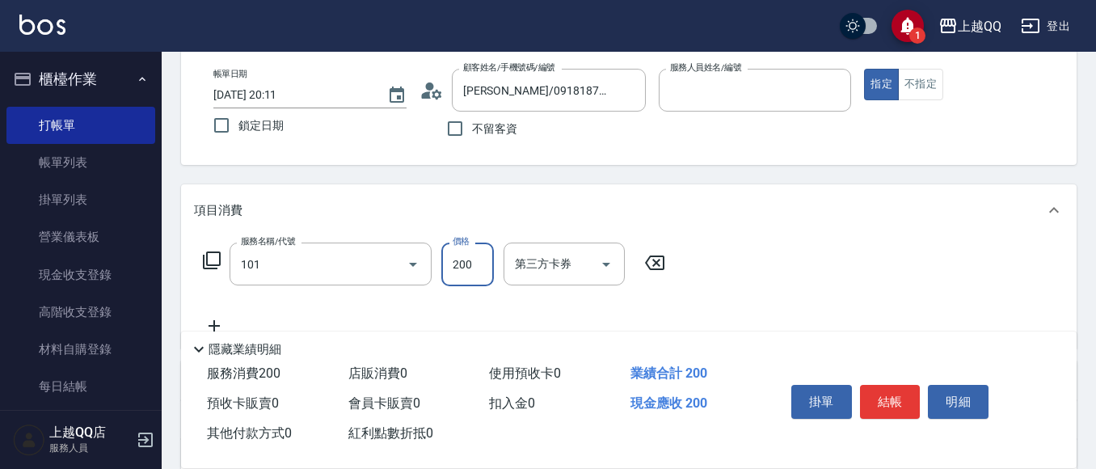
type input "孟穎-8"
type input "洗髮(101)"
type input "230"
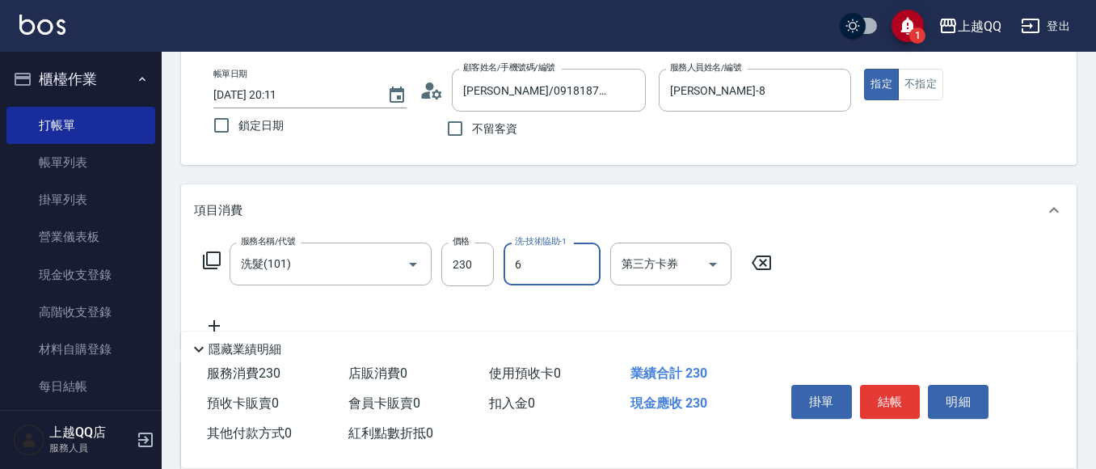
type input "欣樺-6"
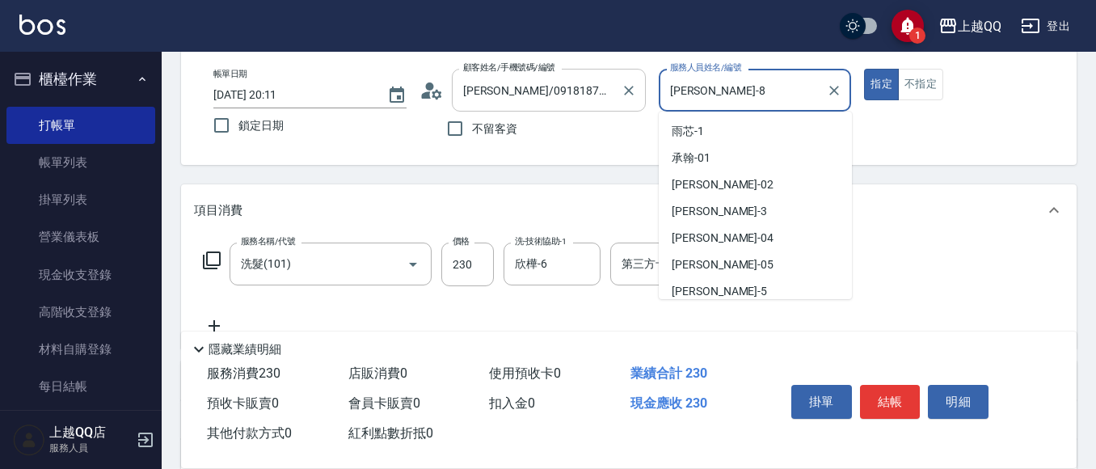
scroll to position [86, 0]
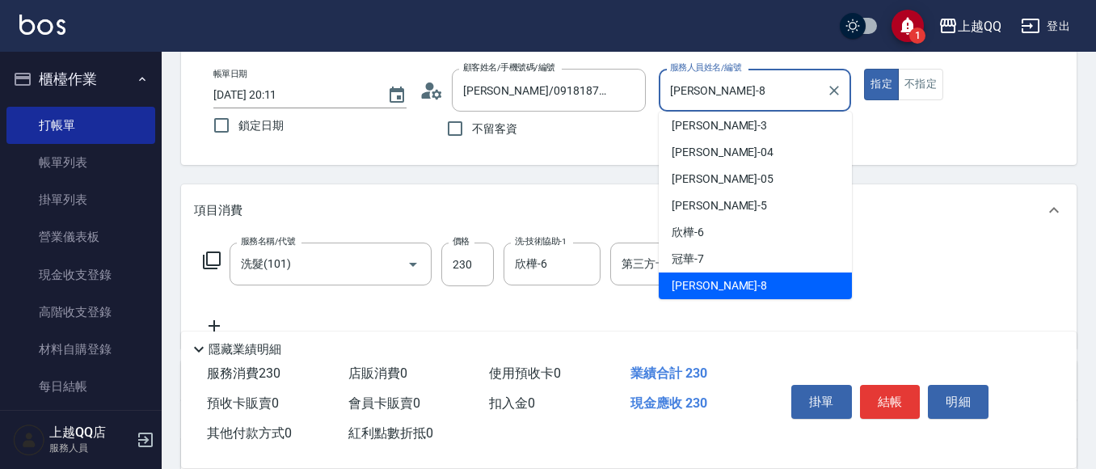
drag, startPoint x: 705, startPoint y: 77, endPoint x: 416, endPoint y: 0, distance: 299.3
click at [541, 72] on div "帳單日期 2025/08/11 20:11 鎖定日期 顧客姓名/手機號碼/編號 黃家琪/0918187921/1067 顧客姓名/手機號碼/編號 不留客資 服…" at bounding box center [628, 107] width 857 height 77
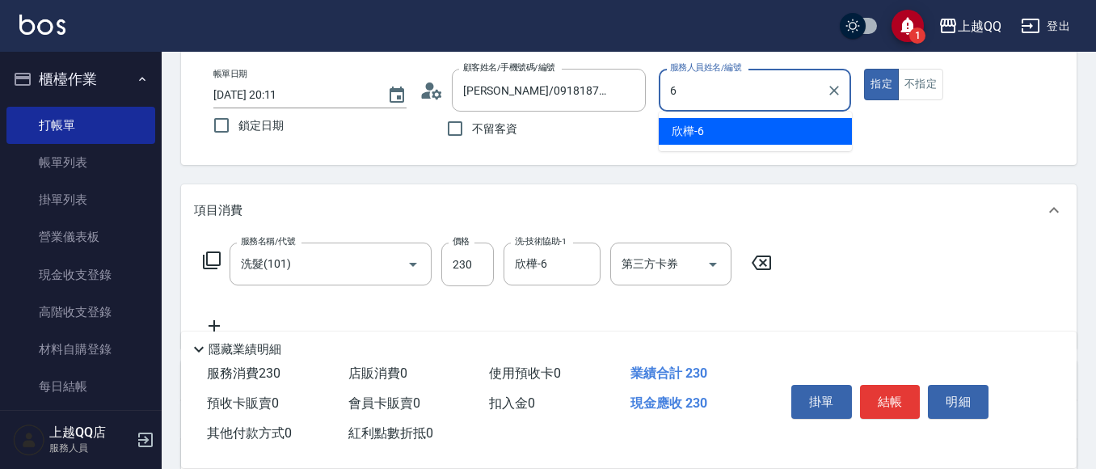
type input "欣樺-6"
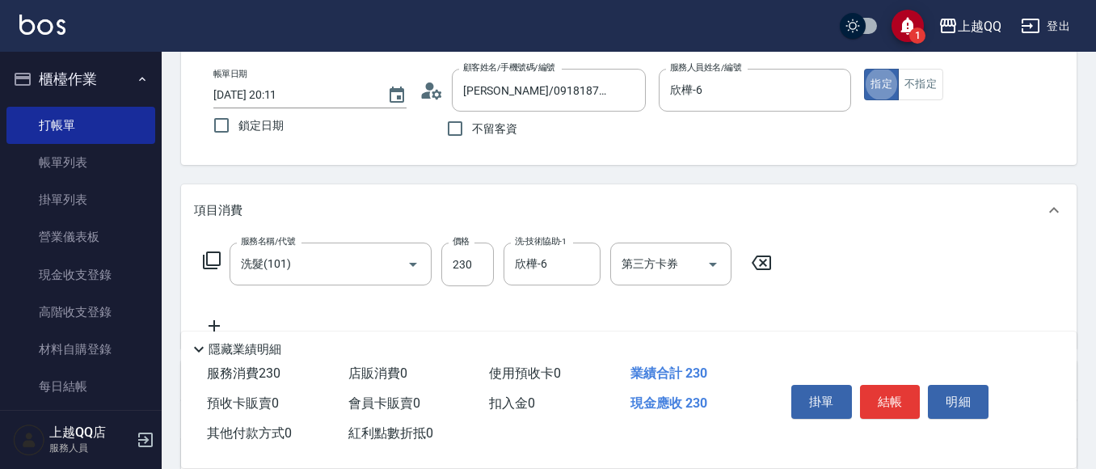
scroll to position [162, 0]
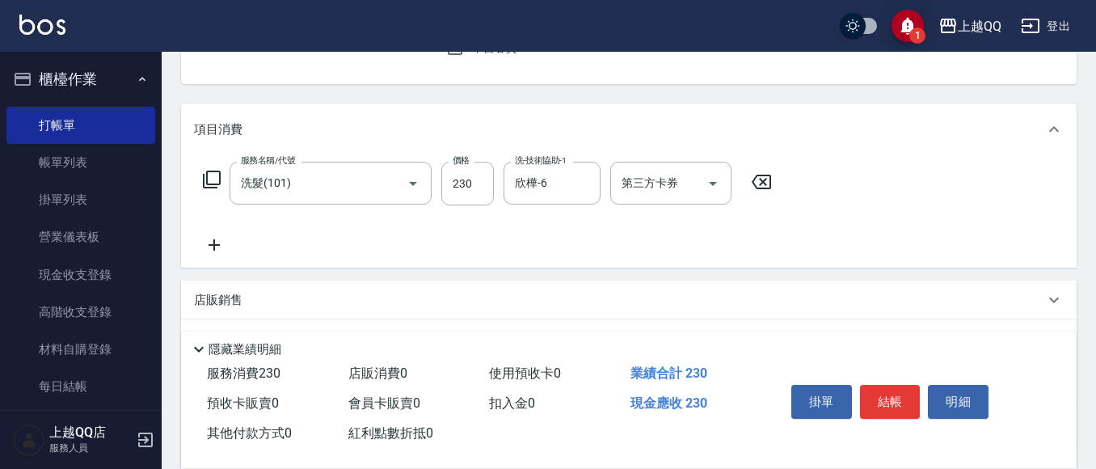
click at [215, 243] on icon at bounding box center [213, 244] width 11 height 11
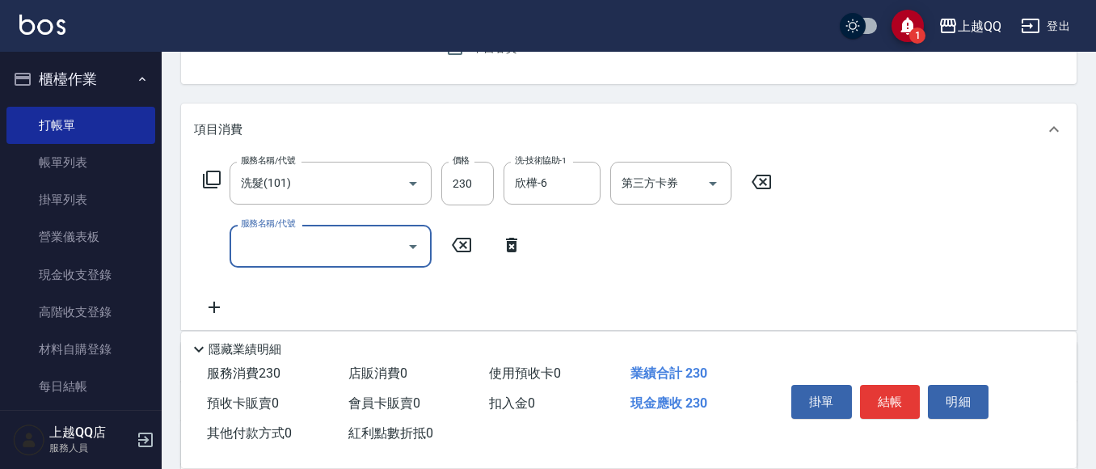
click at [260, 242] on input "服務名稱/代號" at bounding box center [318, 246] width 163 height 28
type input "自備護髮(502)"
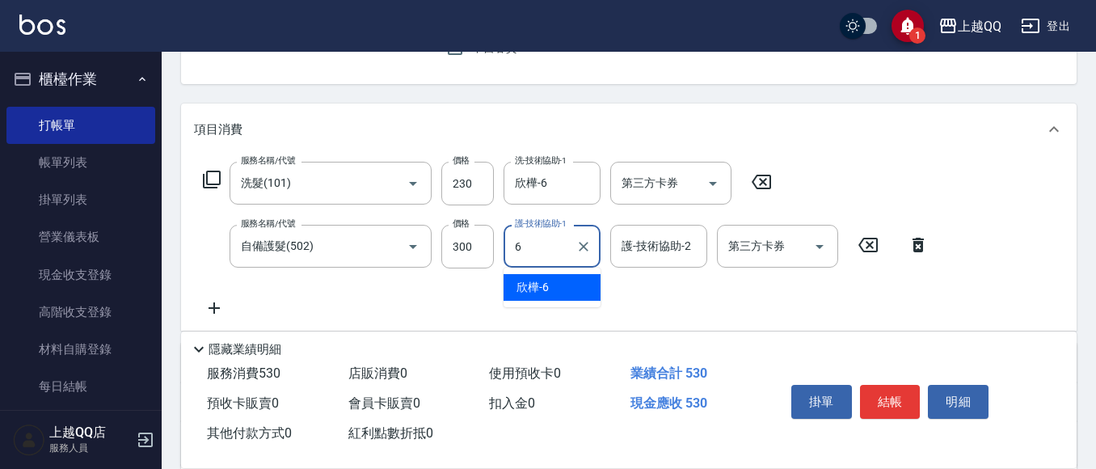
type input "欣樺-6"
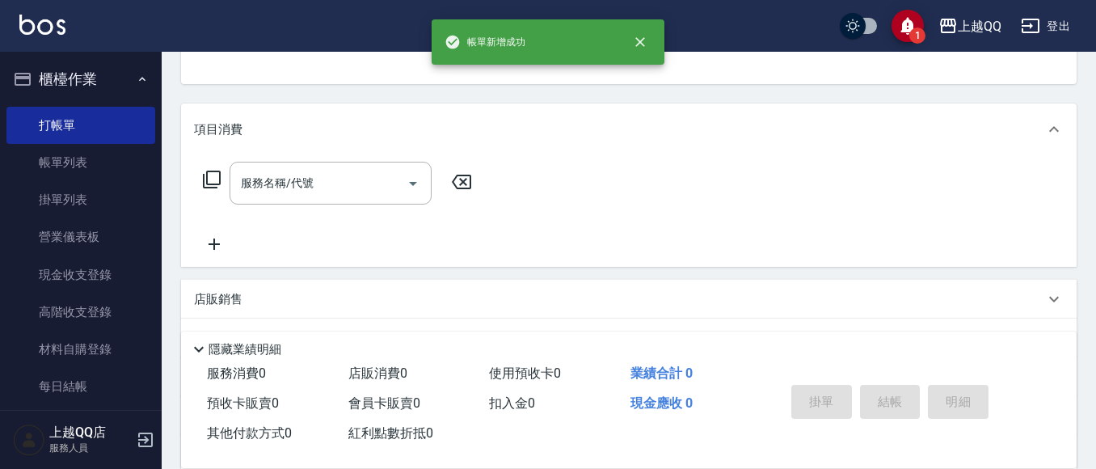
scroll to position [157, 0]
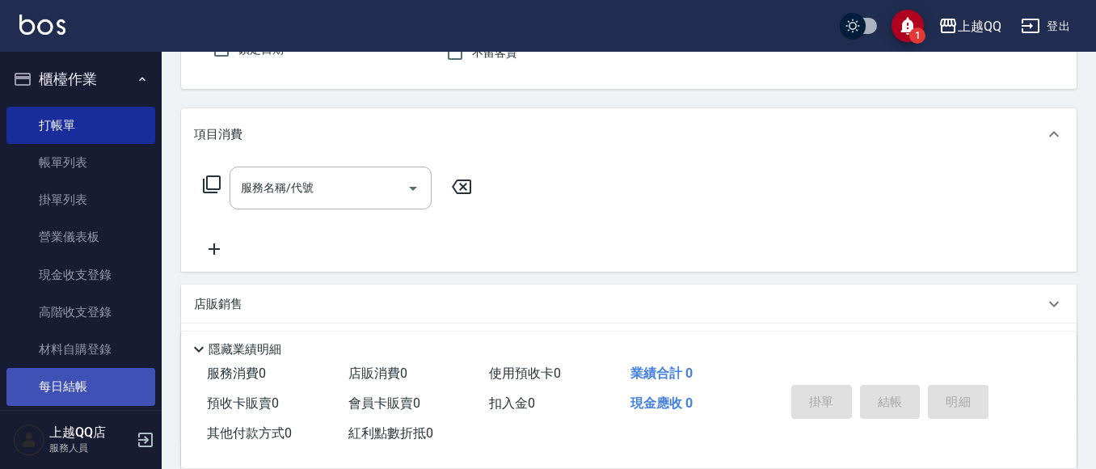
click at [64, 377] on link "每日結帳" at bounding box center [80, 386] width 149 height 37
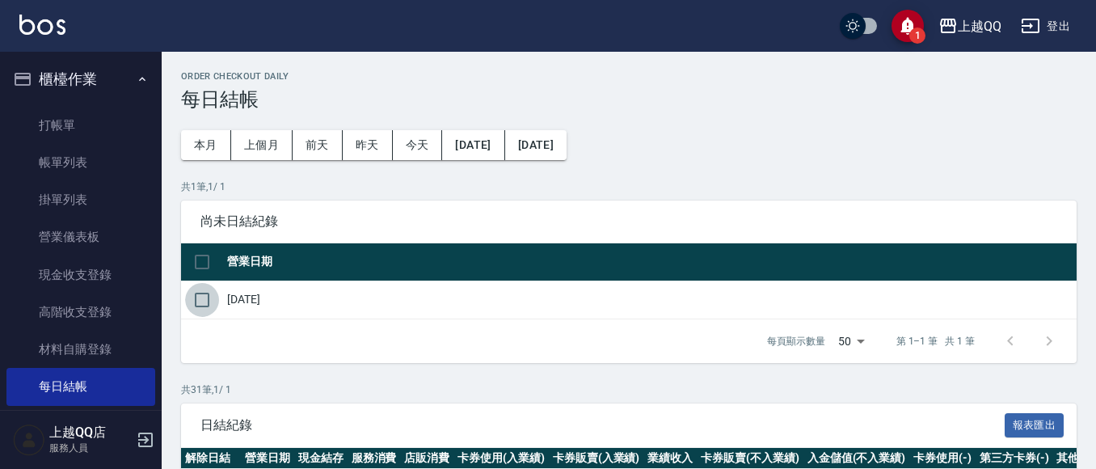
drag, startPoint x: 214, startPoint y: 300, endPoint x: 228, endPoint y: 306, distance: 15.2
click at [219, 302] on td at bounding box center [202, 299] width 42 height 38
click at [212, 301] on input "checkbox" at bounding box center [202, 300] width 34 height 34
checkbox input "true"
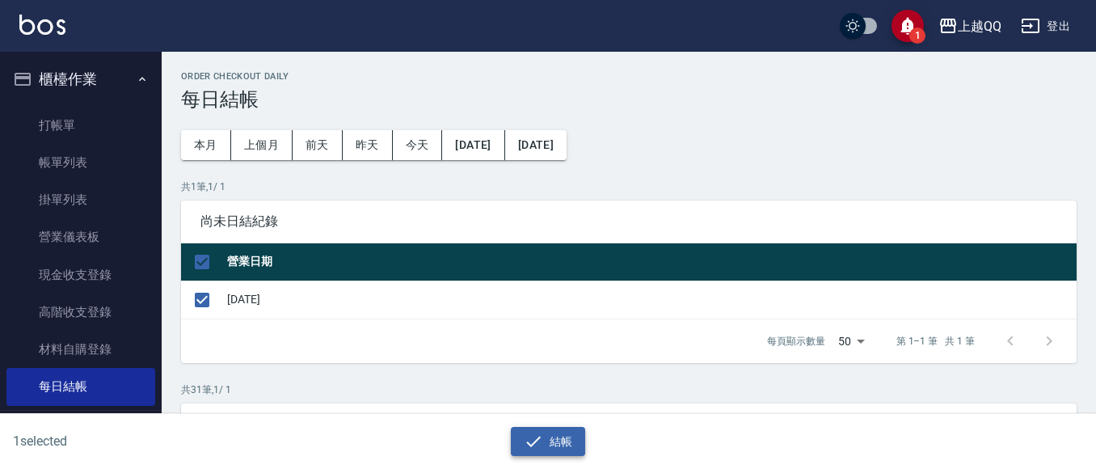
drag, startPoint x: 562, startPoint y: 448, endPoint x: 583, endPoint y: 450, distance: 21.1
click at [572, 451] on button "結帳" at bounding box center [548, 442] width 75 height 30
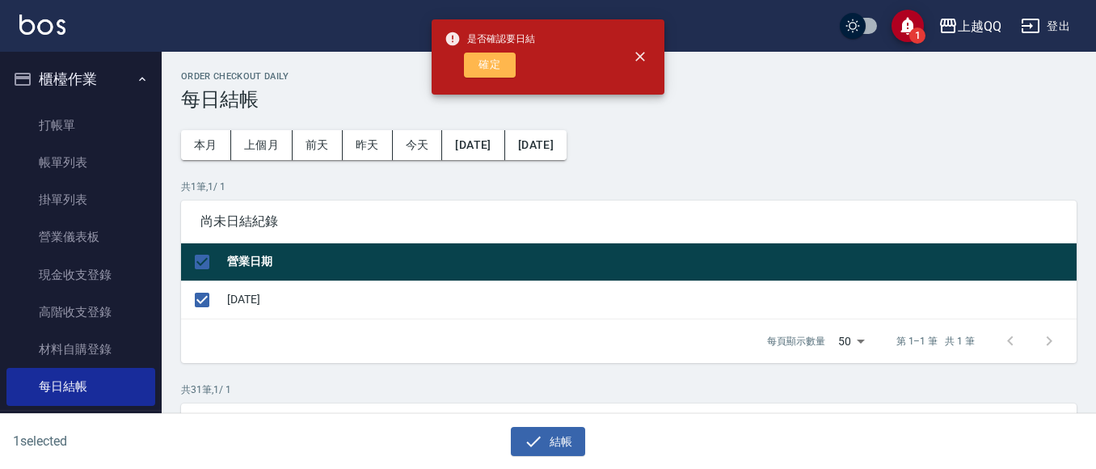
click at [485, 69] on button "確定" at bounding box center [490, 65] width 52 height 25
checkbox input "false"
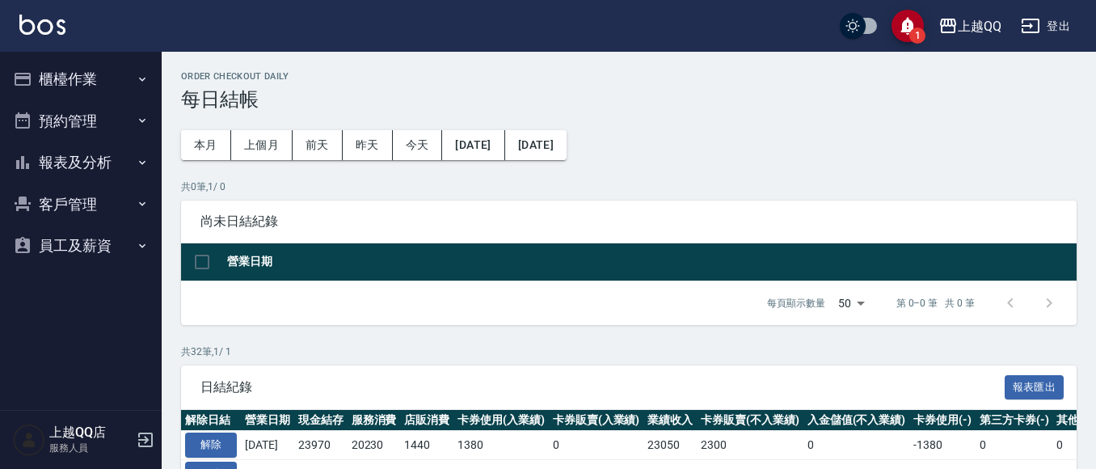
click at [90, 158] on button "報表及分析" at bounding box center [80, 162] width 149 height 42
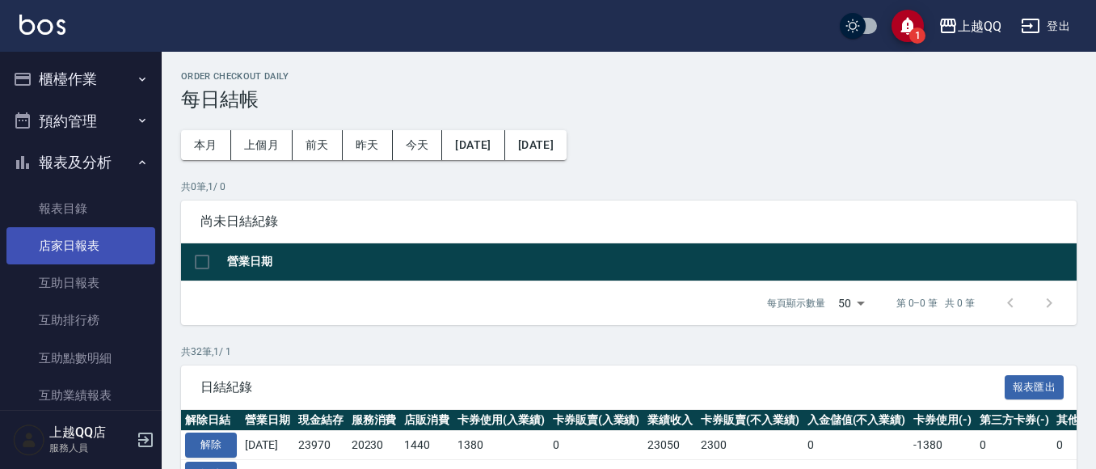
click at [83, 238] on link "店家日報表" at bounding box center [80, 245] width 149 height 37
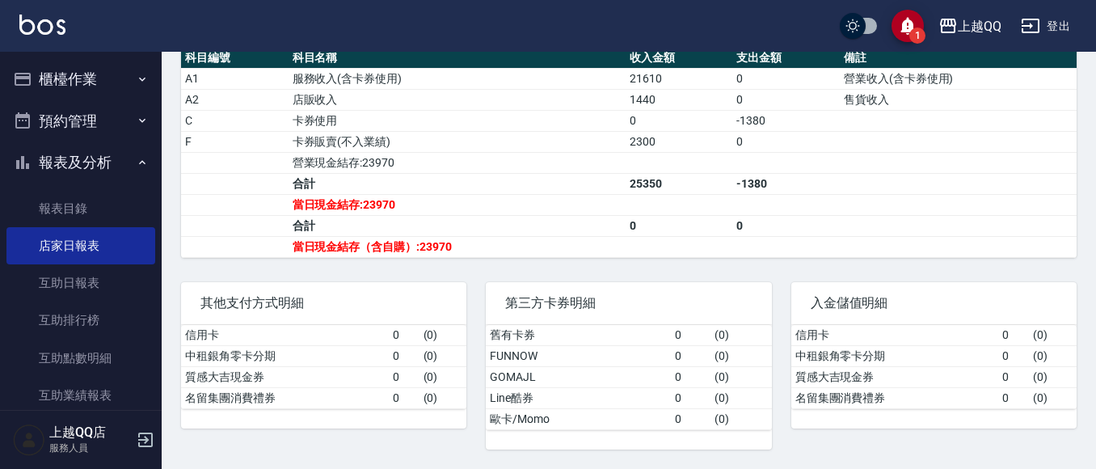
scroll to position [199, 0]
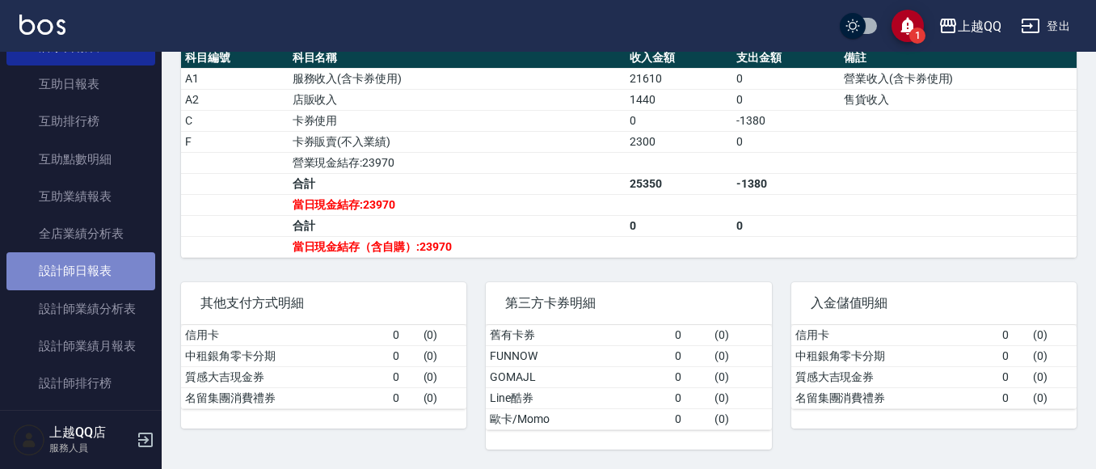
click at [87, 263] on link "設計師日報表" at bounding box center [80, 270] width 149 height 37
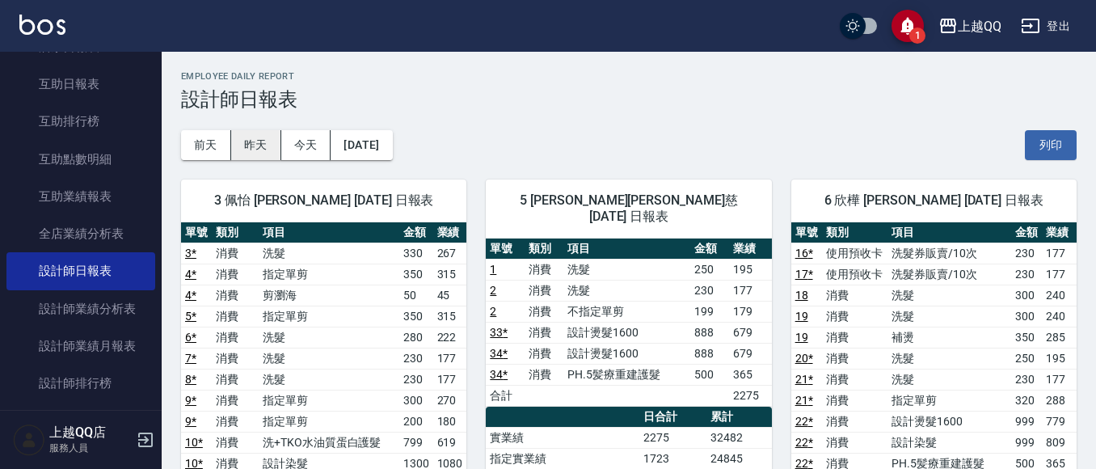
click at [247, 137] on button "昨天" at bounding box center [256, 145] width 50 height 30
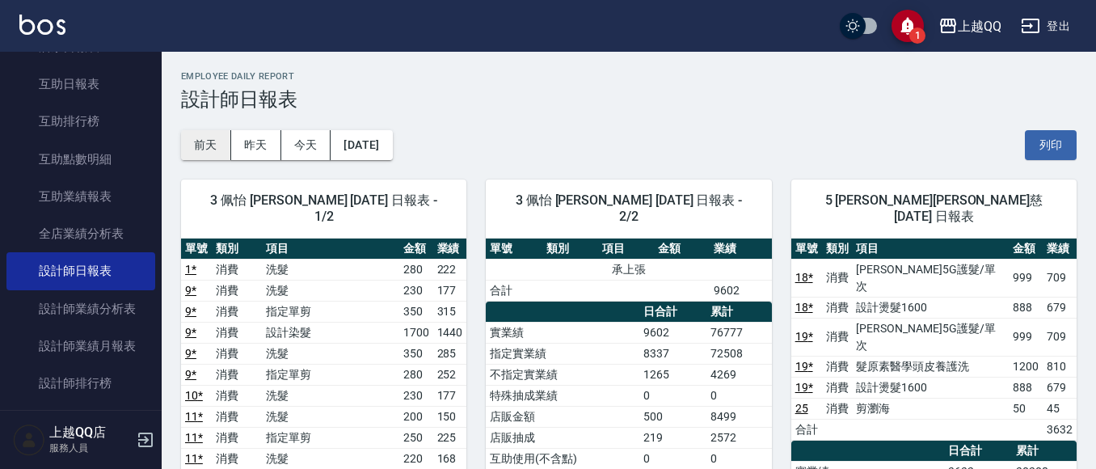
click at [197, 144] on button "前天" at bounding box center [206, 145] width 50 height 30
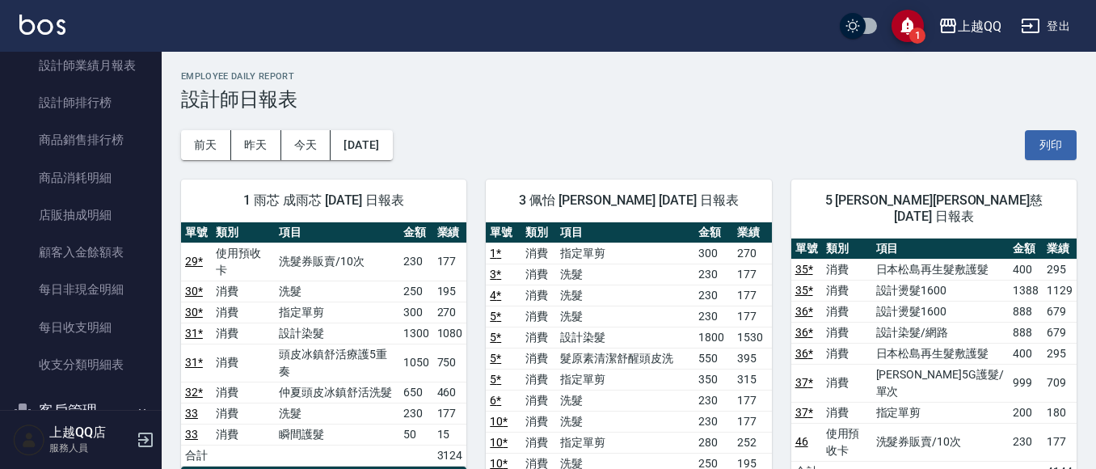
scroll to position [562, 0]
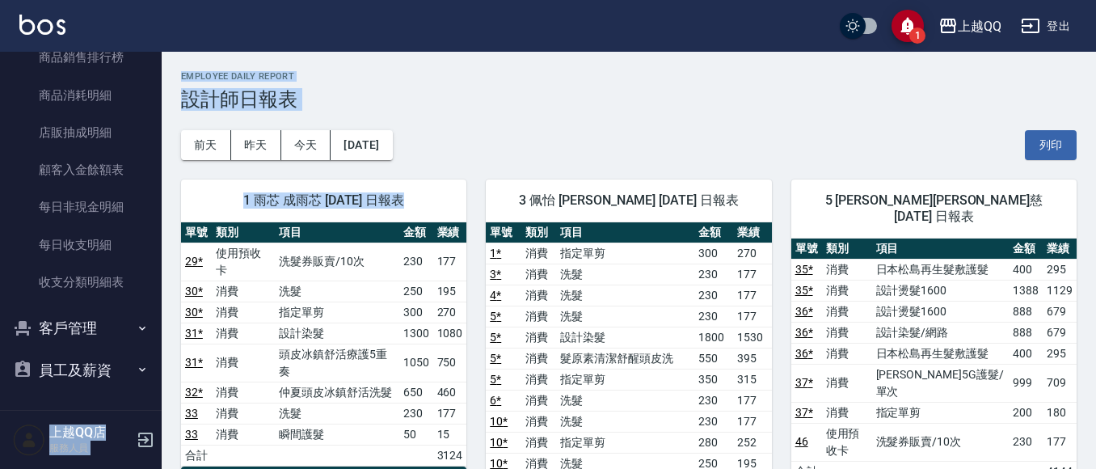
drag, startPoint x: 162, startPoint y: 387, endPoint x: 166, endPoint y: 339, distance: 48.7
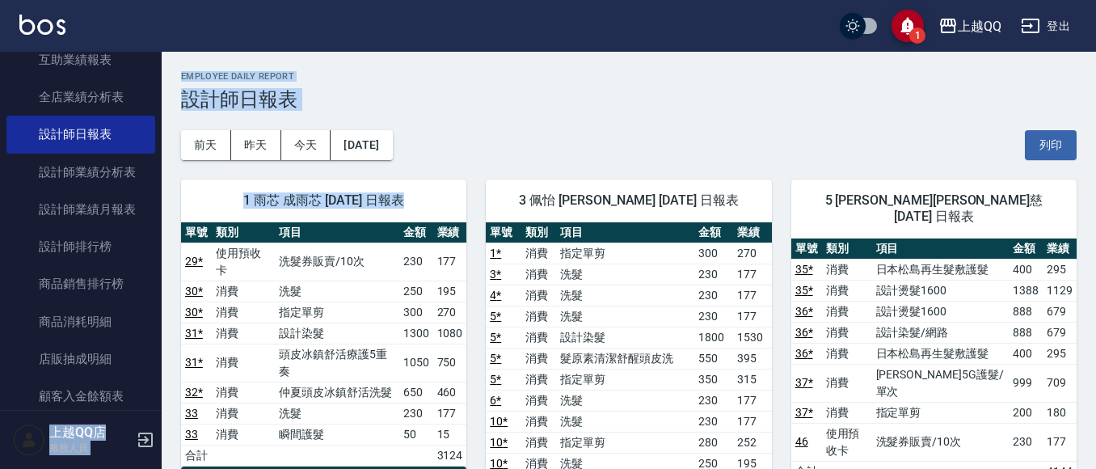
scroll to position [272, 0]
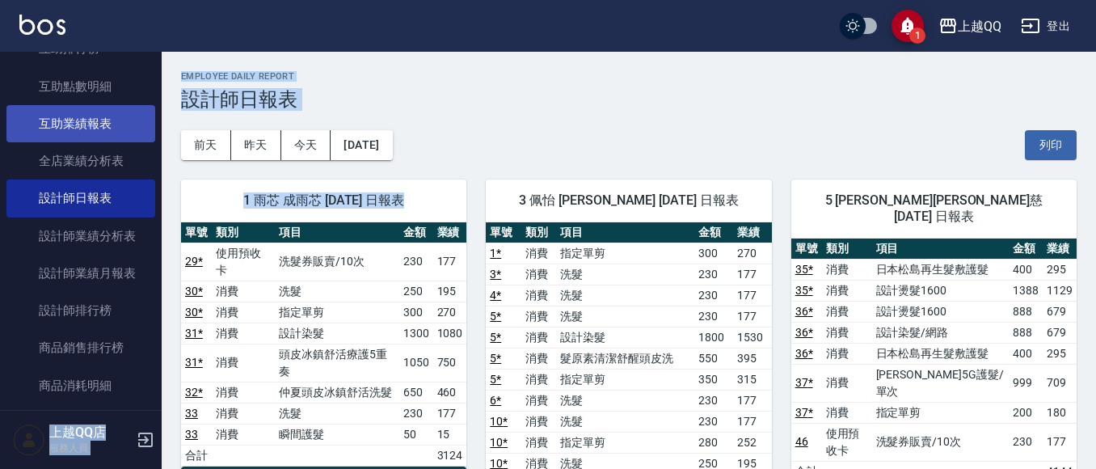
click at [65, 130] on link "互助業績報表" at bounding box center [80, 123] width 149 height 37
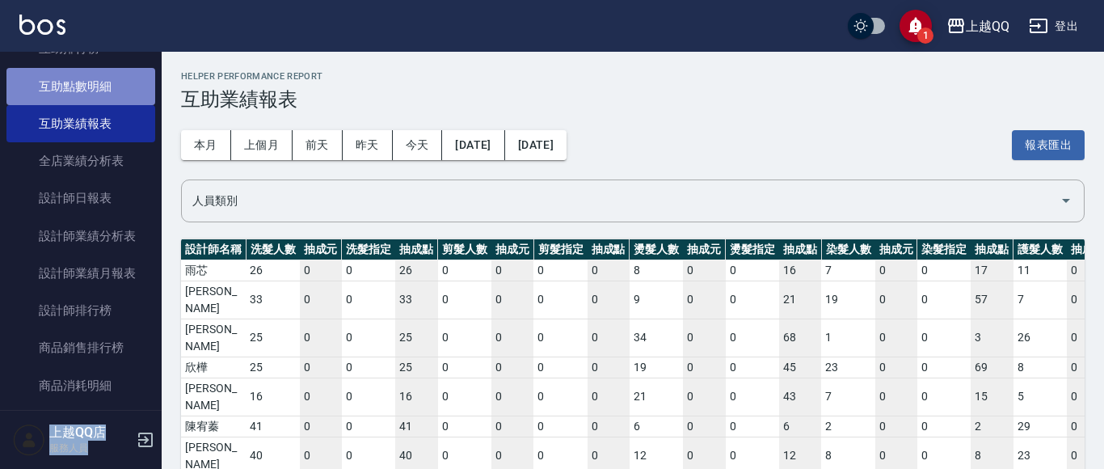
click at [111, 85] on link "互助點數明細" at bounding box center [80, 86] width 149 height 37
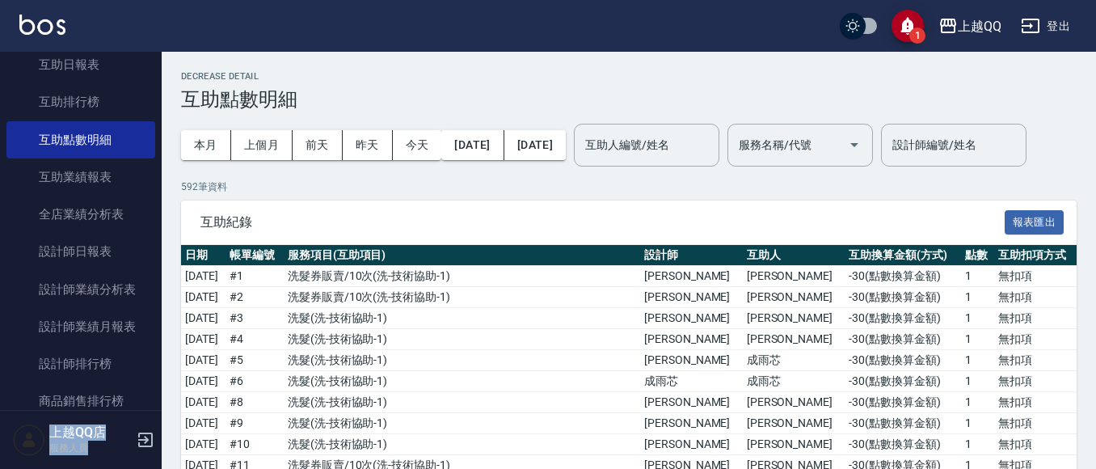
scroll to position [180, 0]
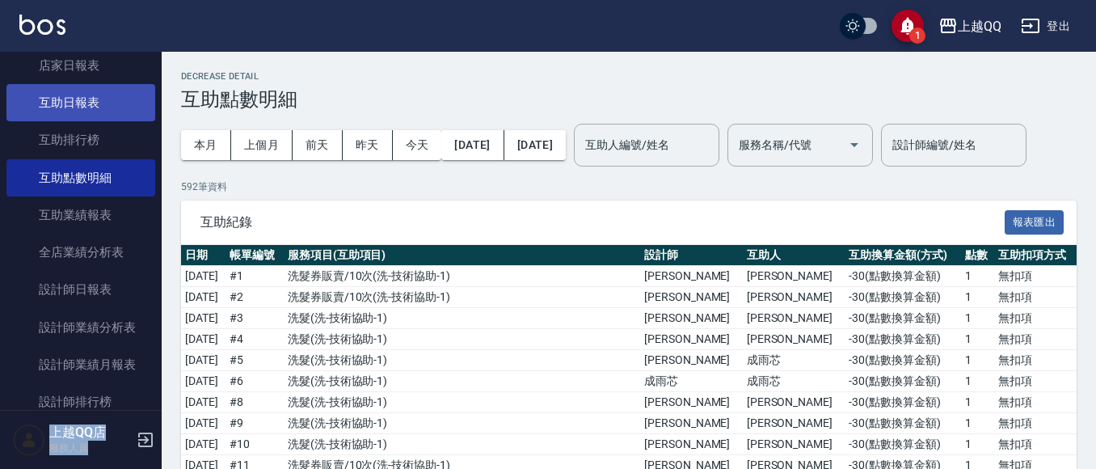
click at [90, 102] on link "互助日報表" at bounding box center [80, 102] width 149 height 37
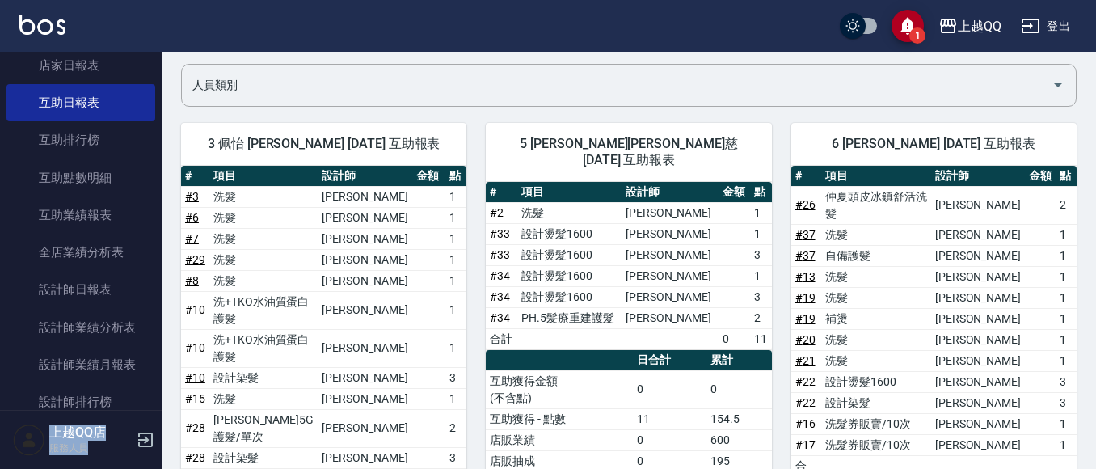
scroll to position [75, 0]
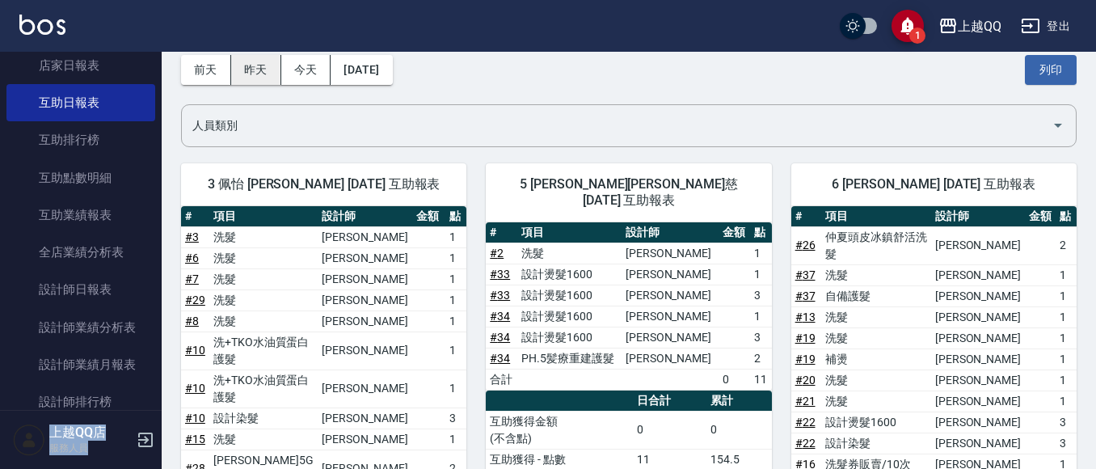
click at [244, 73] on button "昨天" at bounding box center [256, 70] width 50 height 30
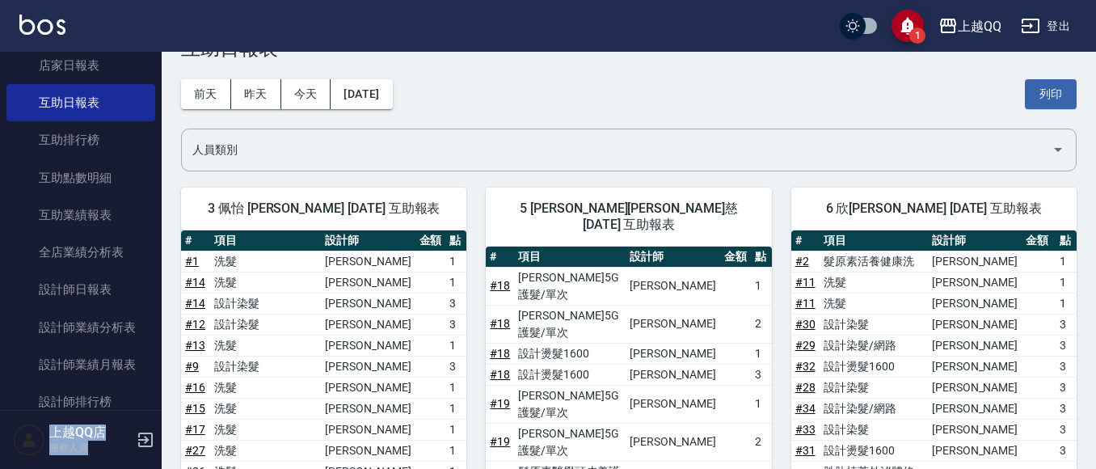
scroll to position [49, 0]
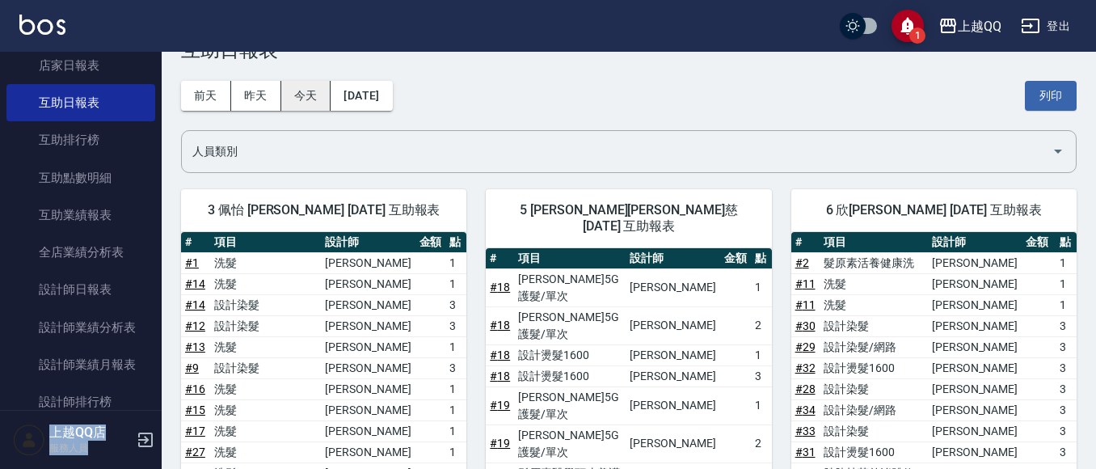
click at [294, 96] on button "今天" at bounding box center [306, 96] width 50 height 30
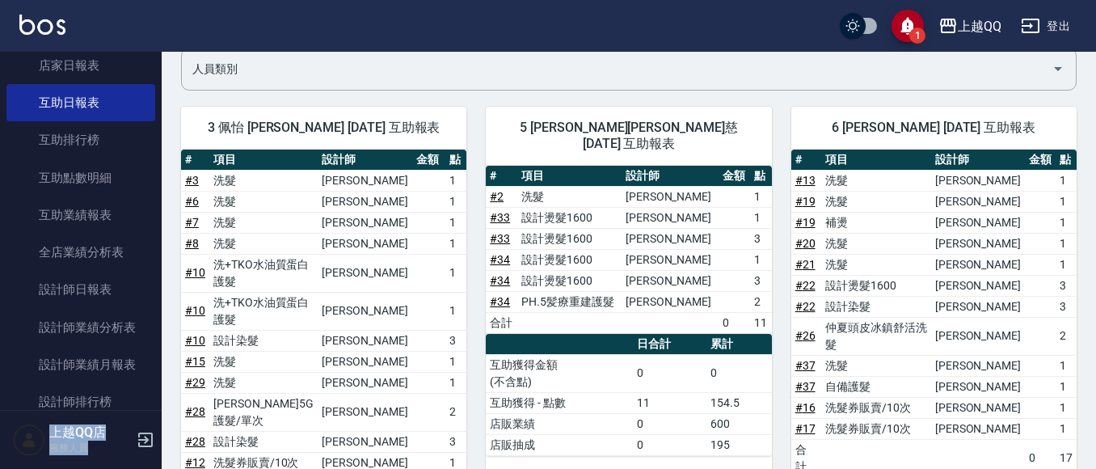
scroll to position [75, 0]
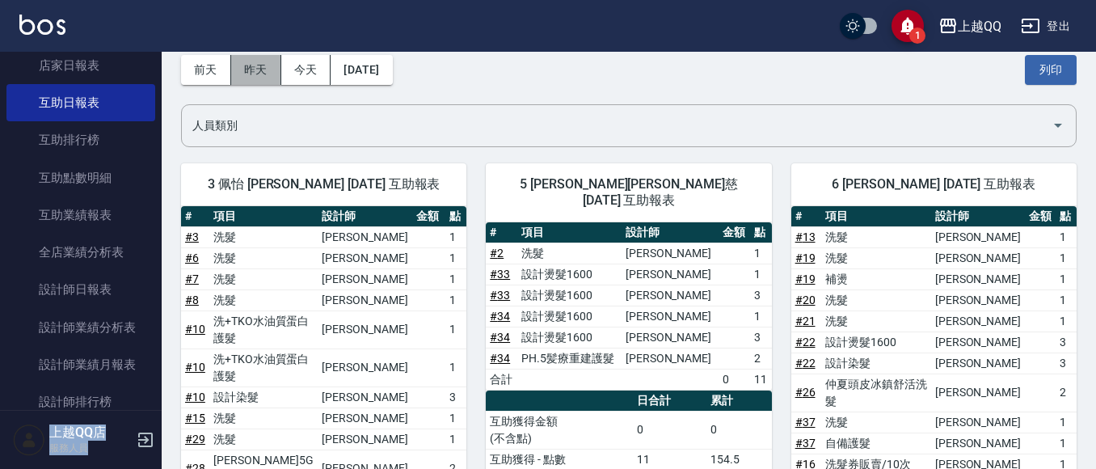
click at [243, 64] on button "昨天" at bounding box center [256, 70] width 50 height 30
